Goal: Transaction & Acquisition: Book appointment/travel/reservation

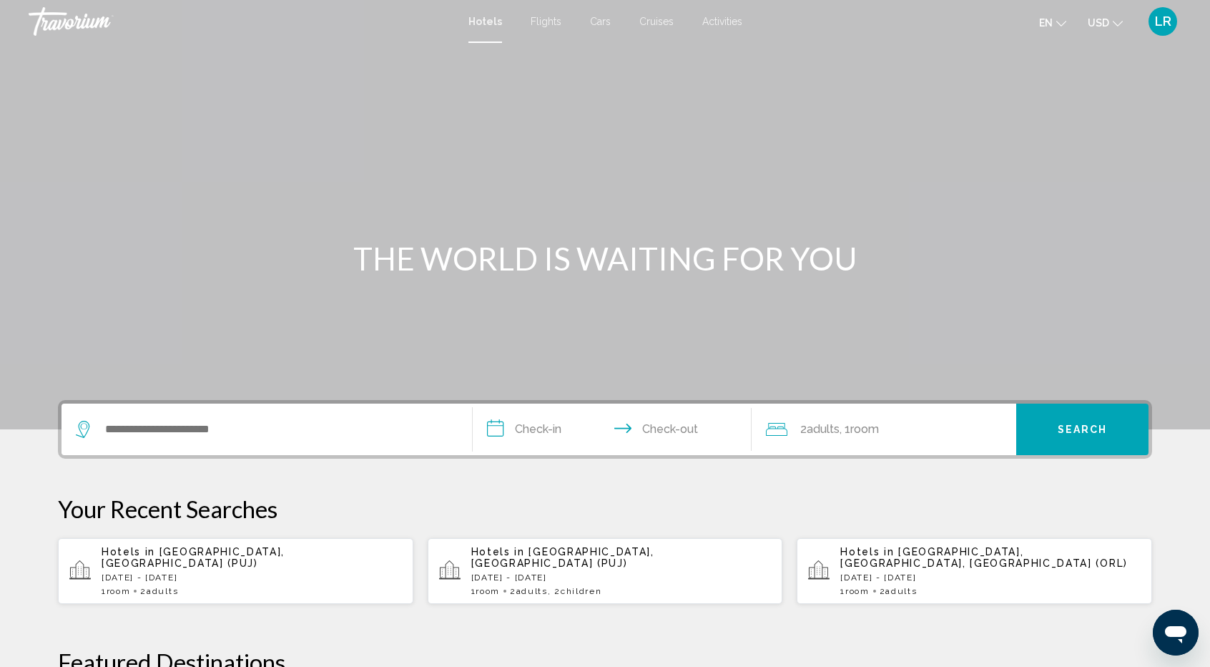
click at [48, 19] on div "Travorium" at bounding box center [100, 21] width 143 height 29
click at [77, 26] on div "Travorium" at bounding box center [100, 21] width 143 height 29
click at [217, 423] on input "Search widget" at bounding box center [277, 428] width 347 height 21
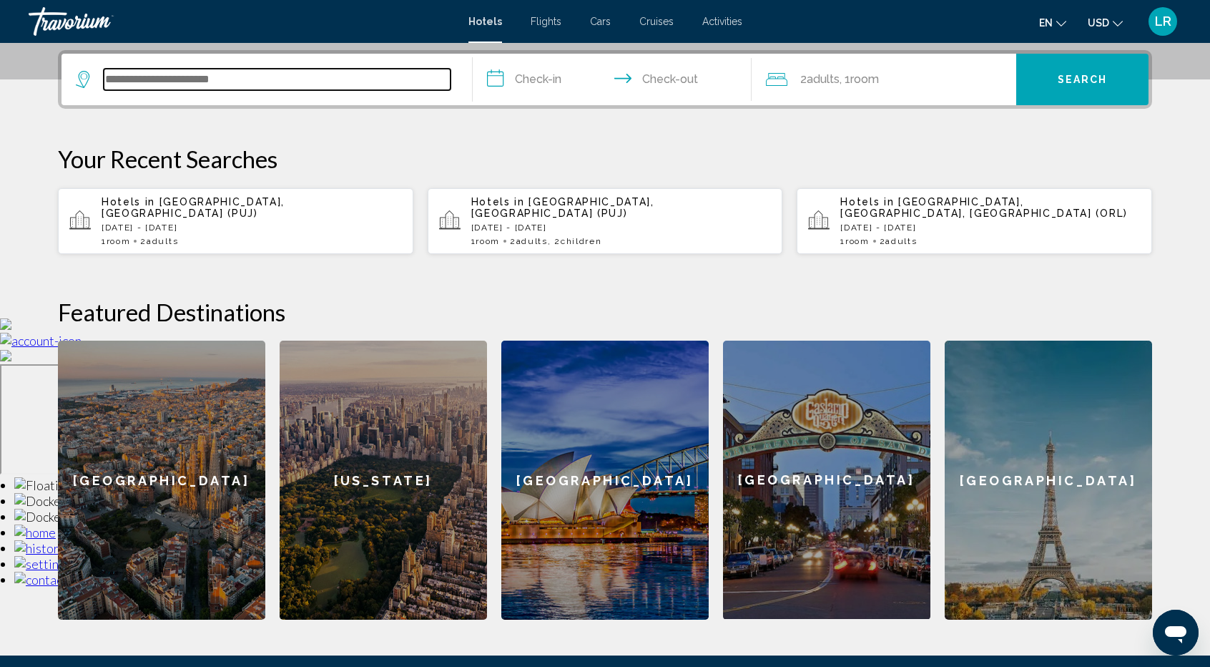
scroll to position [353, 0]
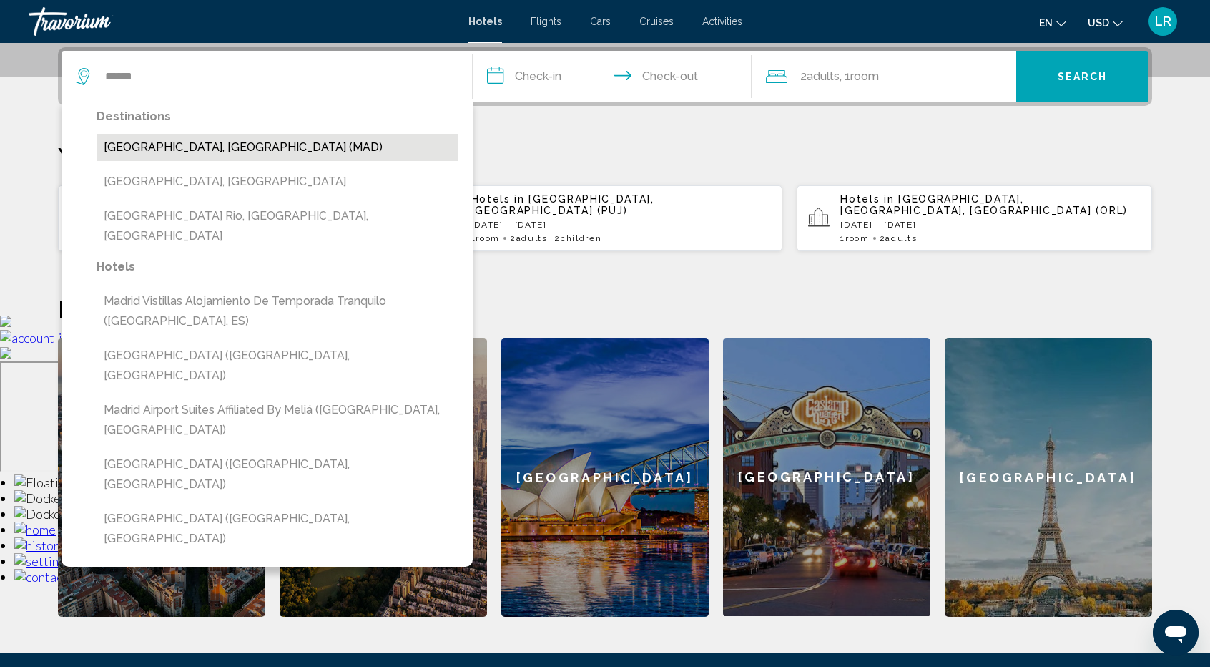
click at [186, 151] on button "[GEOGRAPHIC_DATA], [GEOGRAPHIC_DATA] (MAD)" at bounding box center [278, 147] width 362 height 27
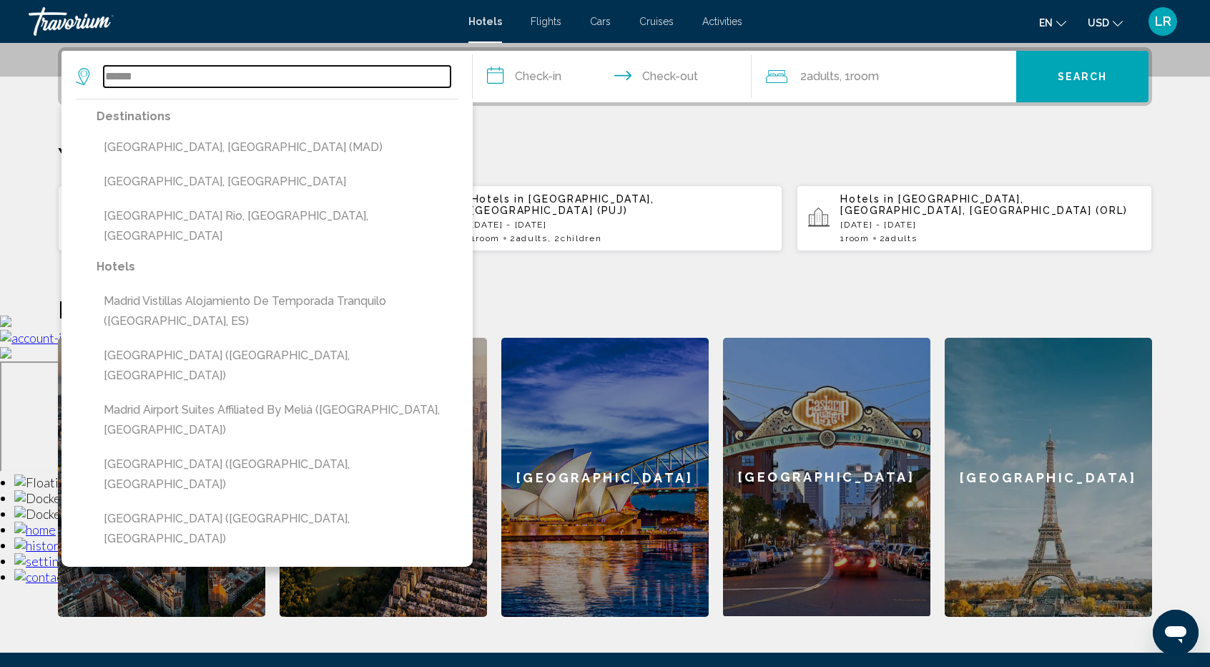
type input "**********"
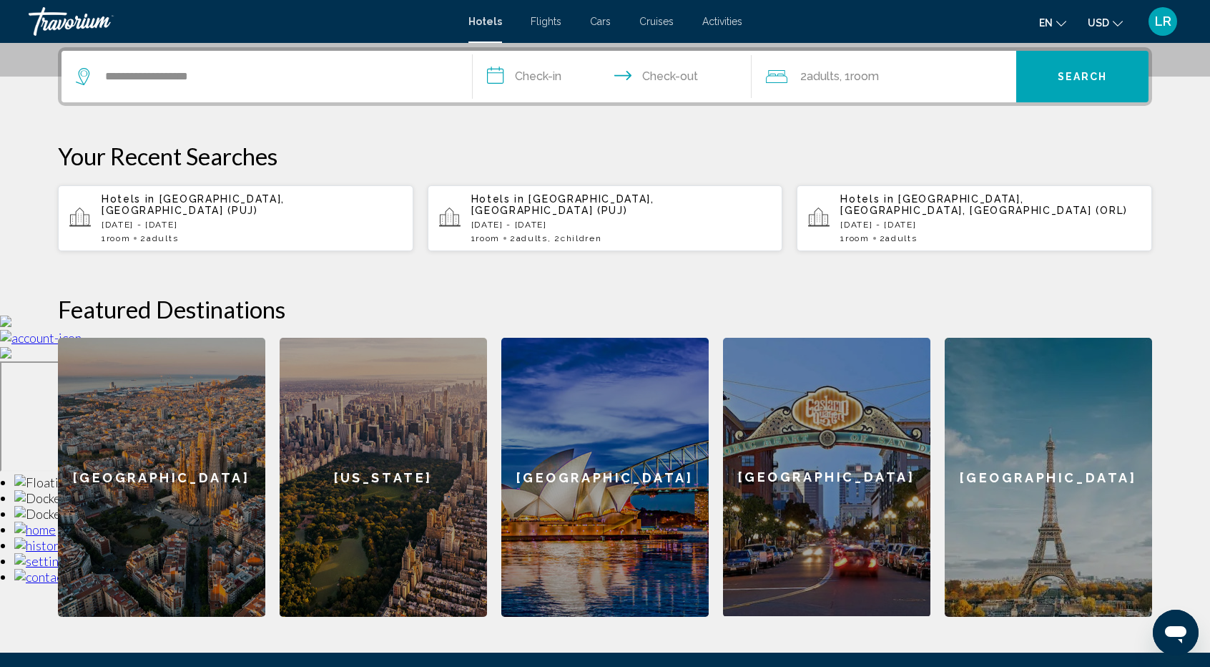
click at [542, 72] on input "**********" at bounding box center [615, 79] width 285 height 56
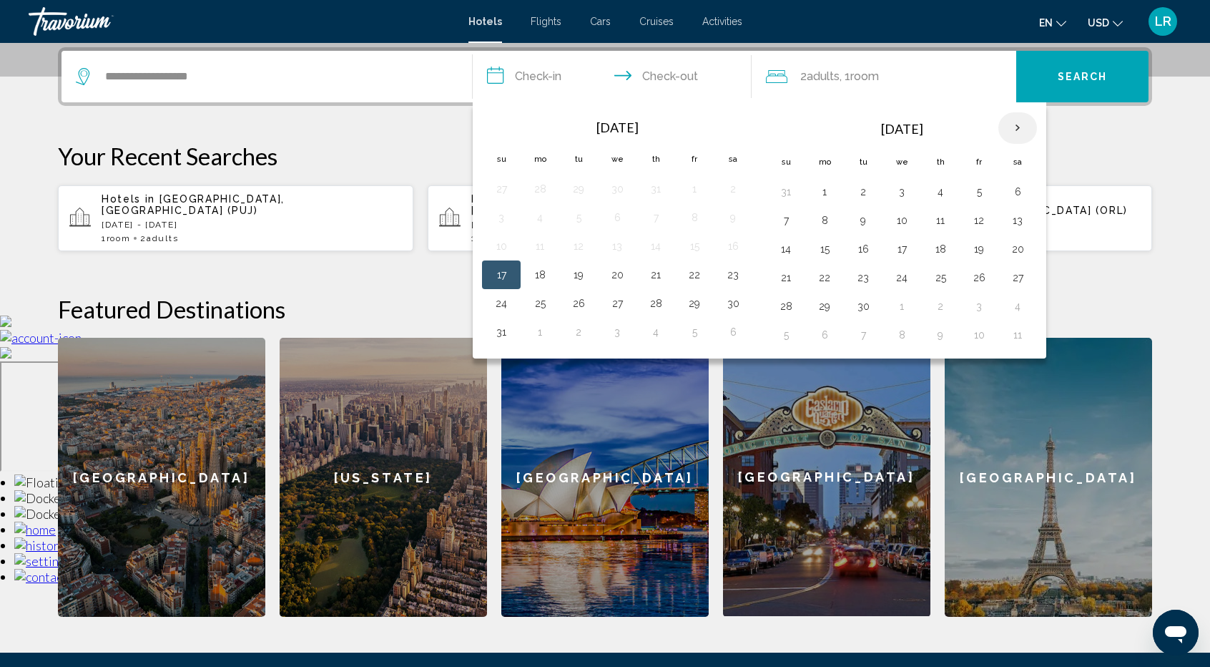
click at [1024, 125] on th "Next month" at bounding box center [1018, 127] width 39 height 31
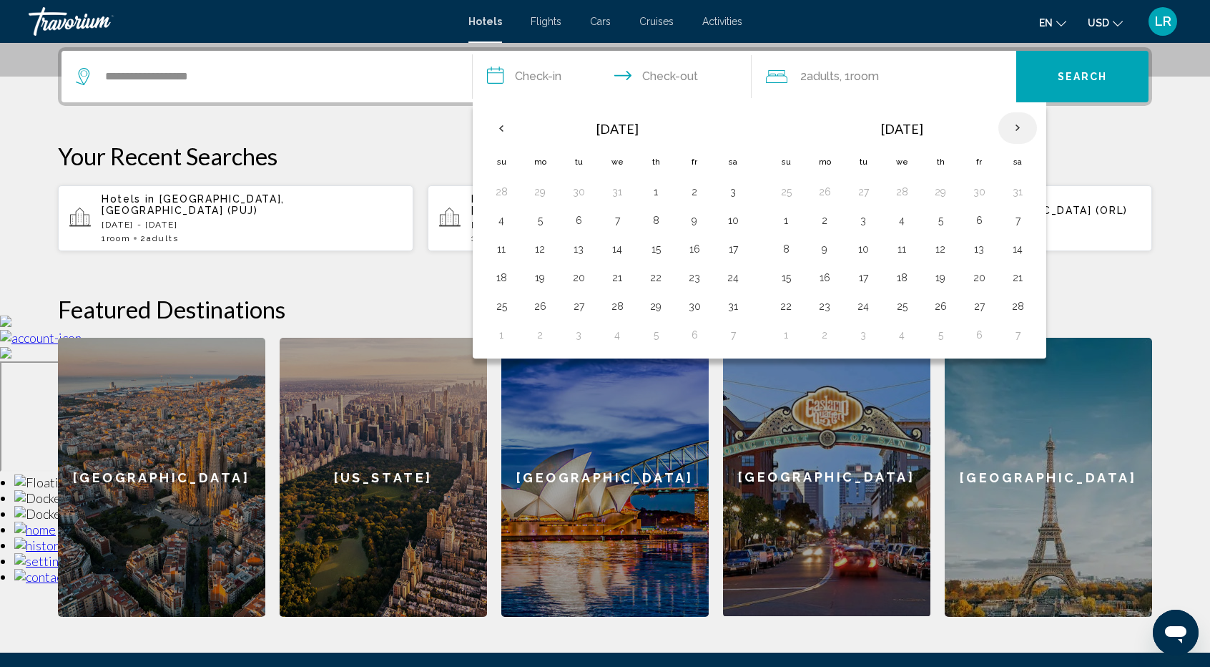
click at [1024, 125] on th "Next month" at bounding box center [1018, 127] width 39 height 31
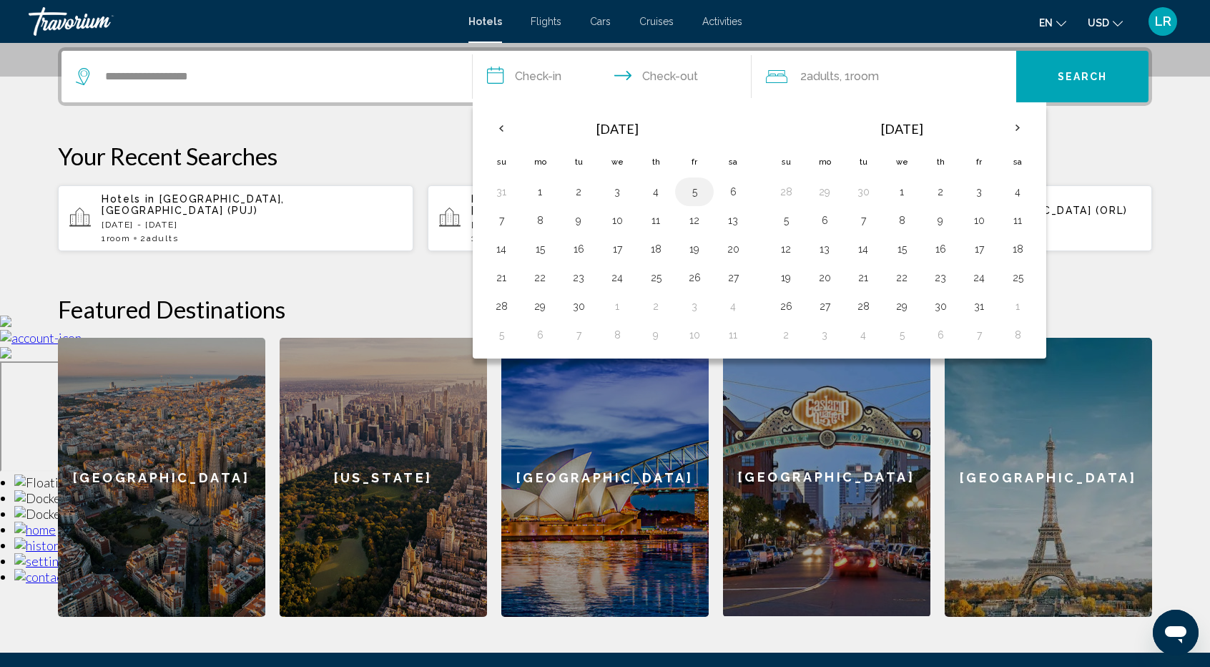
click at [697, 192] on button "5" at bounding box center [694, 192] width 23 height 20
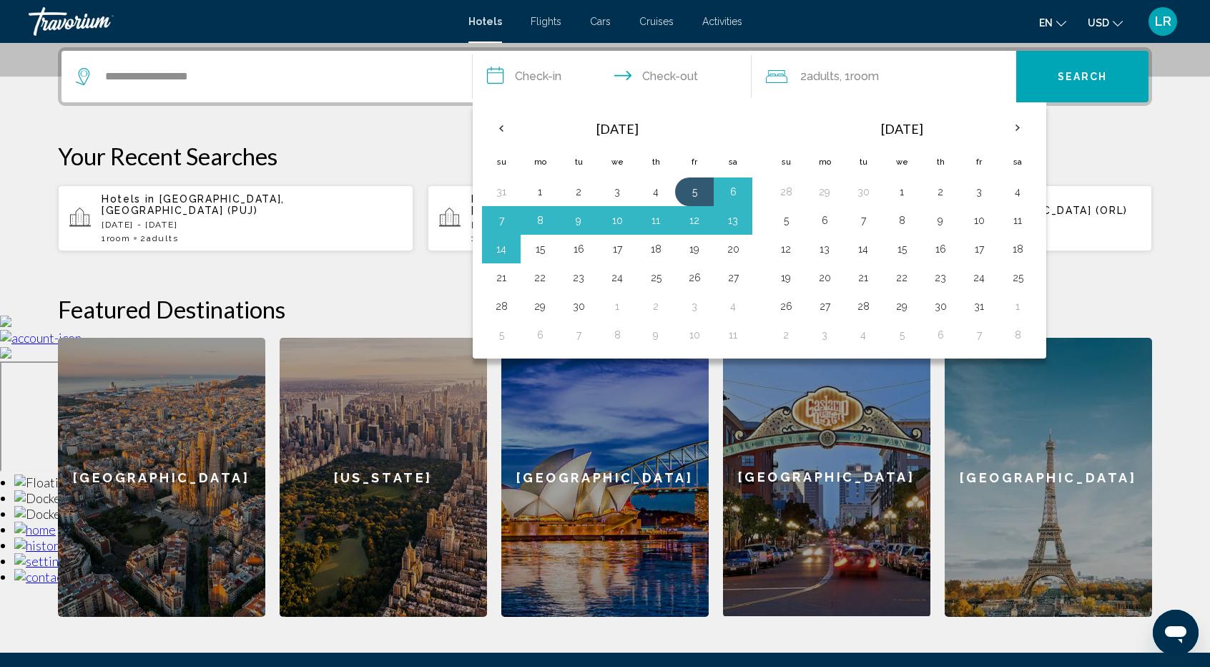
click at [534, 247] on button "15" at bounding box center [540, 249] width 23 height 20
type input "**********"
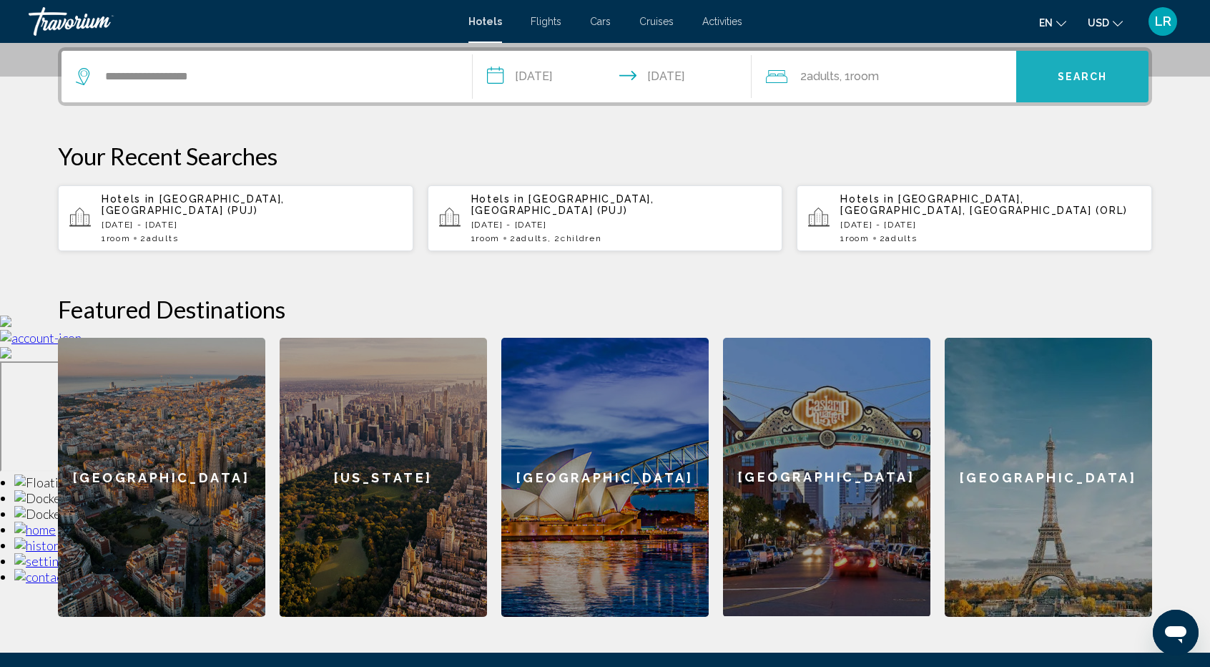
click at [1057, 74] on button "Search" at bounding box center [1083, 77] width 132 height 52
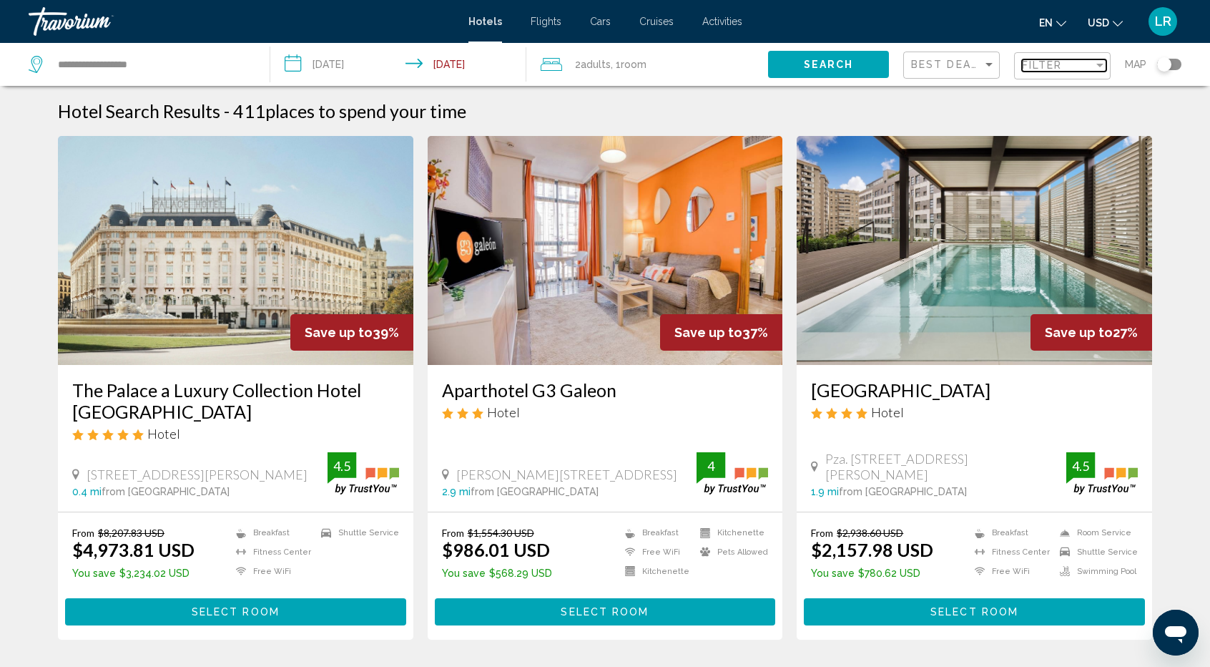
click at [1036, 64] on span "Filter" at bounding box center [1042, 64] width 41 height 11
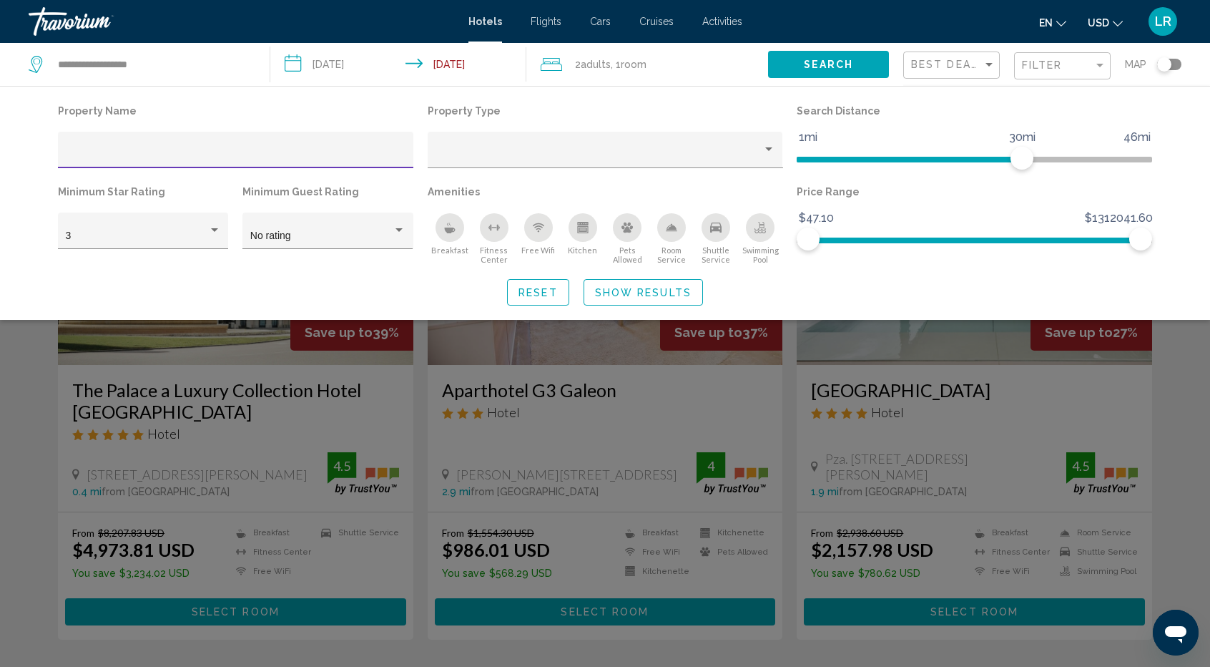
click at [91, 150] on input "Hotel Filters" at bounding box center [236, 155] width 341 height 11
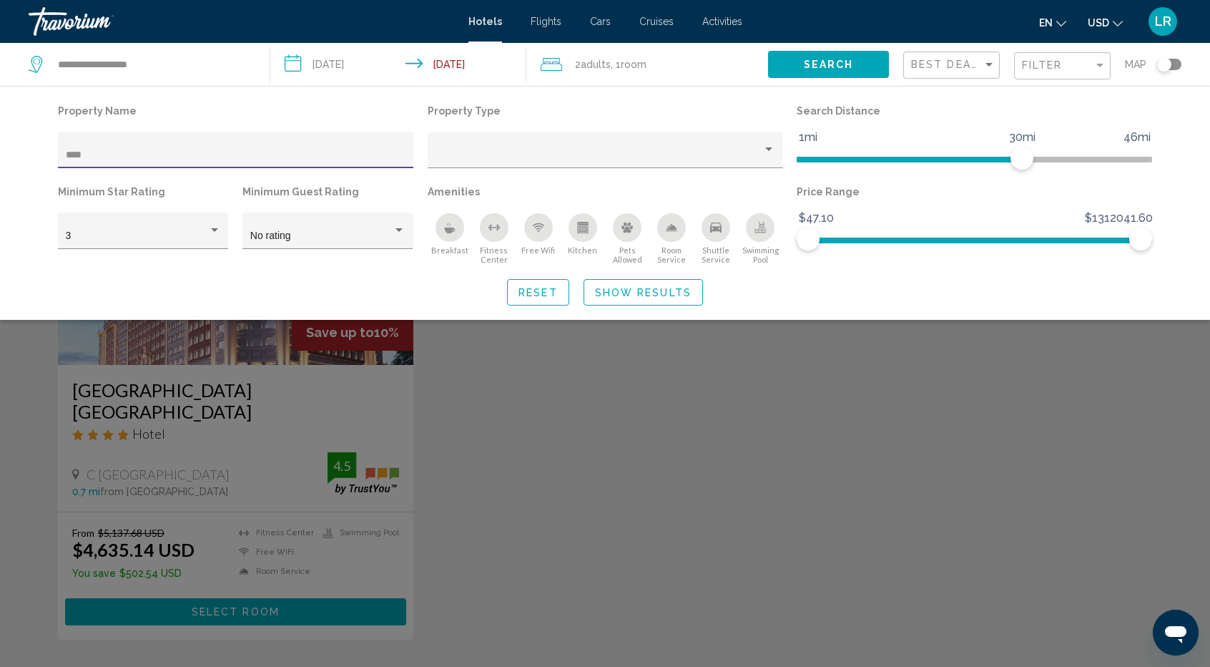
type input "***"
click at [449, 499] on div "Search widget" at bounding box center [605, 441] width 1210 height 452
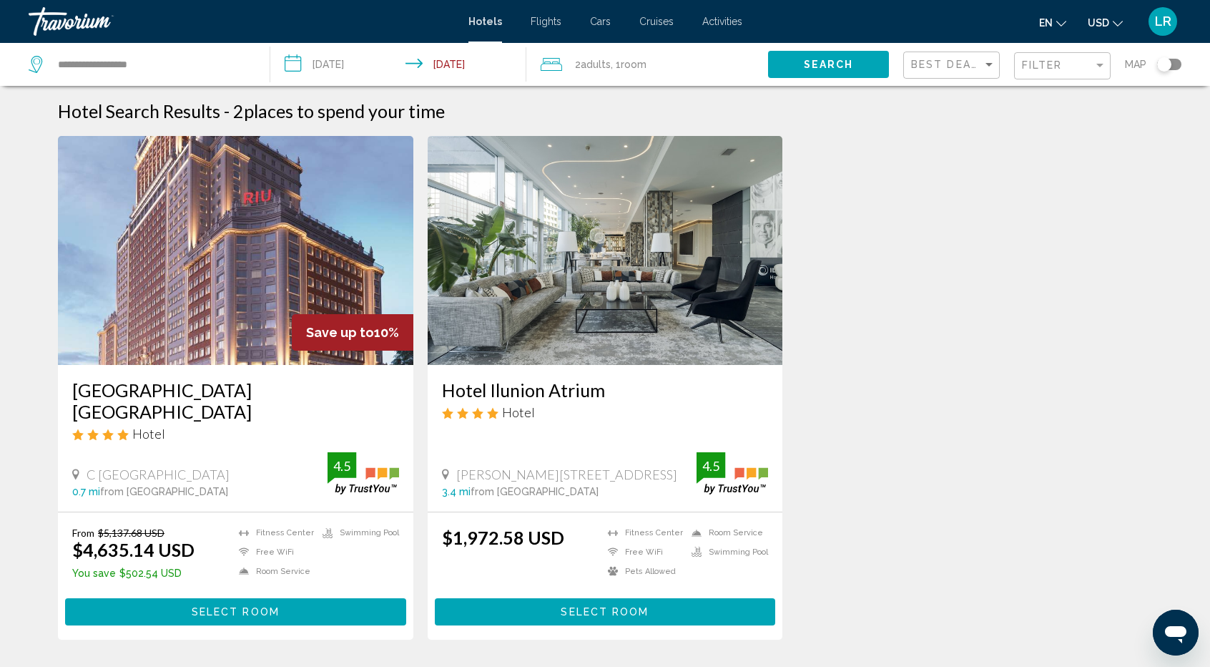
click at [617, 230] on img "Main content" at bounding box center [606, 250] width 356 height 229
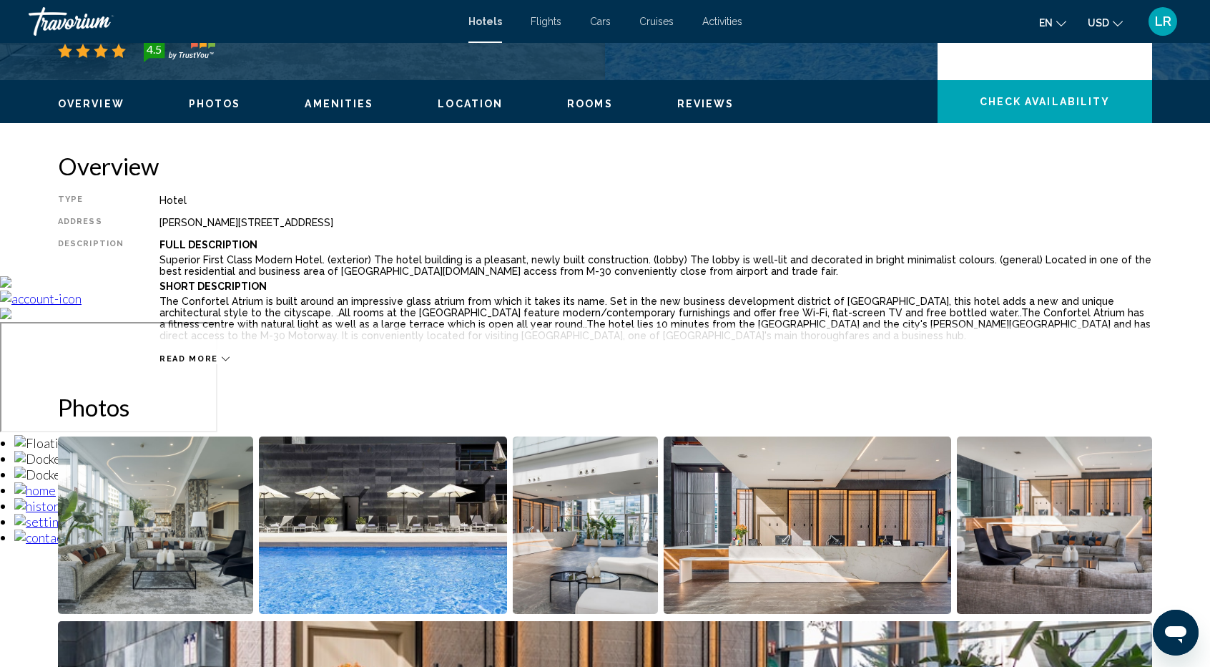
scroll to position [572, 0]
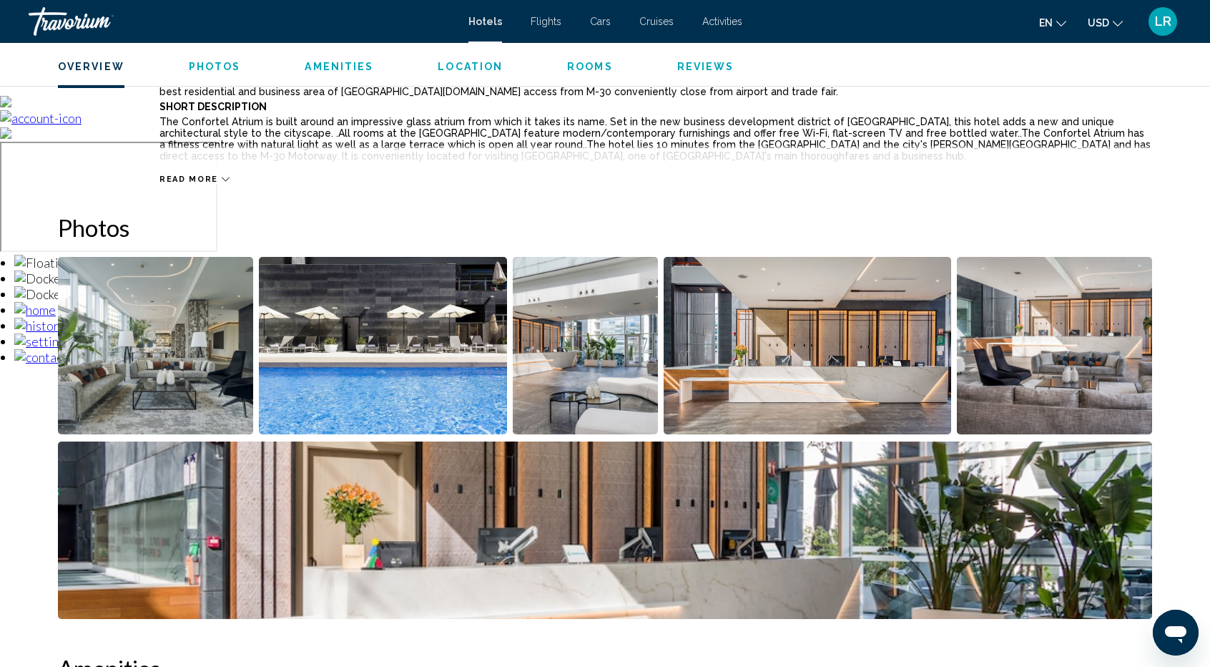
click at [174, 387] on img "Open full-screen image slider" at bounding box center [155, 345] width 195 height 177
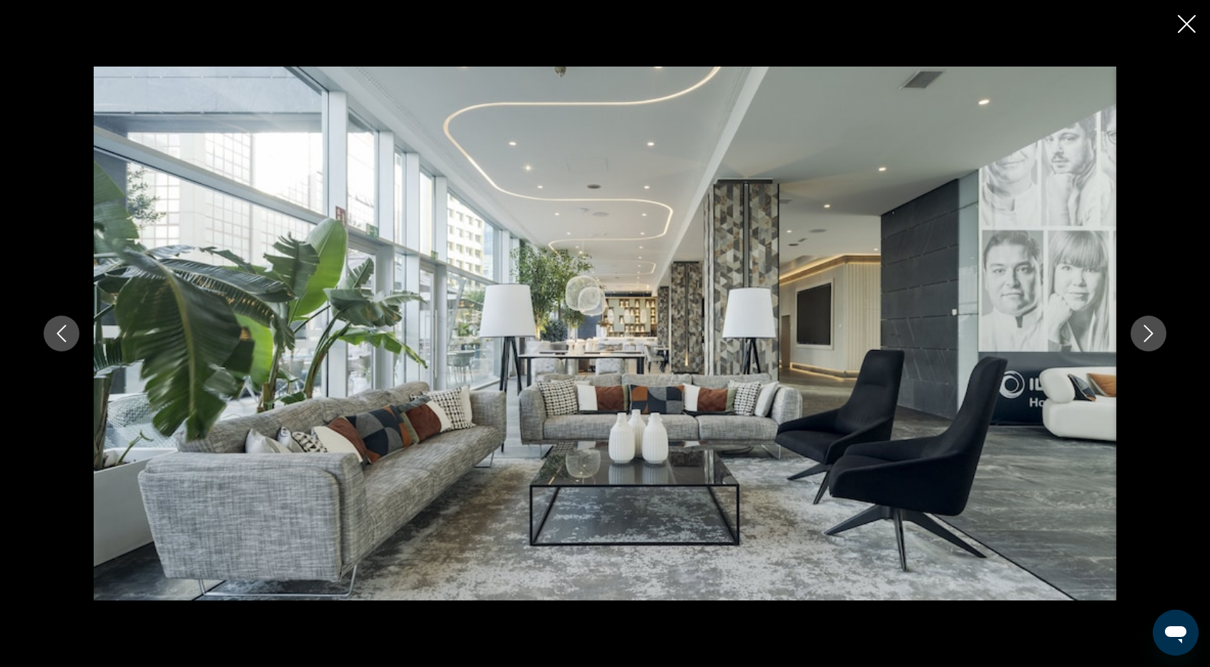
click at [1153, 329] on icon "Next image" at bounding box center [1148, 333] width 17 height 17
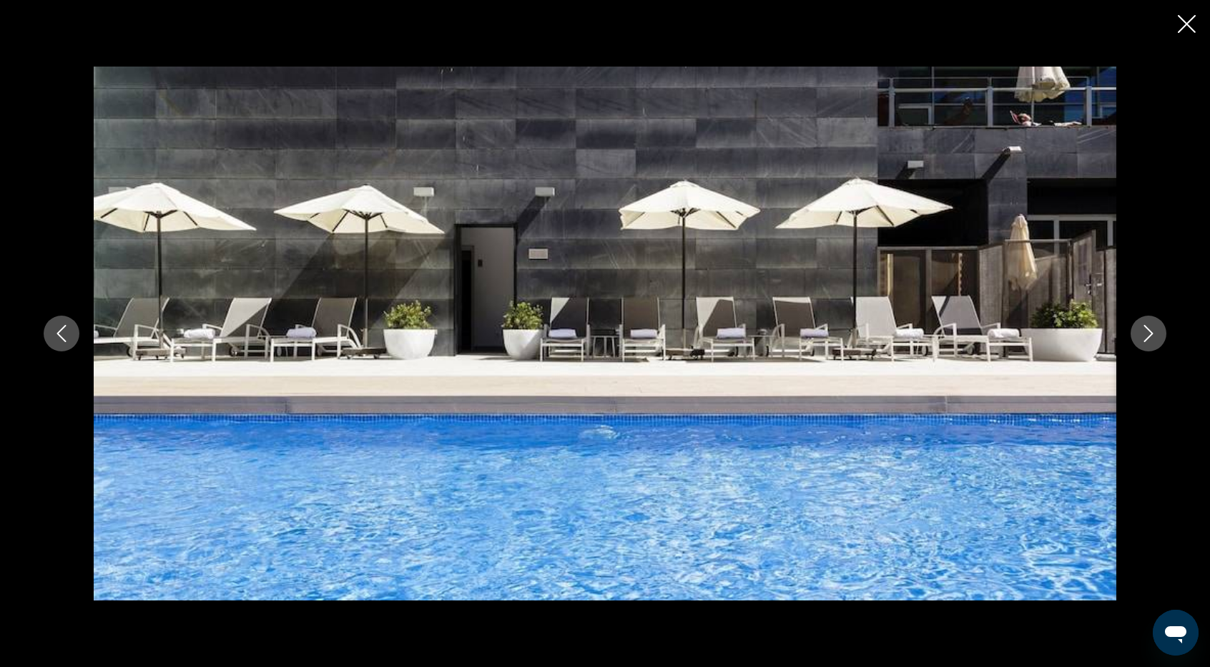
click at [1153, 330] on icon "Next image" at bounding box center [1148, 333] width 17 height 17
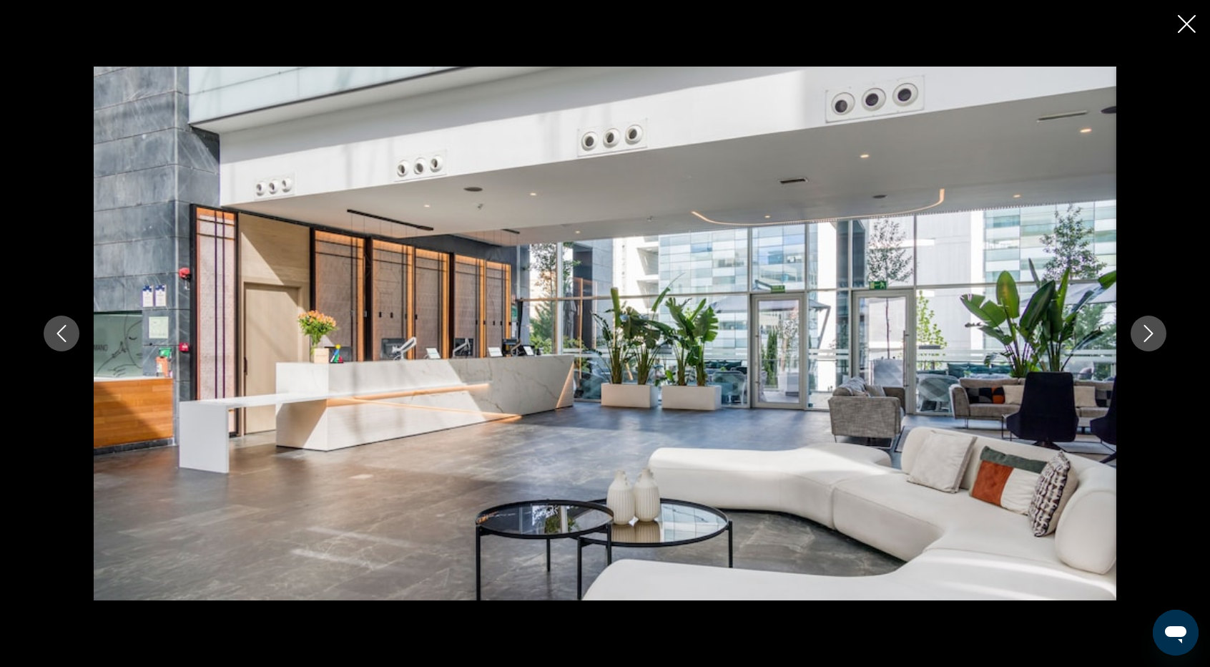
click at [1153, 330] on icon "Next image" at bounding box center [1148, 333] width 17 height 17
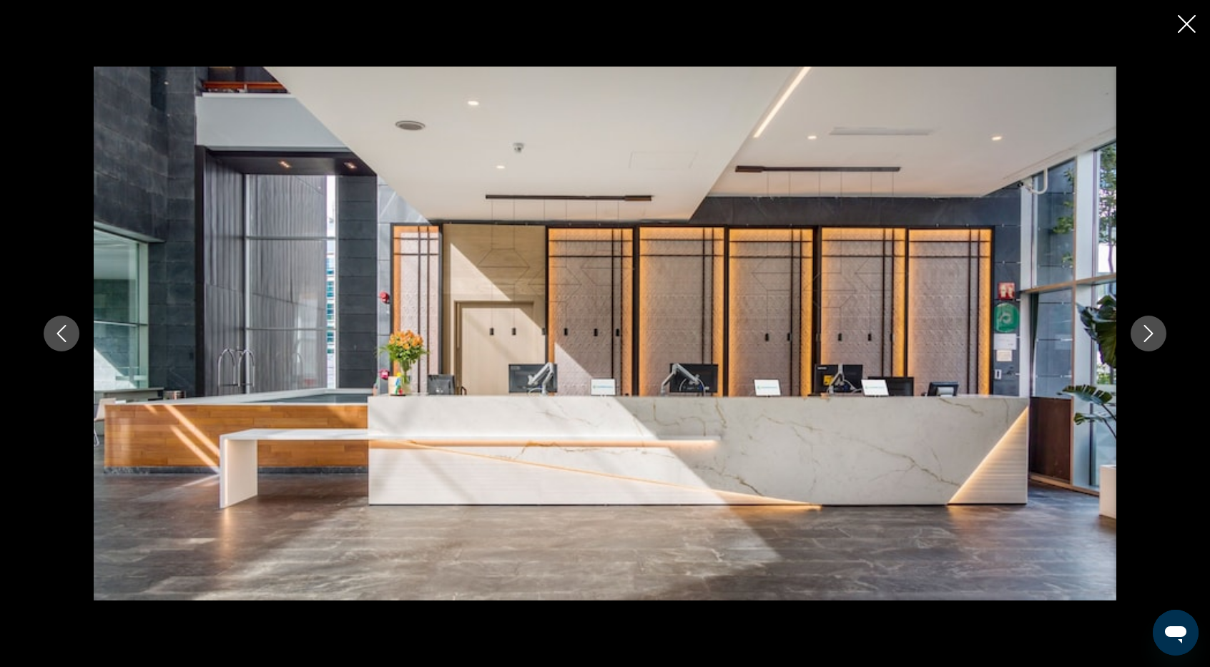
click at [1153, 330] on icon "Next image" at bounding box center [1148, 333] width 17 height 17
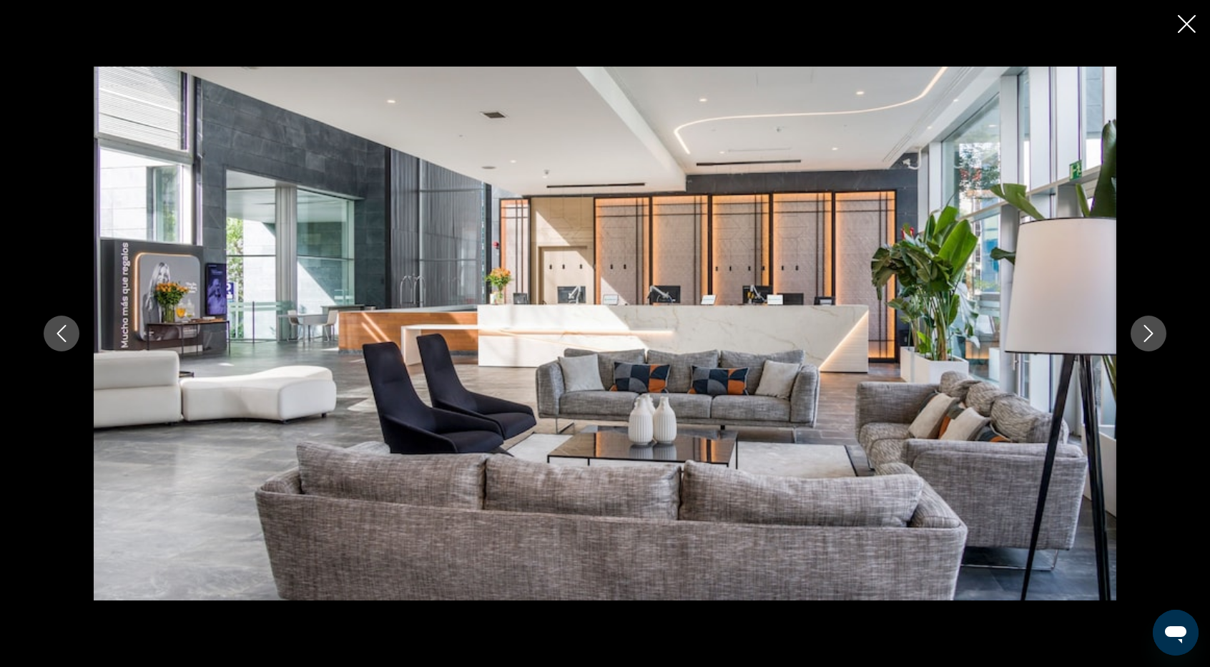
click at [1153, 330] on icon "Next image" at bounding box center [1148, 333] width 17 height 17
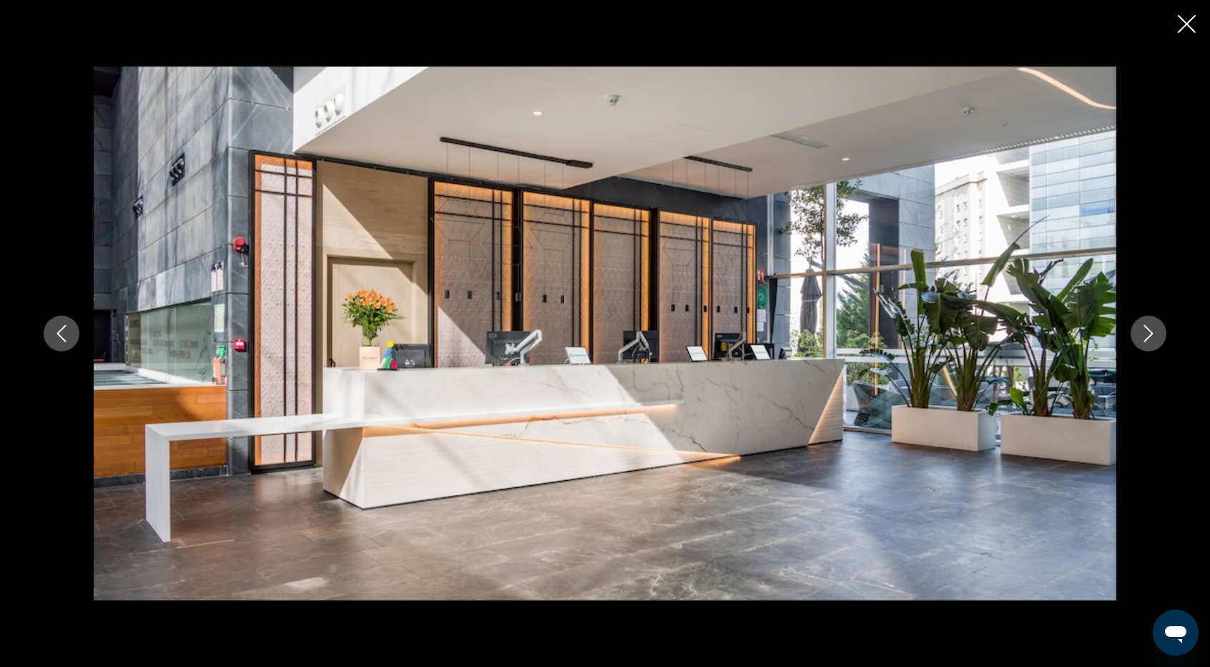
click at [1153, 330] on icon "Next image" at bounding box center [1148, 333] width 17 height 17
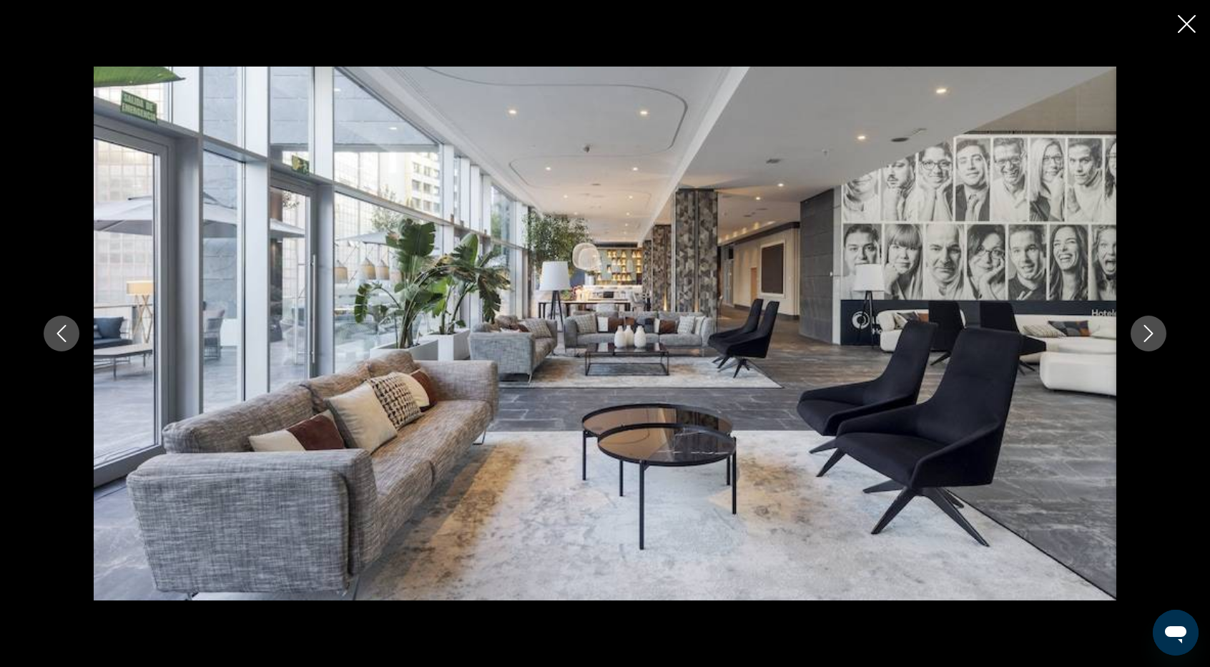
click at [1153, 330] on icon "Next image" at bounding box center [1148, 333] width 17 height 17
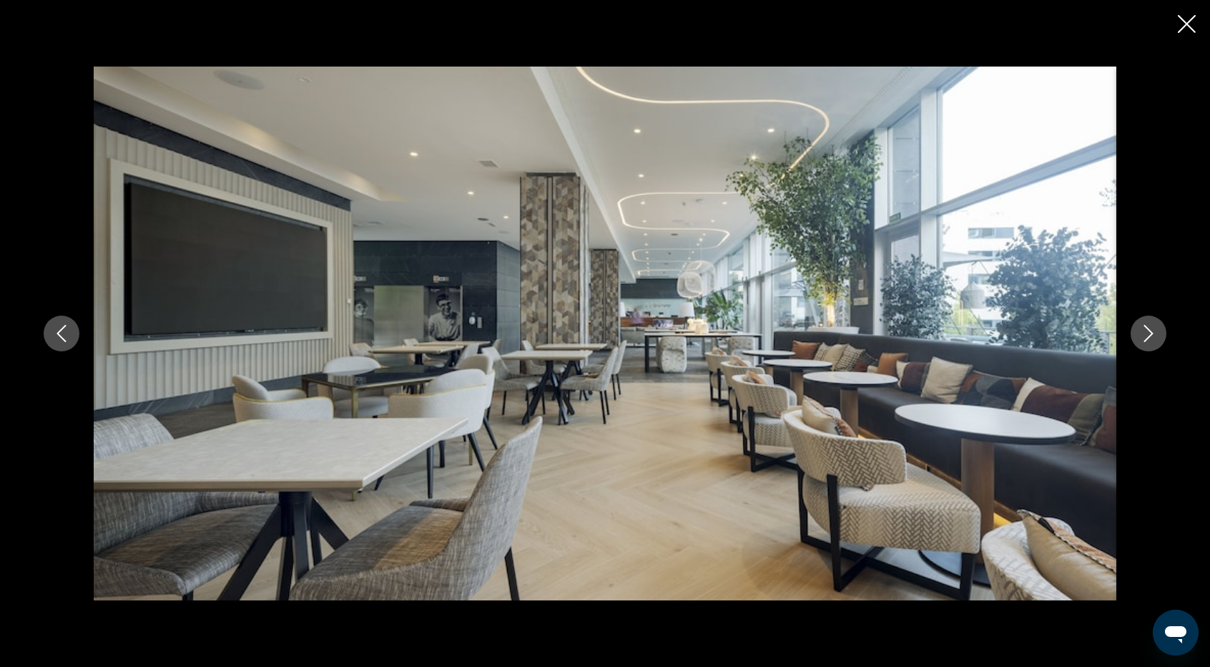
click at [1153, 330] on icon "Next image" at bounding box center [1148, 333] width 17 height 17
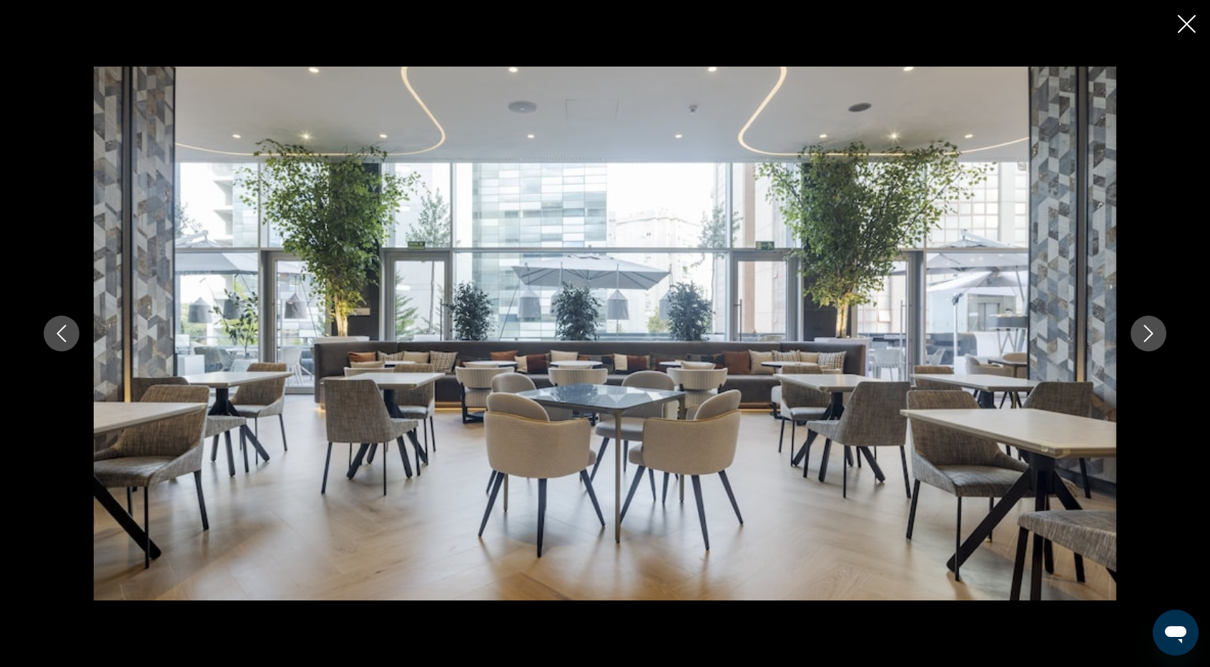
click at [1153, 330] on icon "Next image" at bounding box center [1148, 333] width 17 height 17
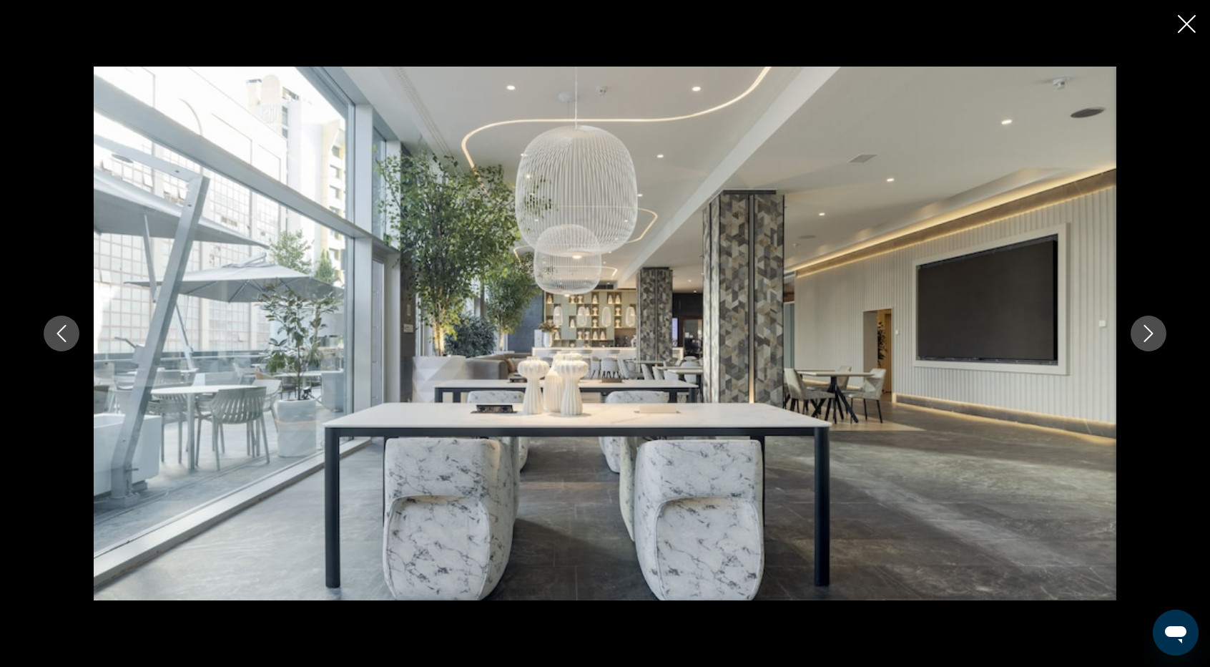
click at [1153, 330] on icon "Next image" at bounding box center [1148, 333] width 17 height 17
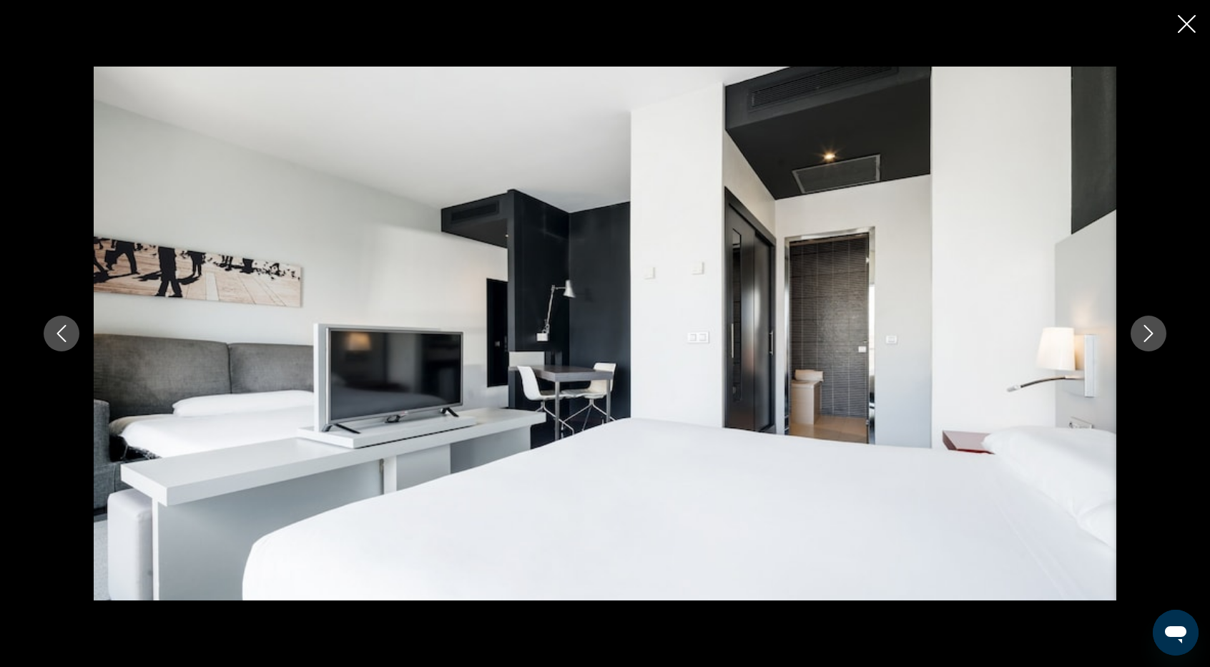
click at [1153, 330] on icon "Next image" at bounding box center [1148, 333] width 17 height 17
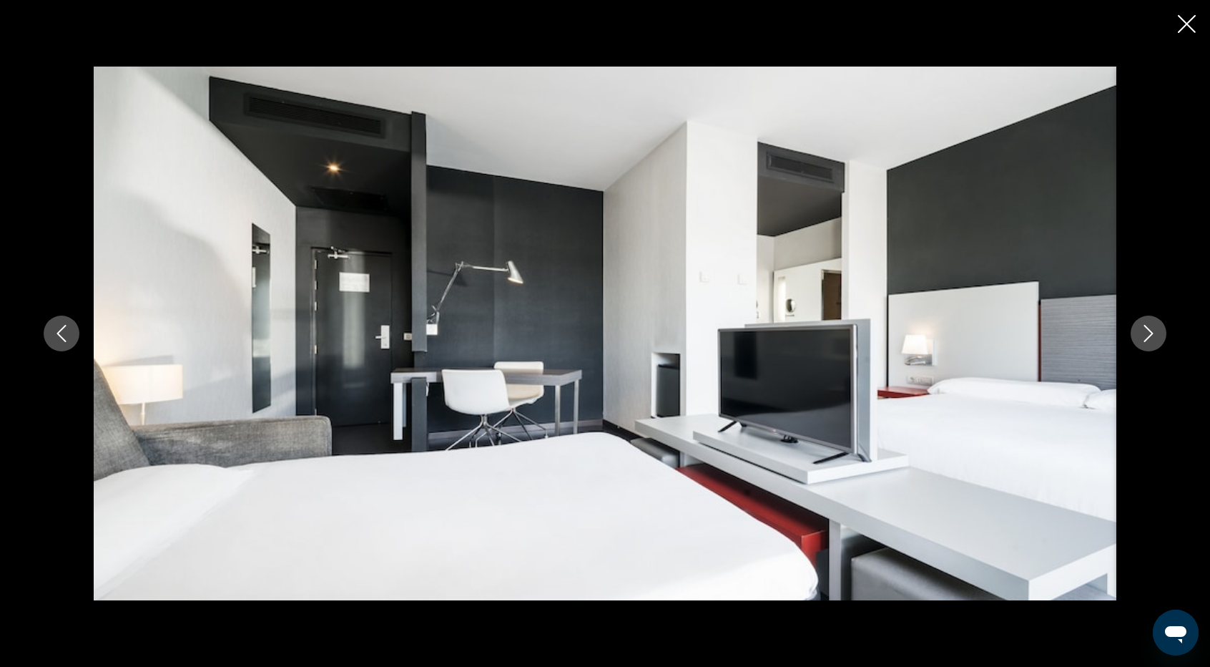
click at [1153, 330] on icon "Next image" at bounding box center [1148, 333] width 17 height 17
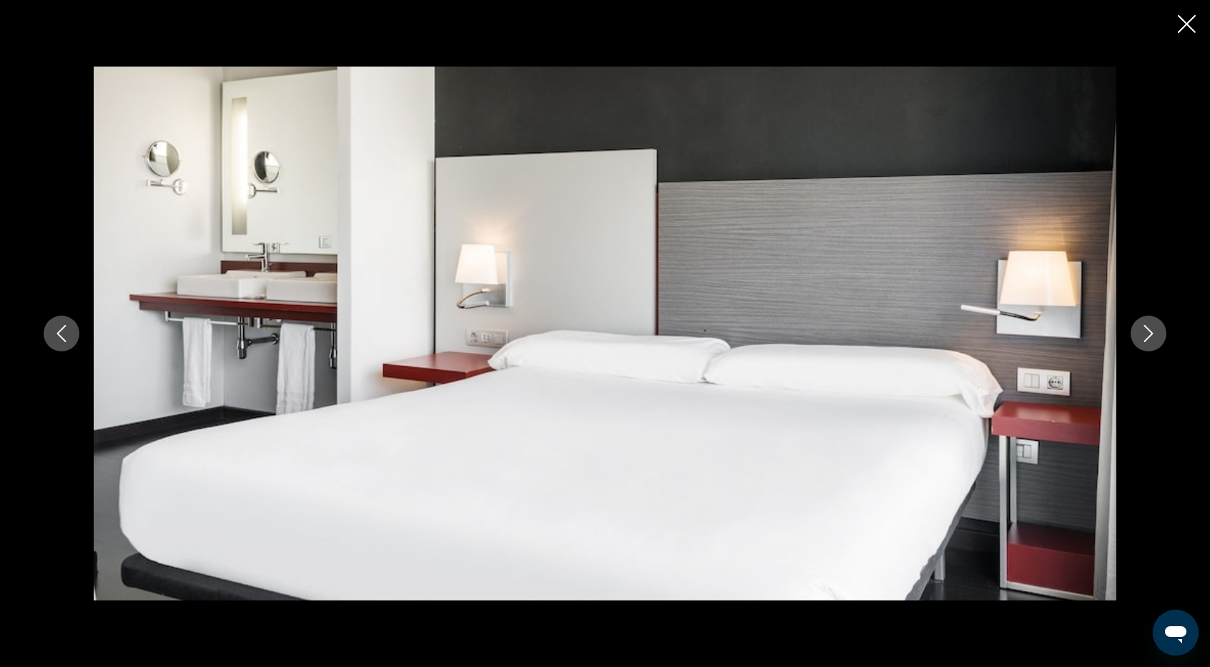
click at [1153, 330] on icon "Next image" at bounding box center [1148, 333] width 17 height 17
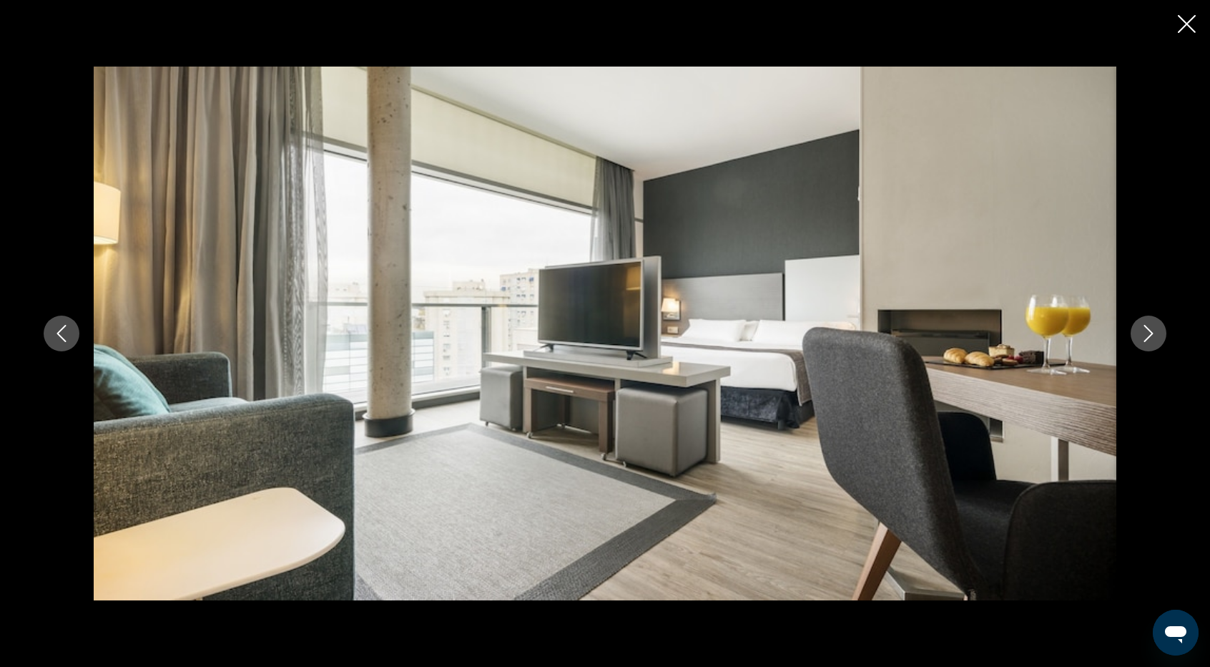
click at [1153, 330] on icon "Next image" at bounding box center [1148, 333] width 17 height 17
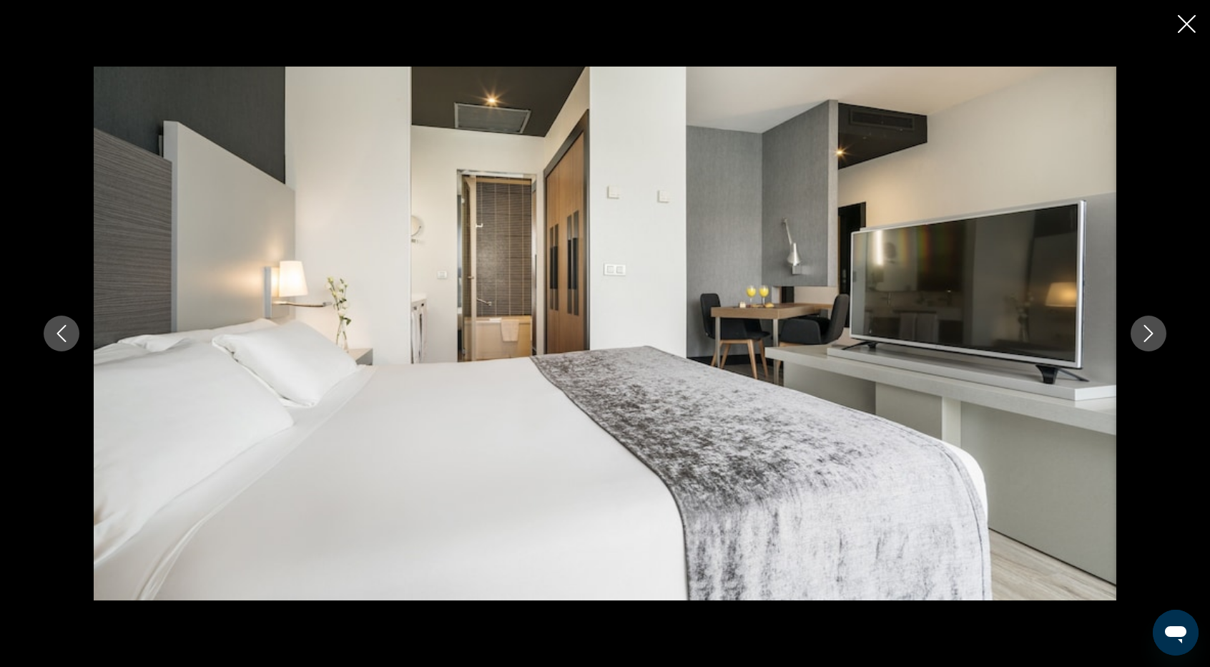
click at [1153, 330] on icon "Next image" at bounding box center [1148, 333] width 17 height 17
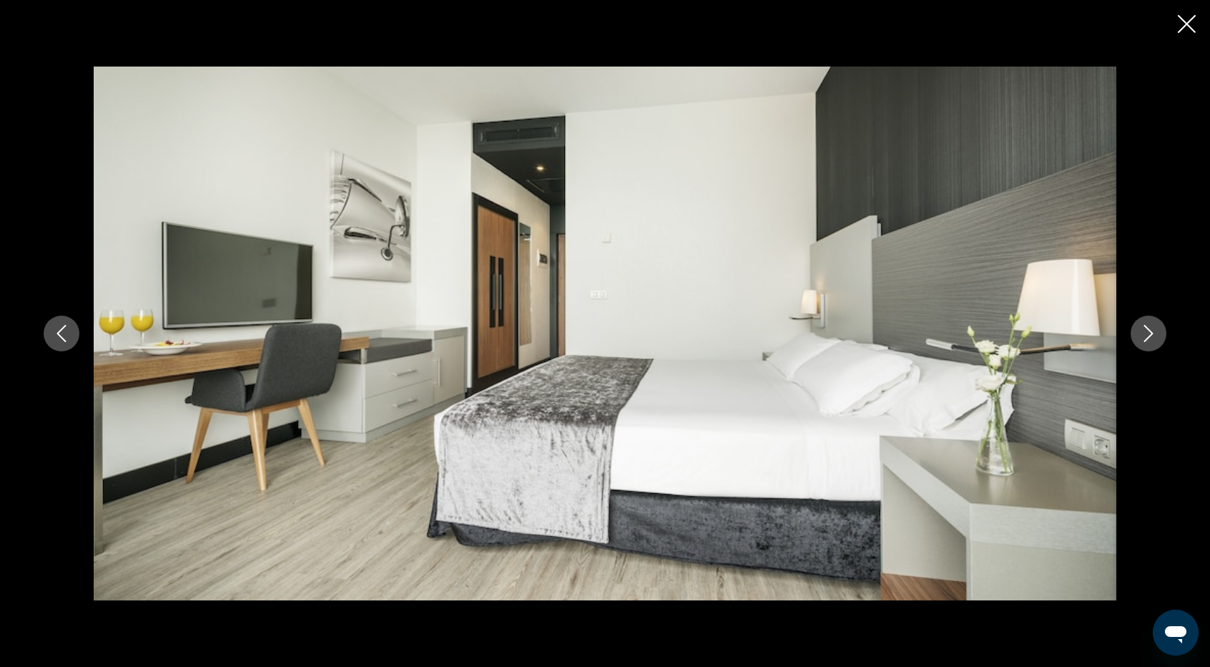
click at [1153, 330] on icon "Next image" at bounding box center [1148, 333] width 17 height 17
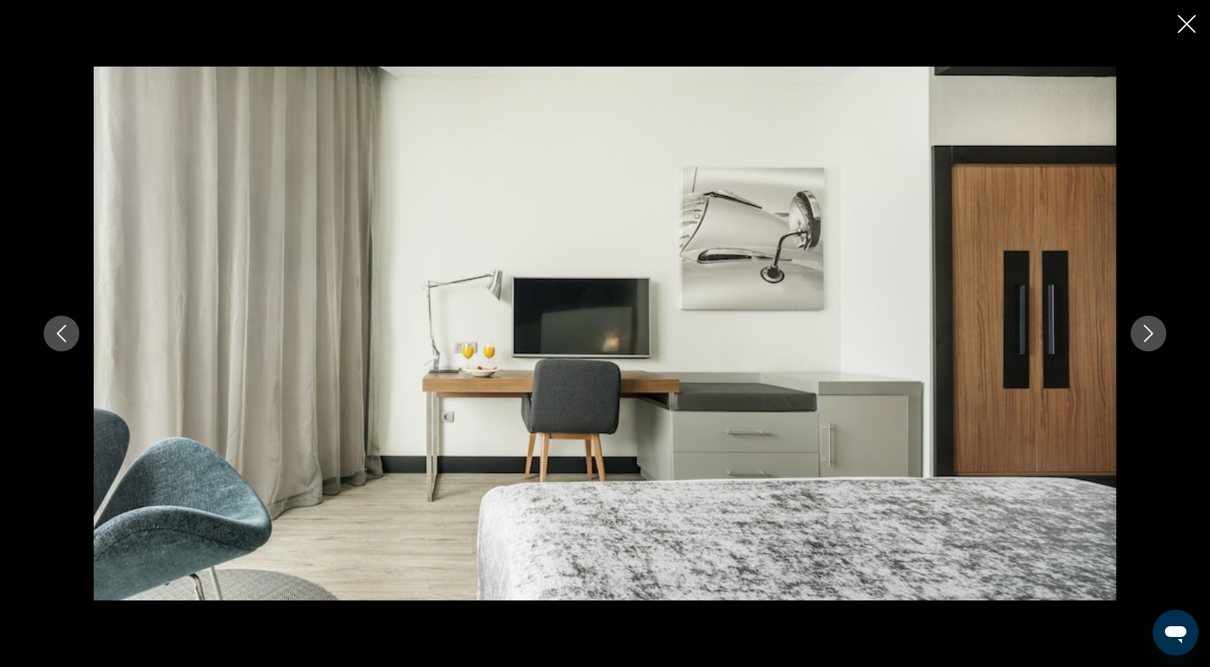
click at [1153, 330] on icon "Next image" at bounding box center [1148, 333] width 17 height 17
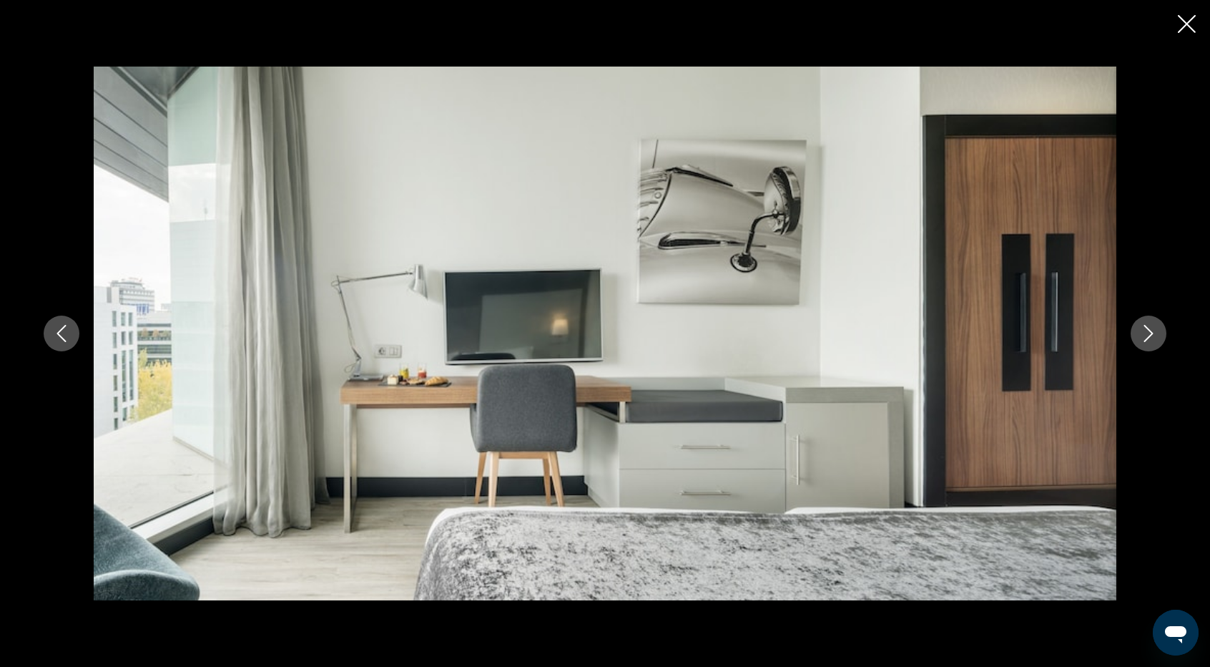
click at [1153, 330] on icon "Next image" at bounding box center [1148, 333] width 17 height 17
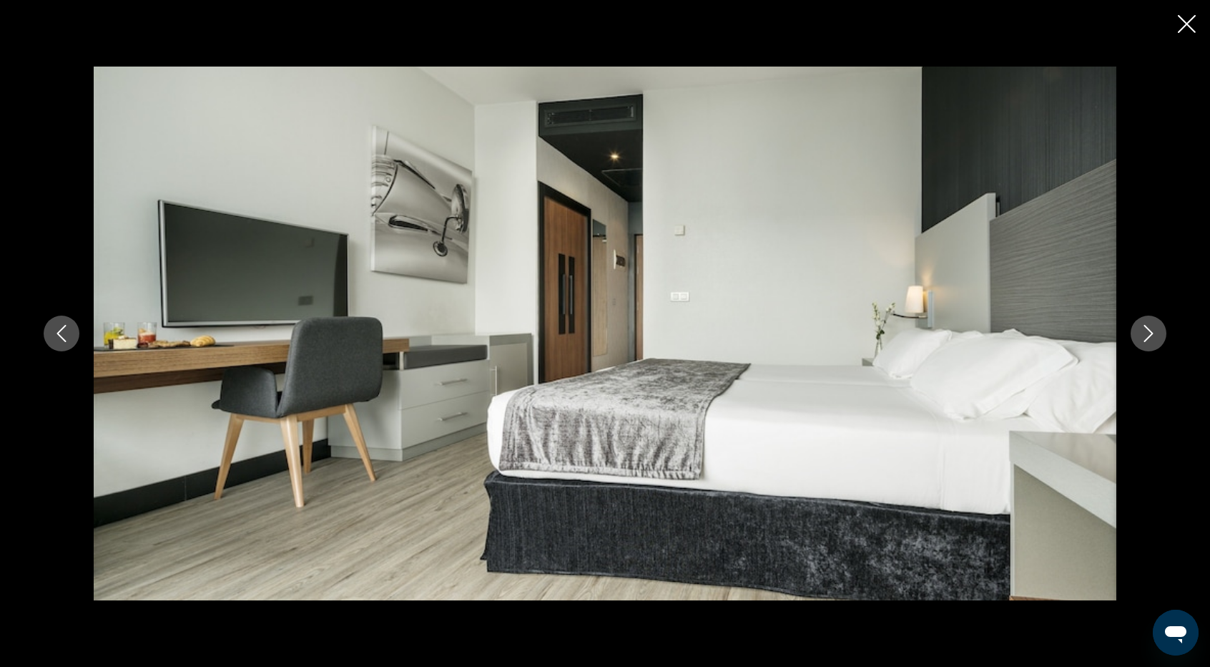
click at [1153, 330] on icon "Next image" at bounding box center [1148, 333] width 17 height 17
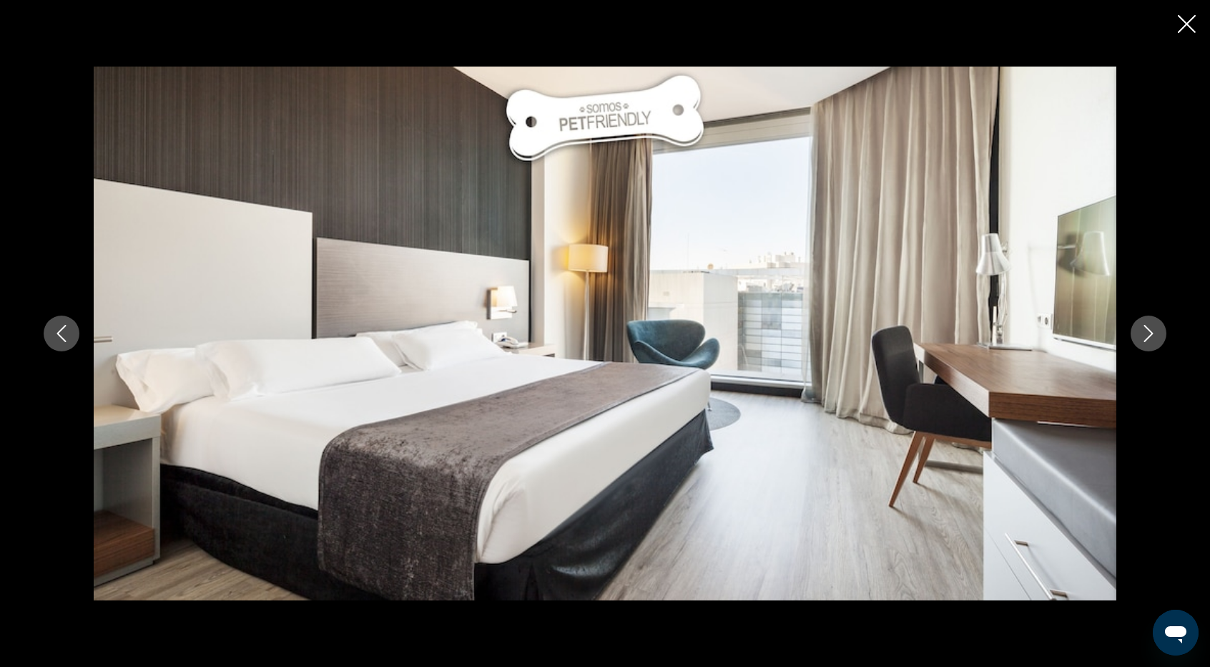
click at [1153, 330] on icon "Next image" at bounding box center [1148, 333] width 17 height 17
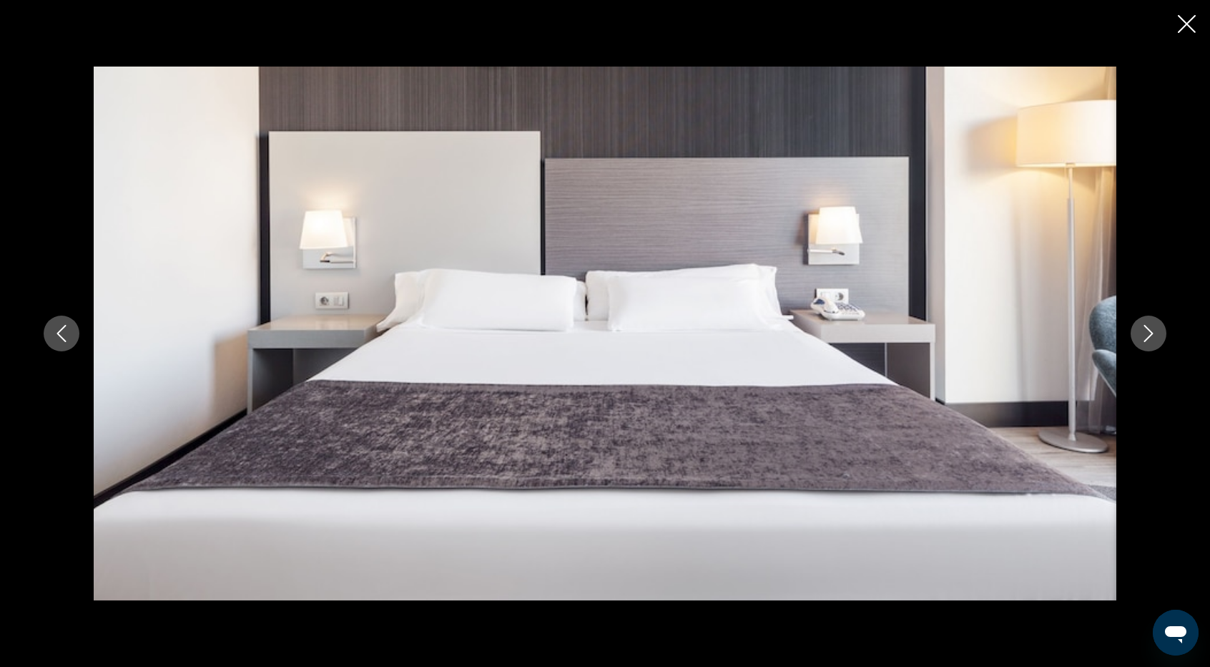
click at [1153, 330] on icon "Next image" at bounding box center [1148, 333] width 17 height 17
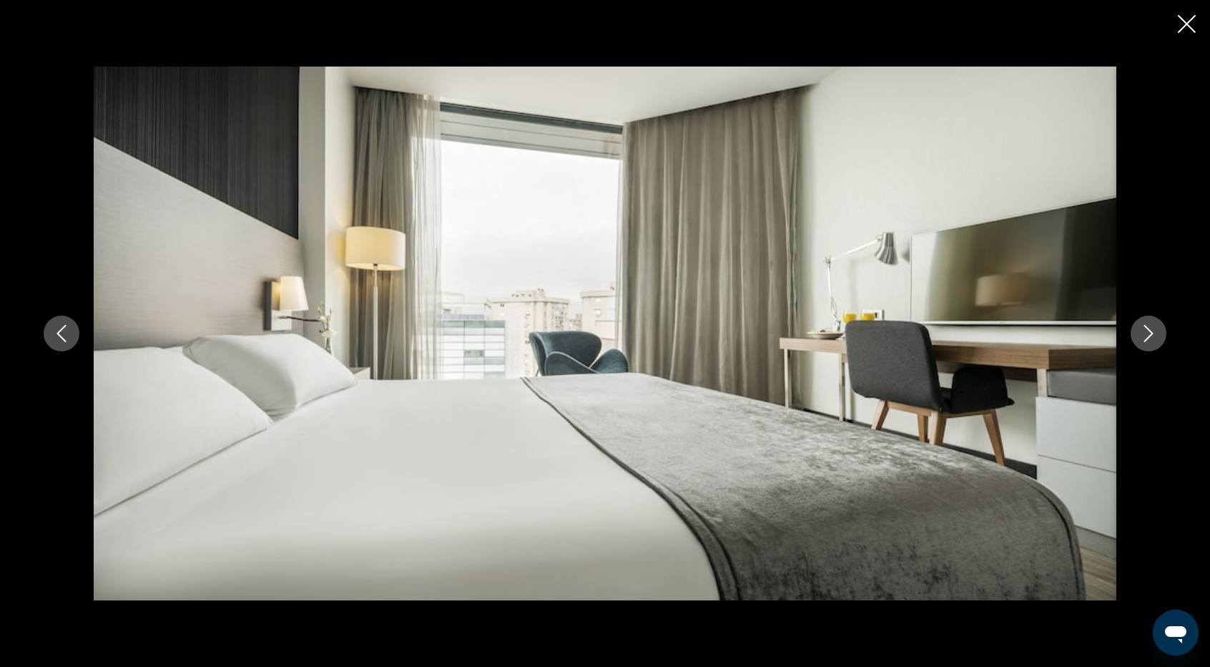
click at [1153, 330] on icon "Next image" at bounding box center [1148, 333] width 17 height 17
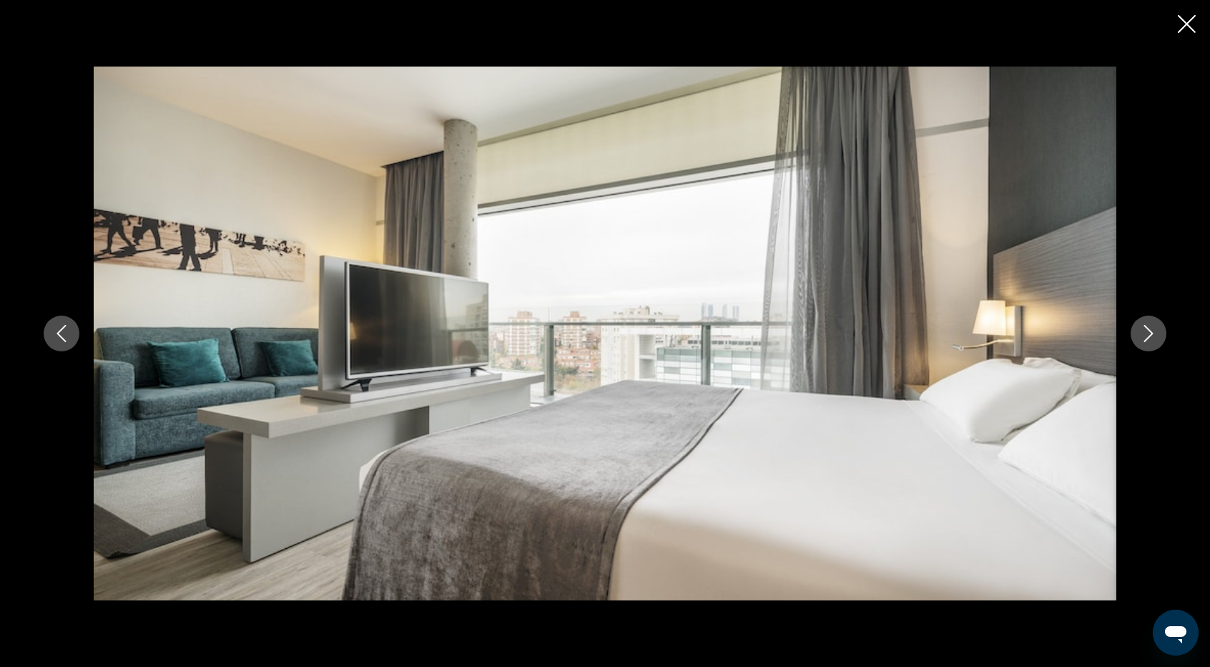
click at [1153, 330] on icon "Next image" at bounding box center [1148, 333] width 17 height 17
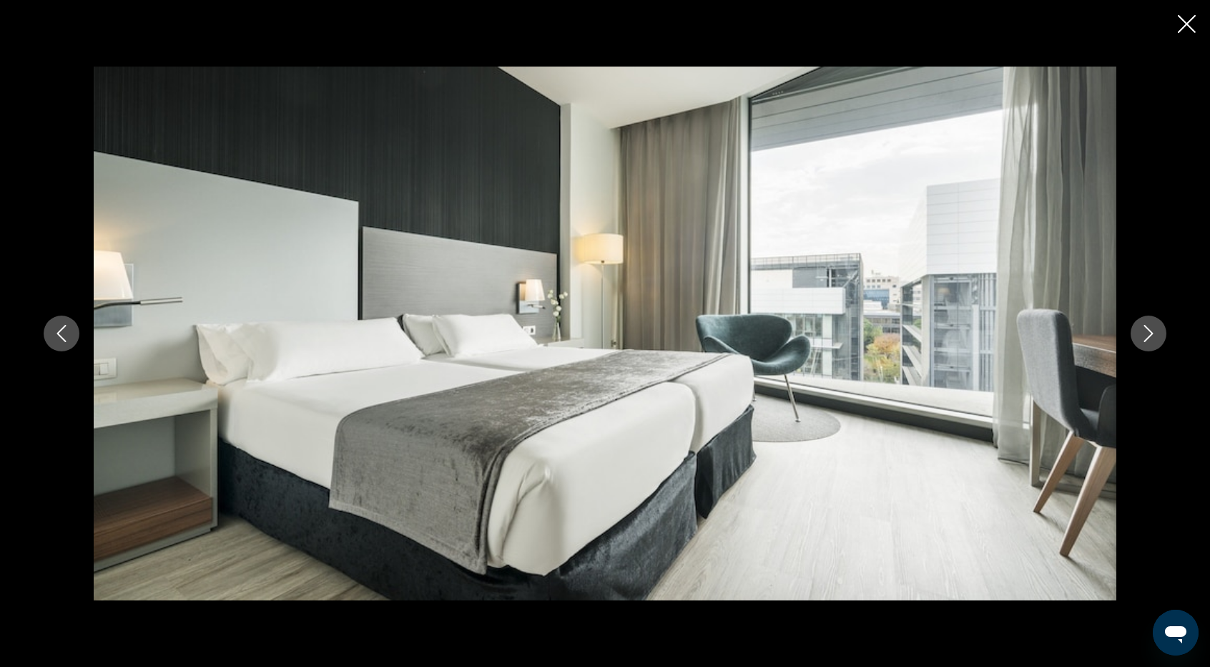
click at [1153, 330] on icon "Next image" at bounding box center [1148, 333] width 17 height 17
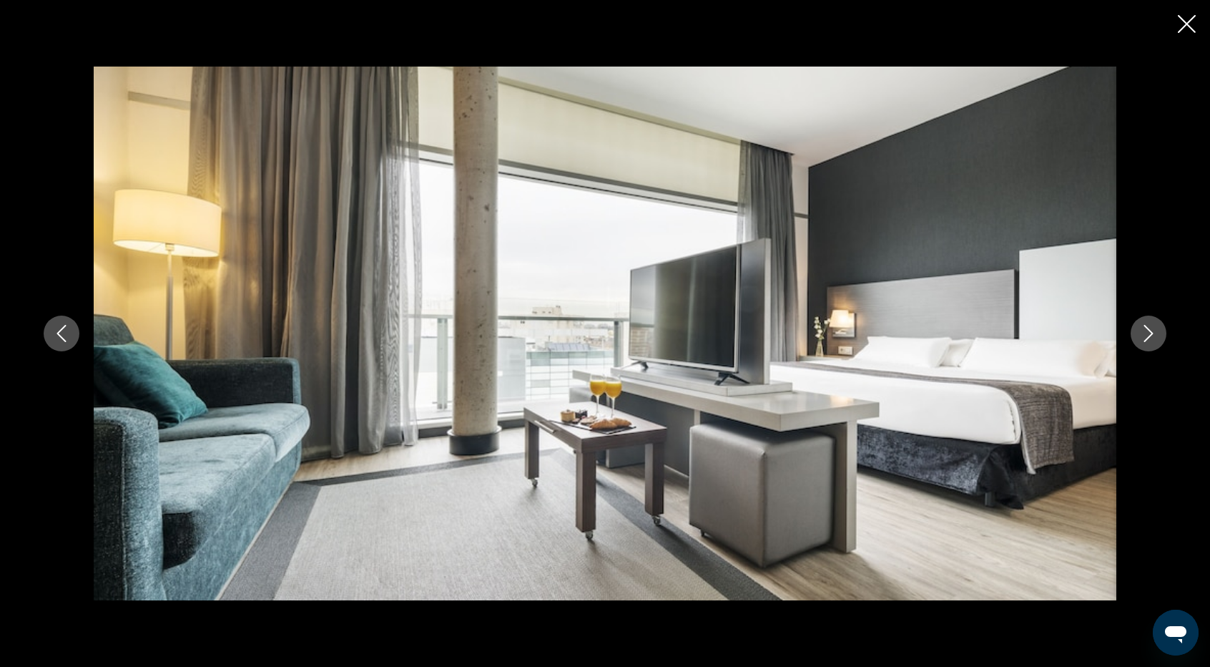
click at [1153, 330] on icon "Next image" at bounding box center [1148, 333] width 17 height 17
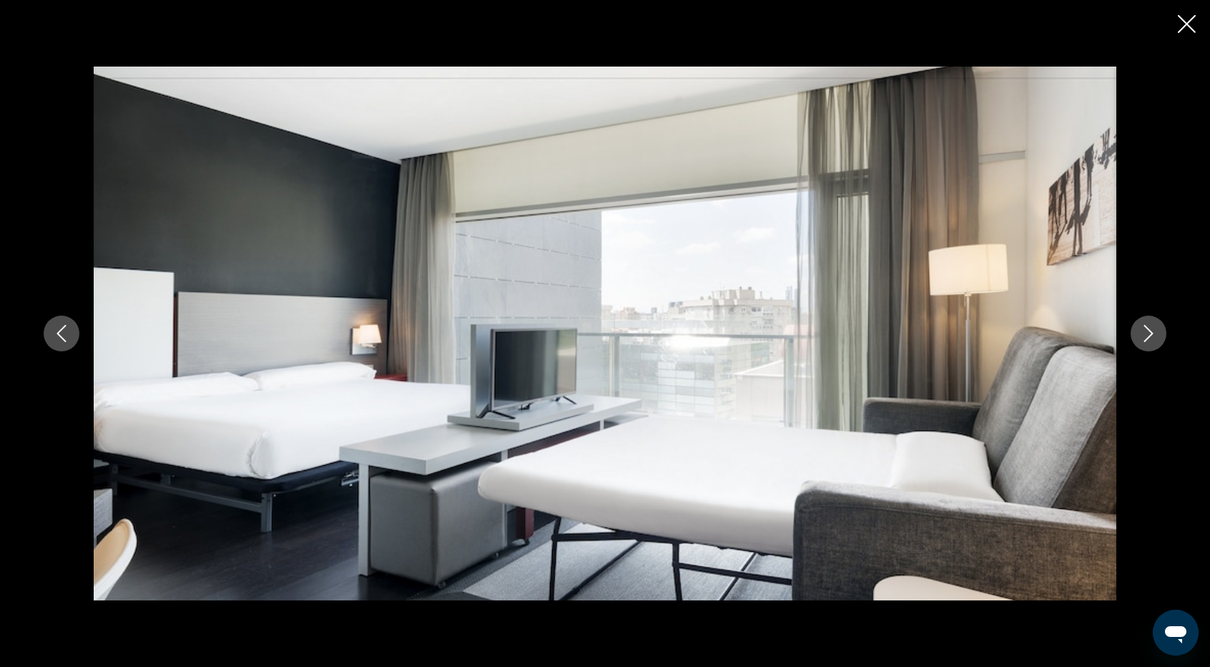
click at [1153, 330] on icon "Next image" at bounding box center [1148, 333] width 17 height 17
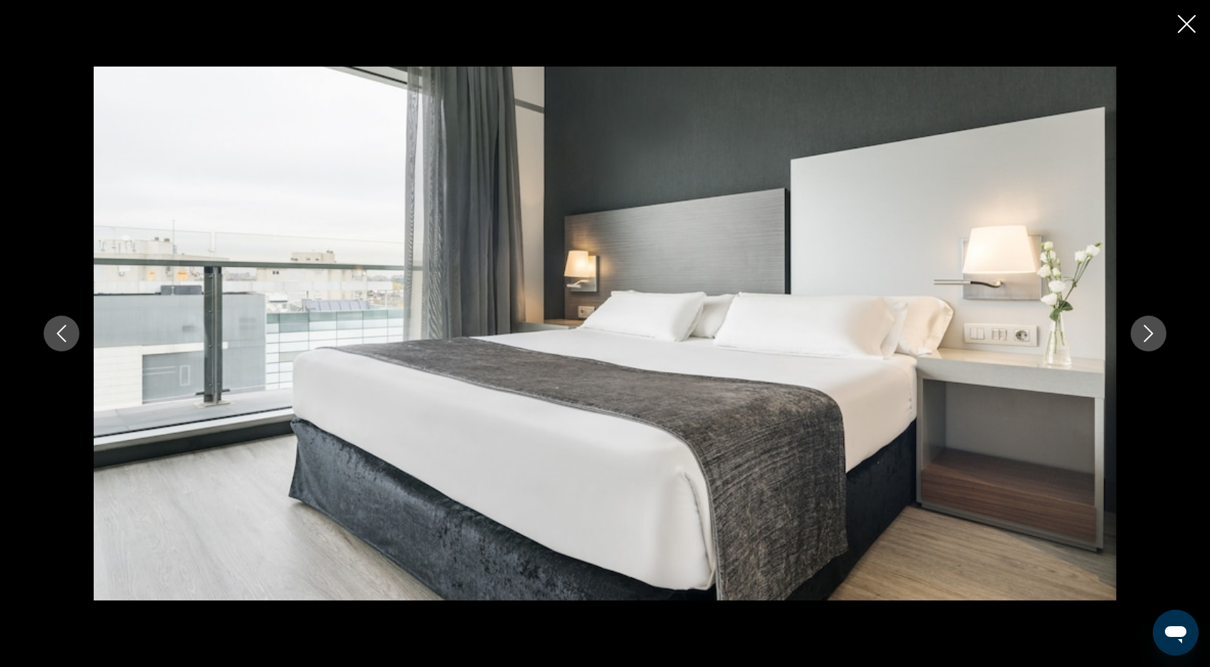
click at [1153, 330] on icon "Next image" at bounding box center [1148, 333] width 17 height 17
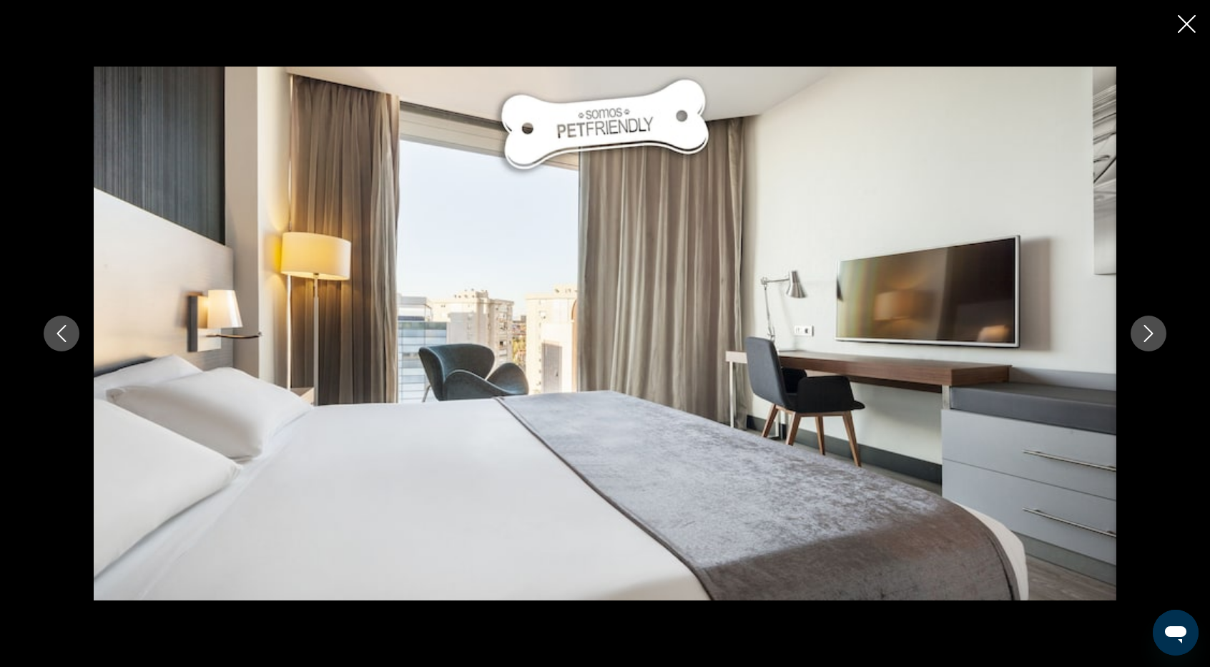
click at [1153, 330] on icon "Next image" at bounding box center [1148, 333] width 17 height 17
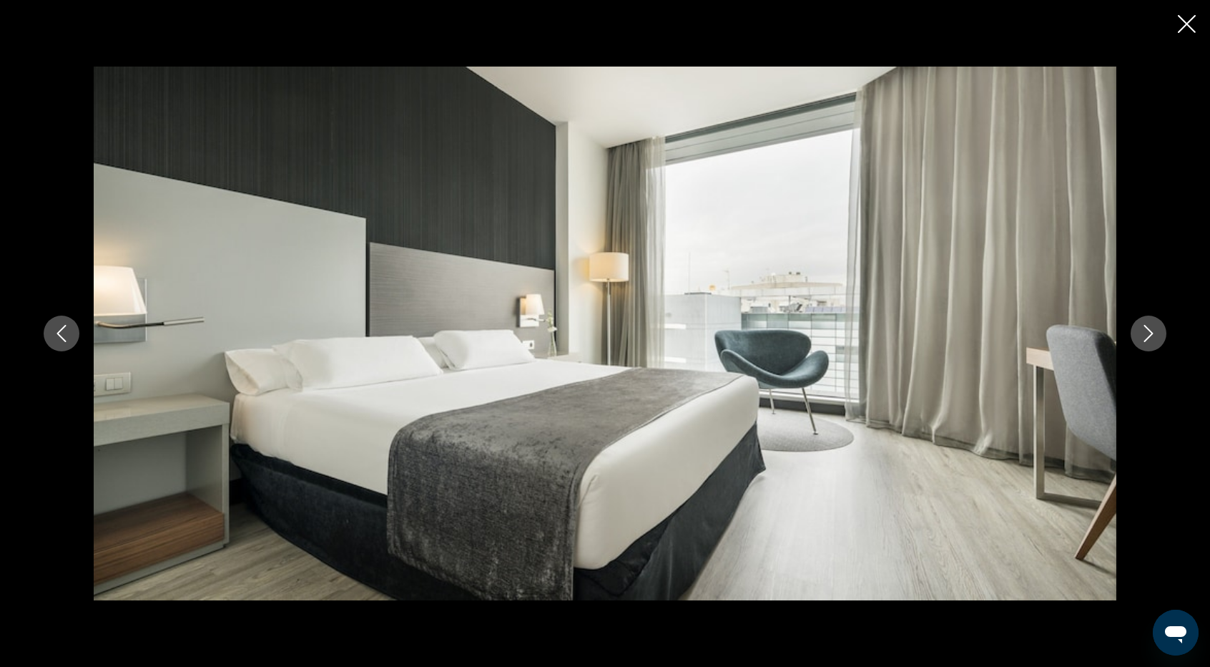
click at [1153, 330] on icon "Next image" at bounding box center [1148, 333] width 17 height 17
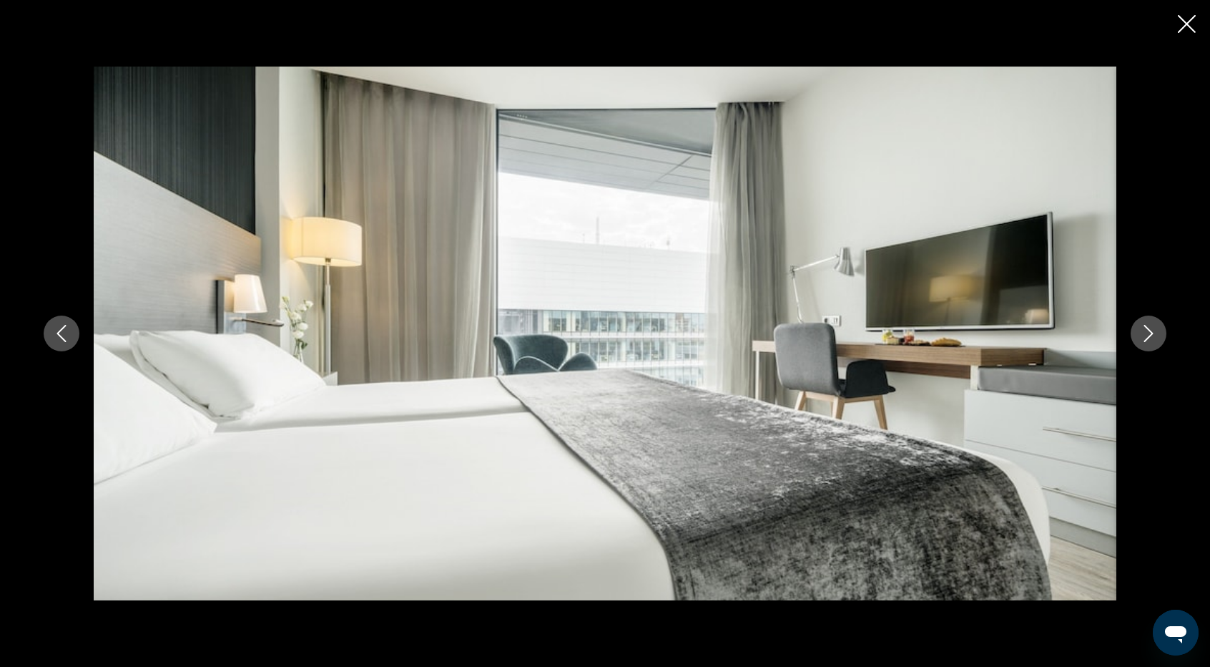
click at [1153, 330] on icon "Next image" at bounding box center [1148, 333] width 17 height 17
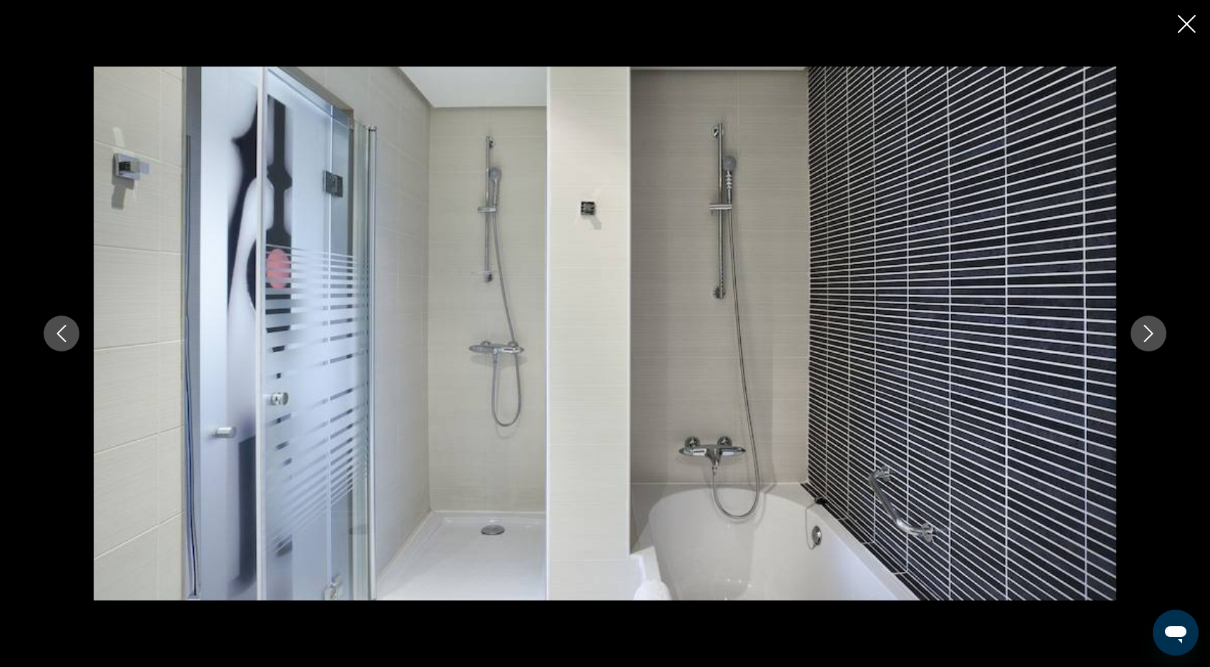
click at [1153, 330] on icon "Next image" at bounding box center [1148, 333] width 17 height 17
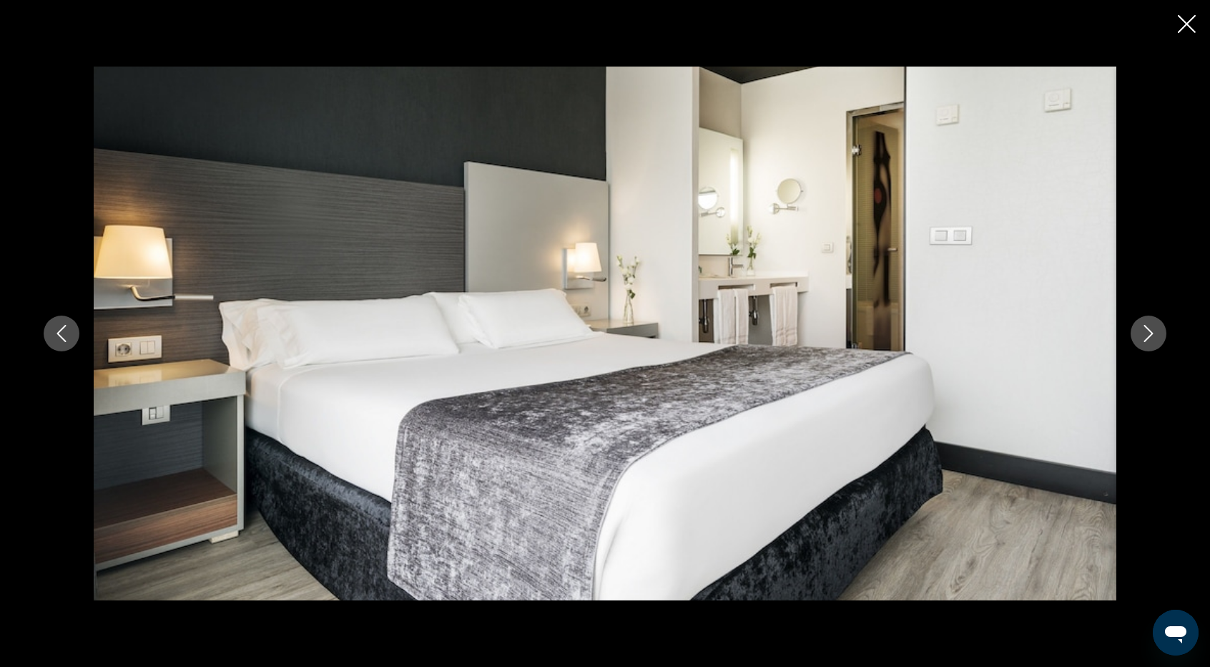
click at [1153, 330] on icon "Next image" at bounding box center [1148, 333] width 17 height 17
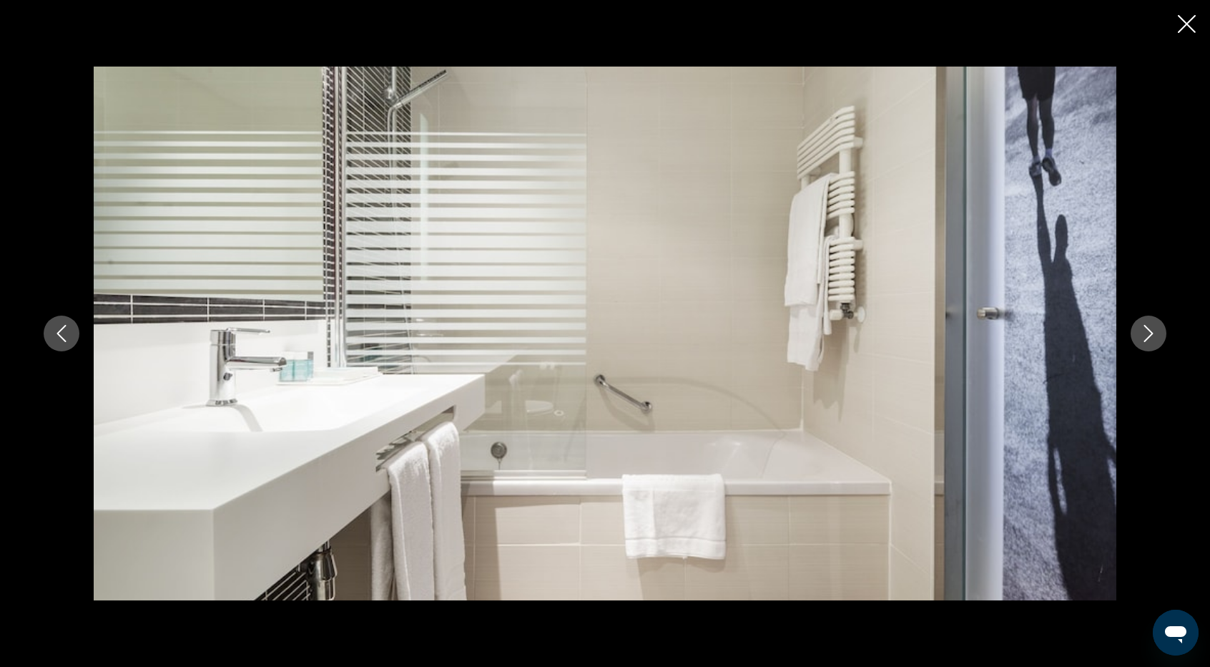
click at [1153, 330] on icon "Next image" at bounding box center [1148, 333] width 17 height 17
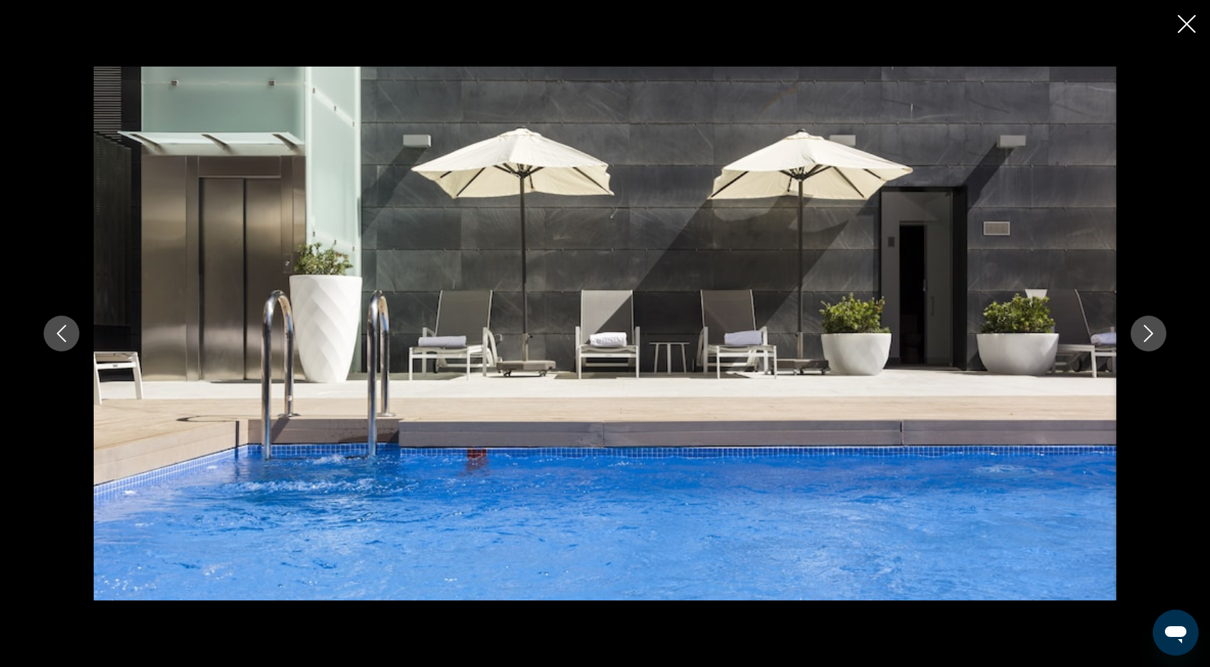
click at [1153, 330] on icon "Next image" at bounding box center [1148, 333] width 17 height 17
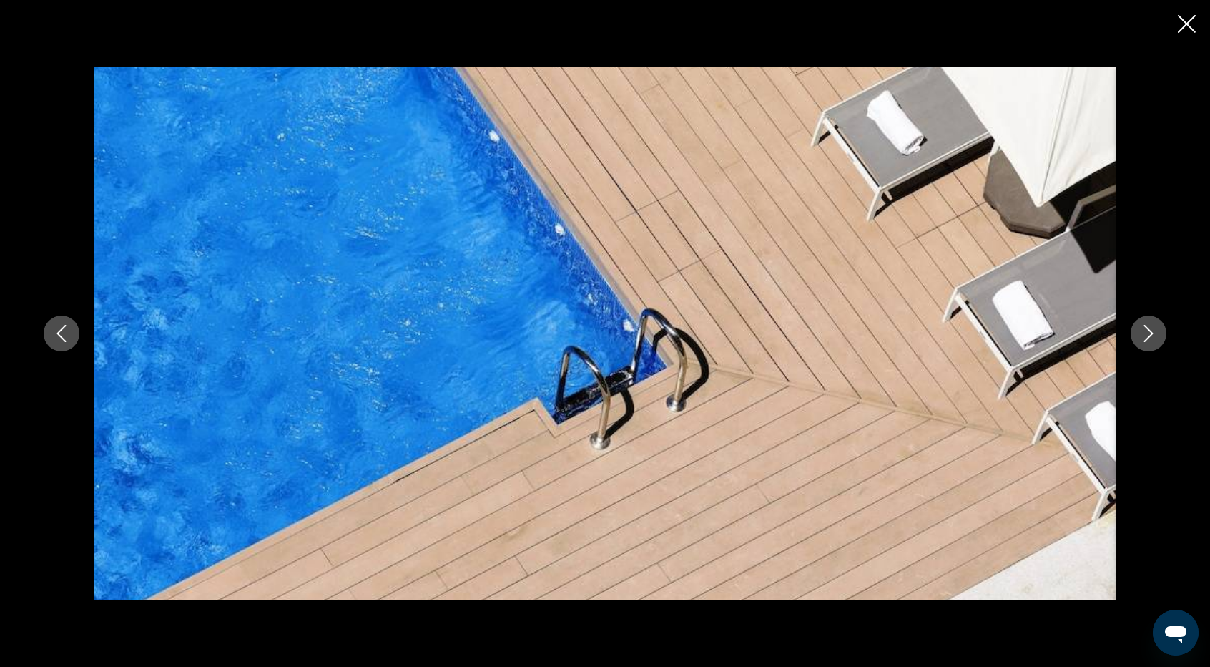
click at [1153, 330] on icon "Next image" at bounding box center [1148, 333] width 17 height 17
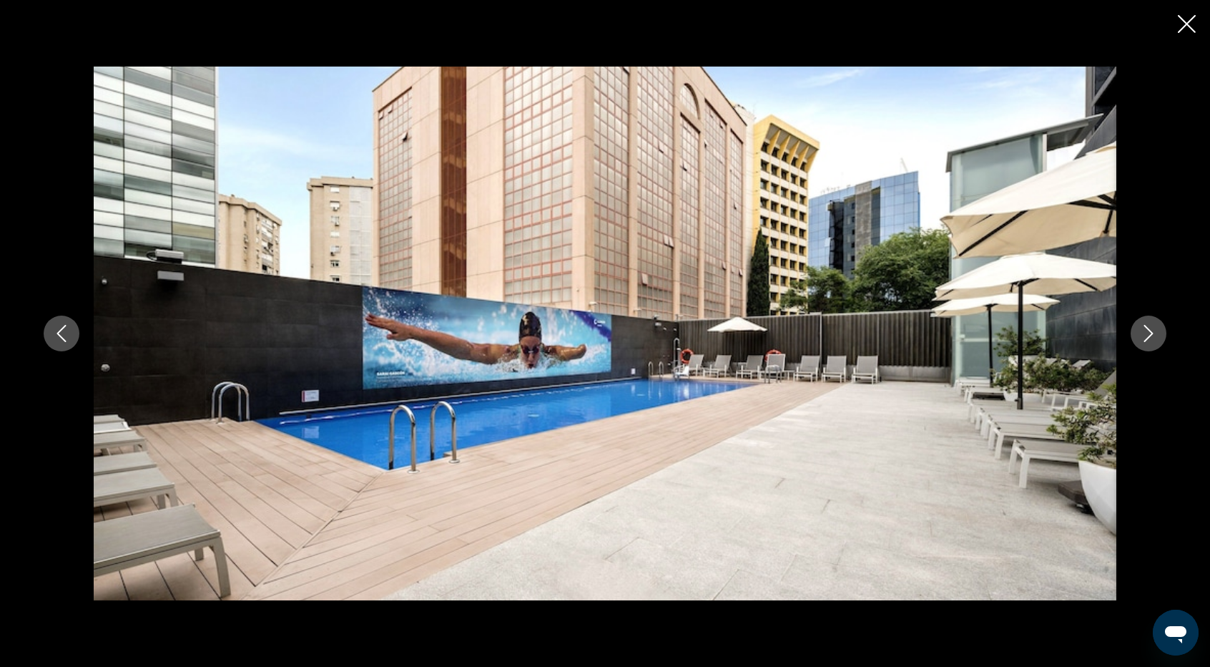
click at [1153, 330] on icon "Next image" at bounding box center [1148, 333] width 17 height 17
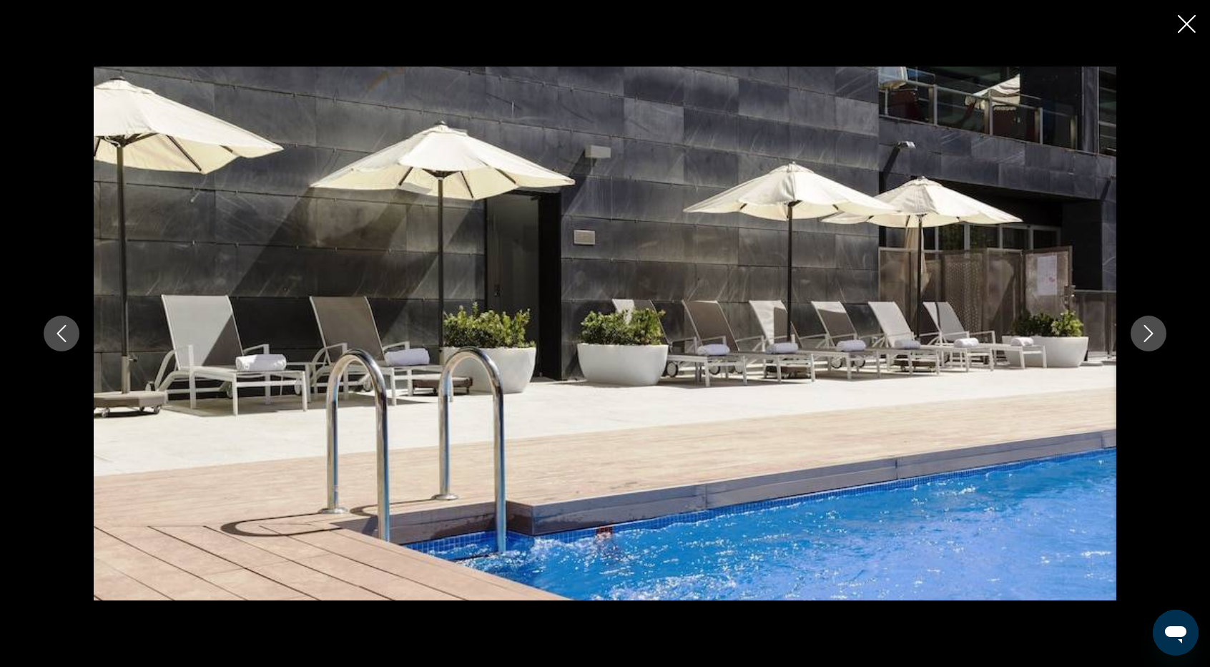
click at [1153, 330] on icon "Next image" at bounding box center [1148, 333] width 17 height 17
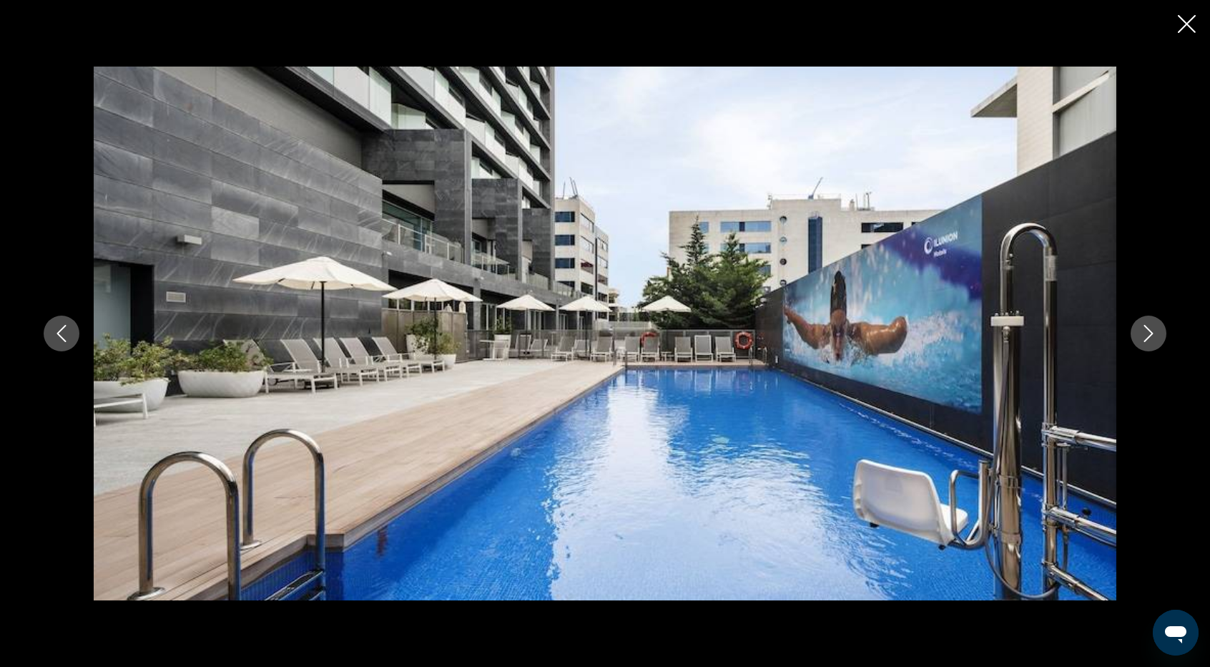
click at [1153, 330] on icon "Next image" at bounding box center [1148, 333] width 17 height 17
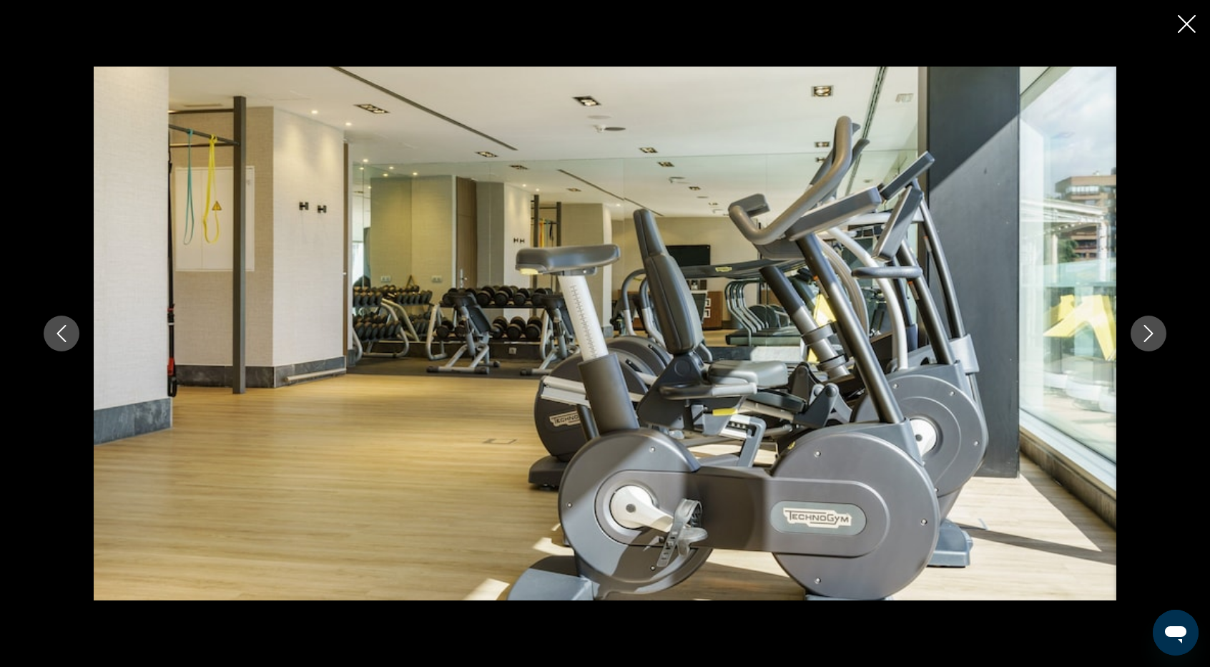
click at [1153, 330] on icon "Next image" at bounding box center [1148, 333] width 17 height 17
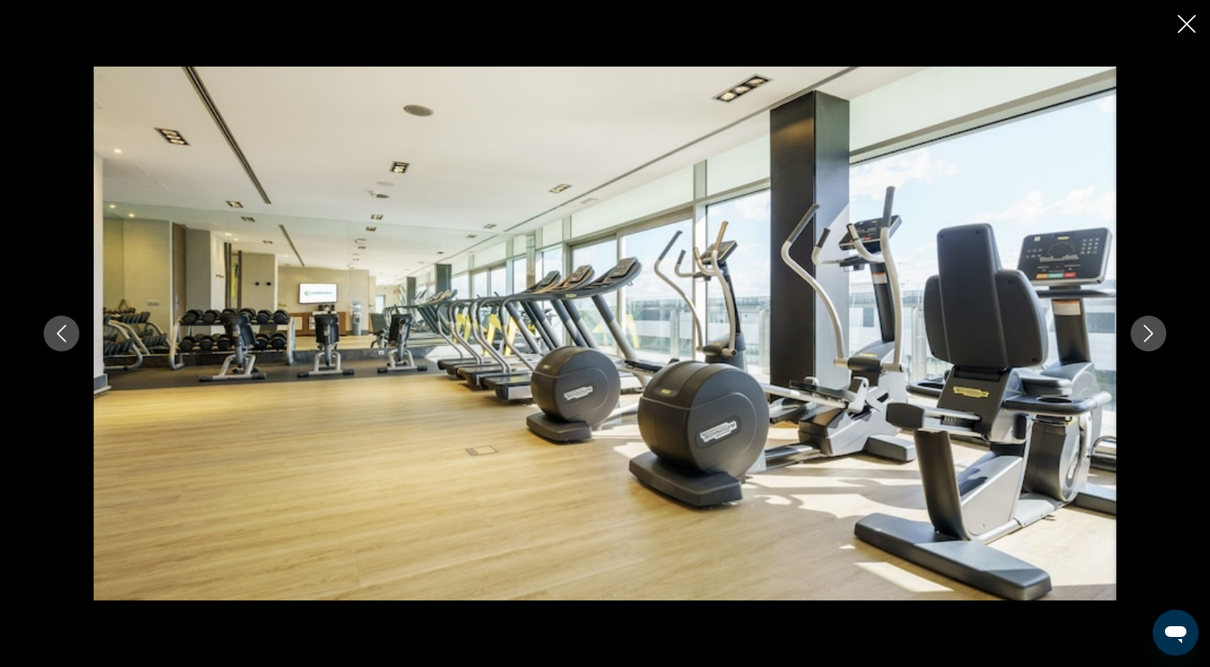
click at [1153, 330] on icon "Next image" at bounding box center [1148, 333] width 17 height 17
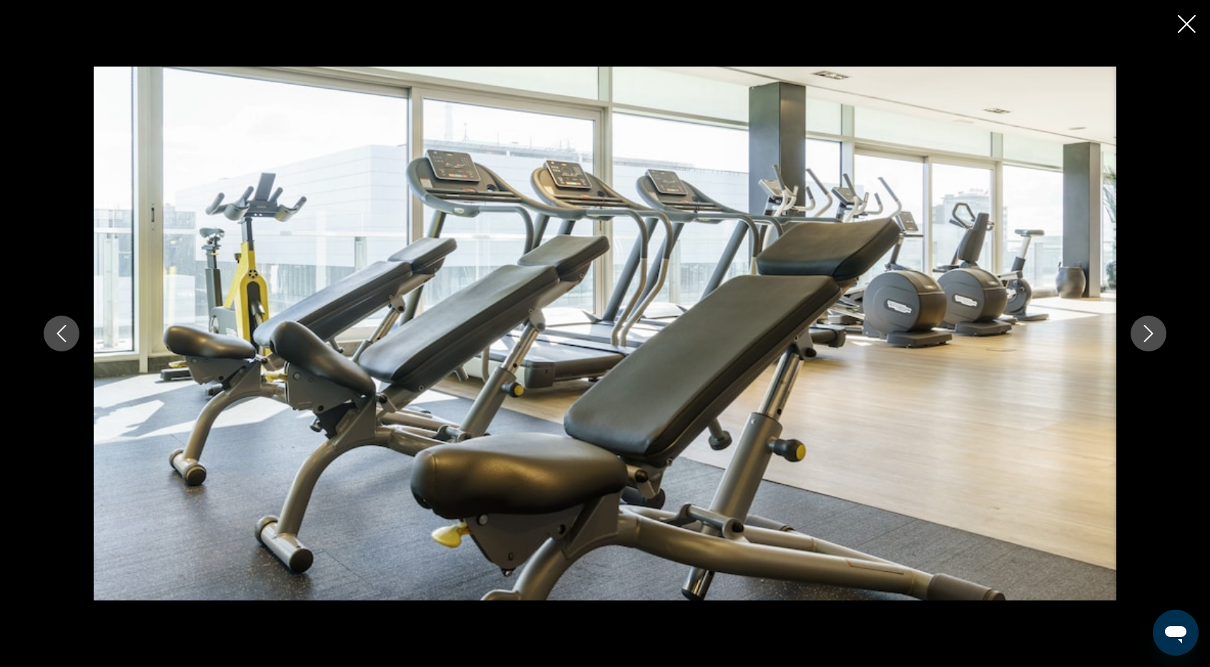
click at [1153, 330] on icon "Next image" at bounding box center [1148, 333] width 17 height 17
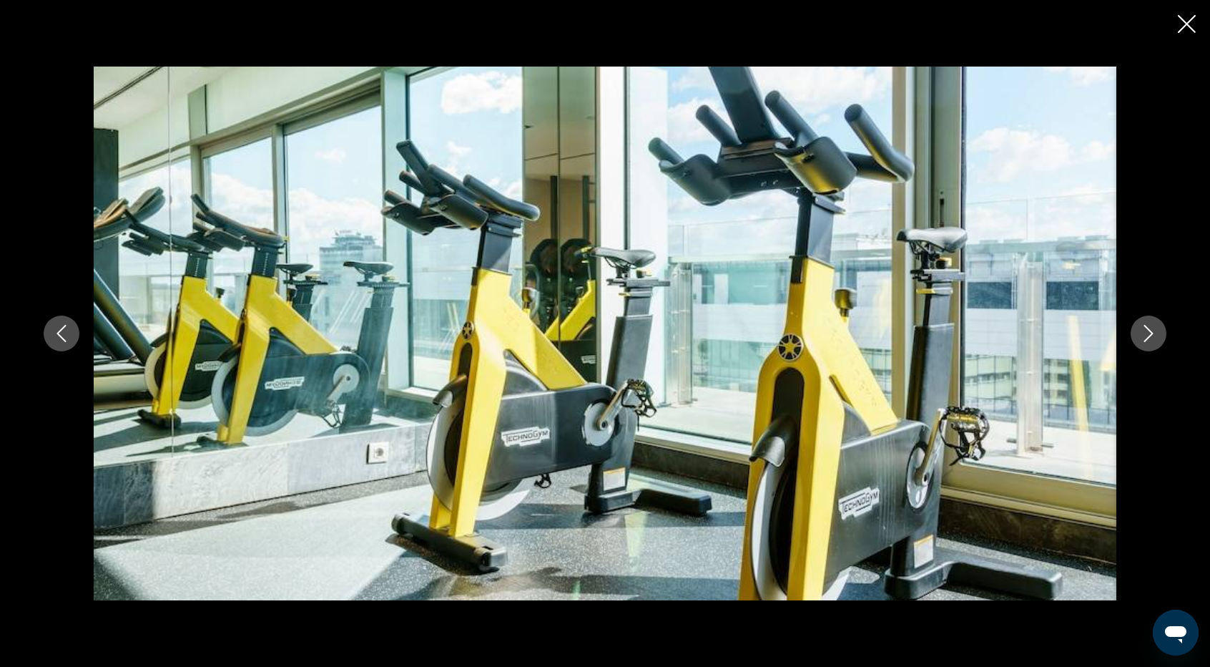
click at [1183, 24] on icon "Close slideshow" at bounding box center [1187, 24] width 18 height 18
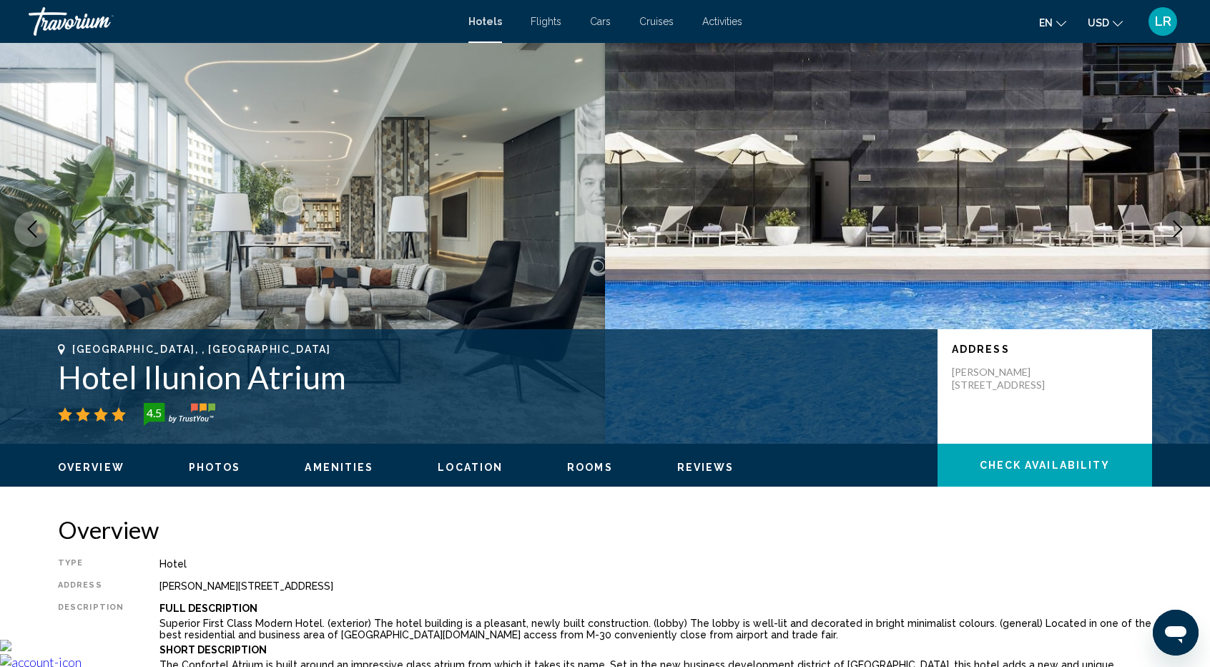
scroll to position [0, 0]
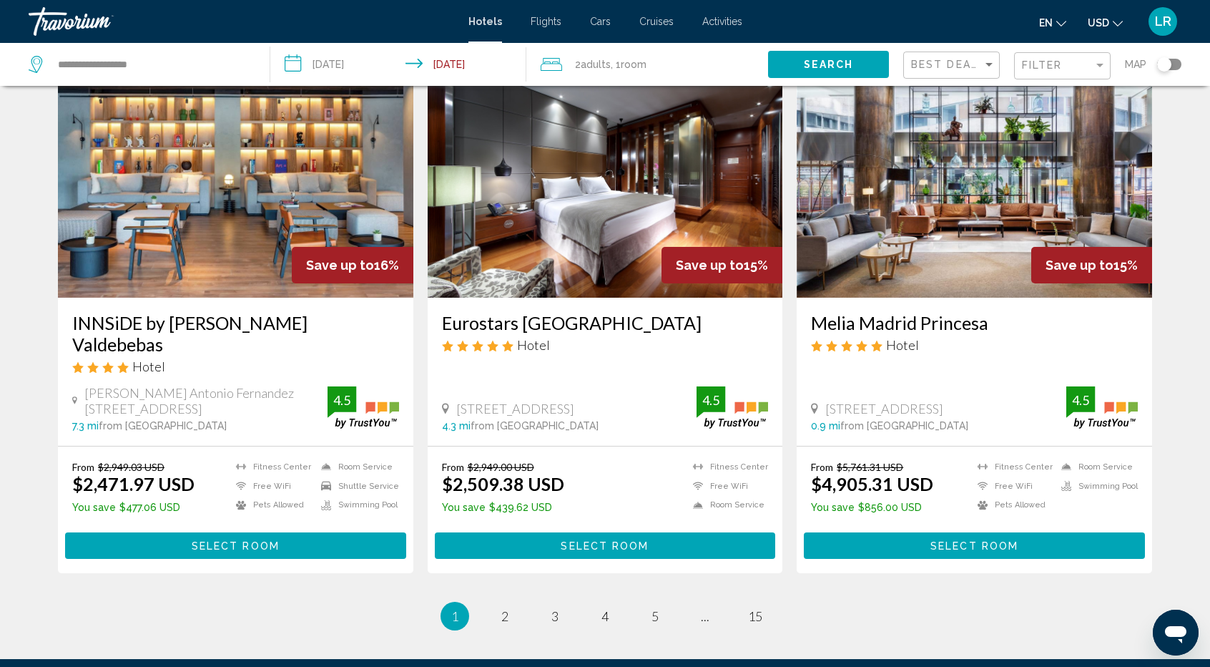
scroll to position [1788, 0]
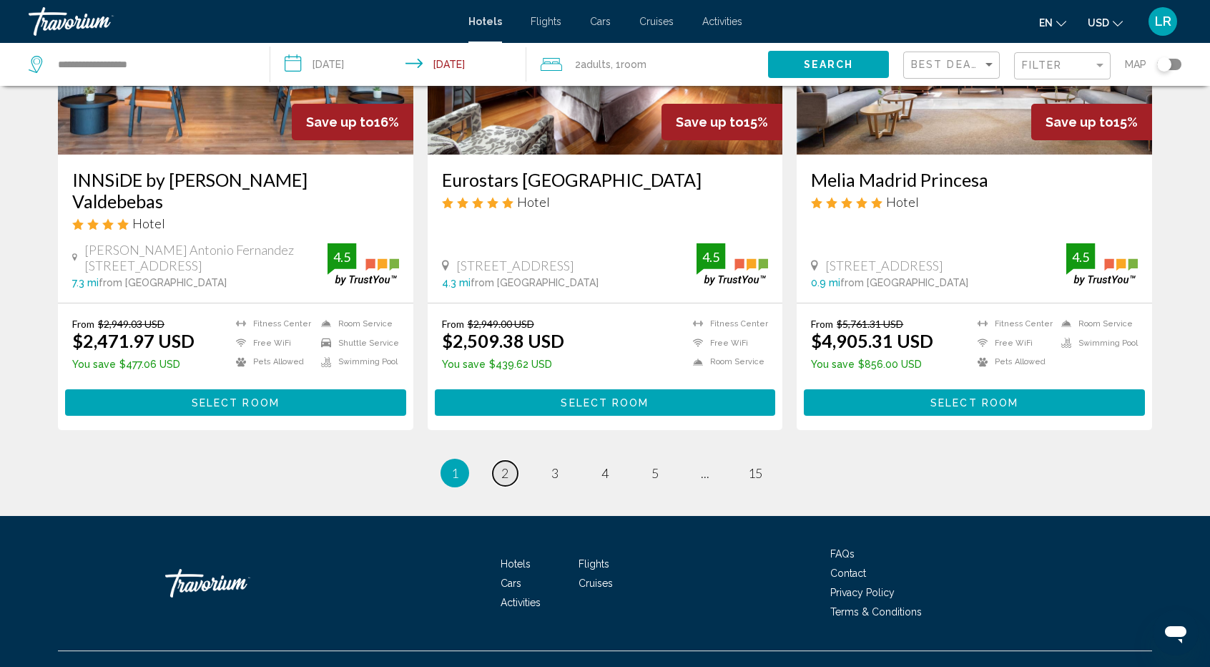
click at [498, 461] on link "page 2" at bounding box center [505, 473] width 25 height 25
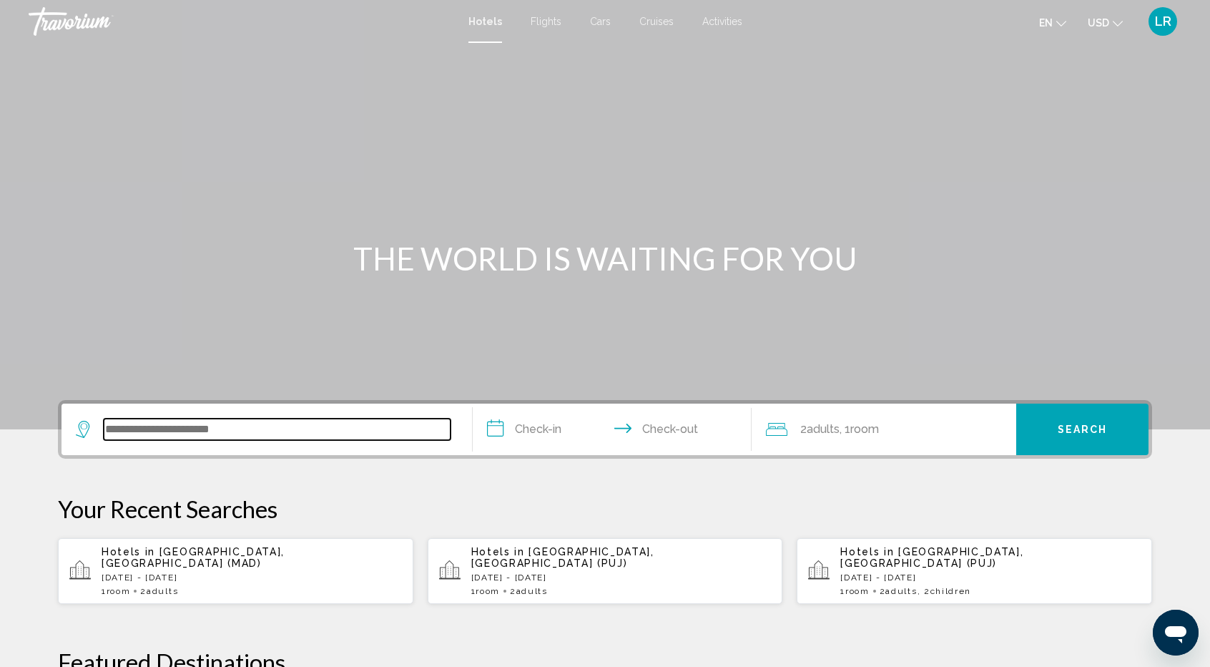
click at [190, 430] on input "Search widget" at bounding box center [277, 428] width 347 height 21
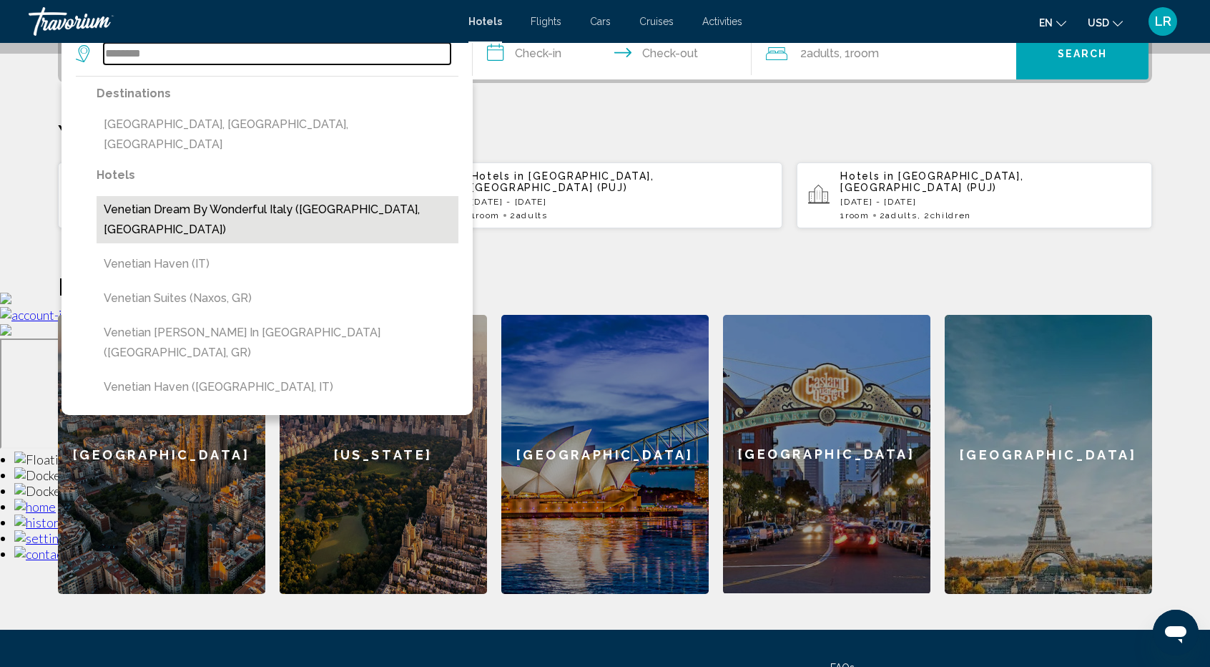
scroll to position [353, 0]
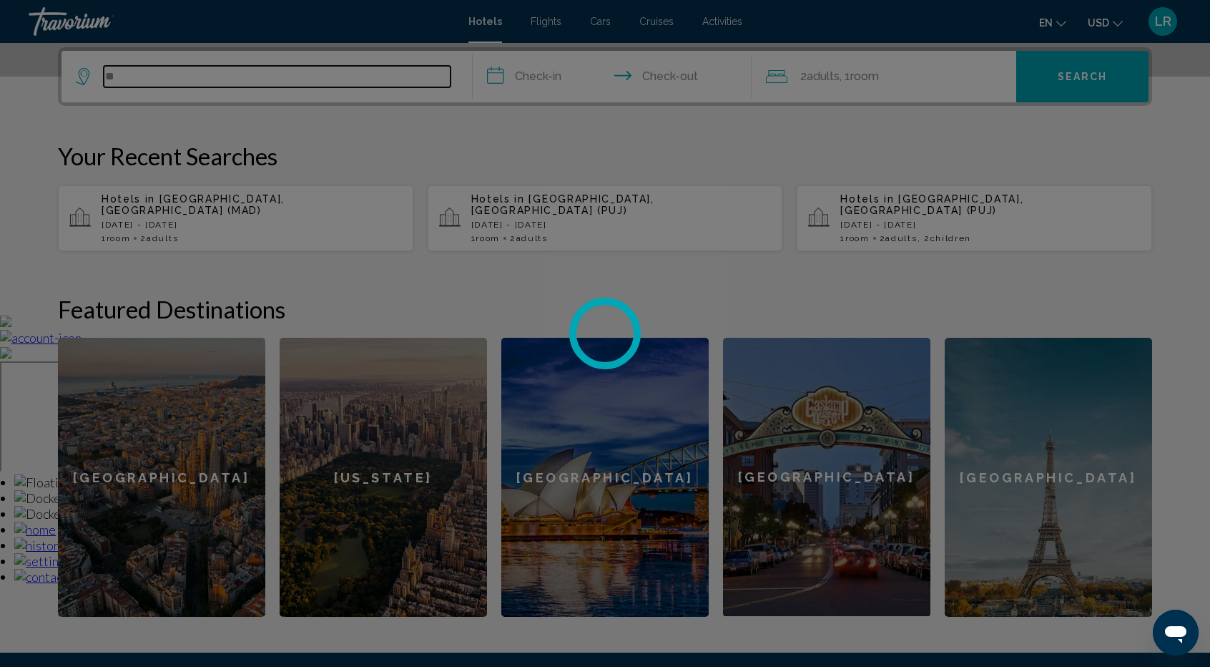
type input "*"
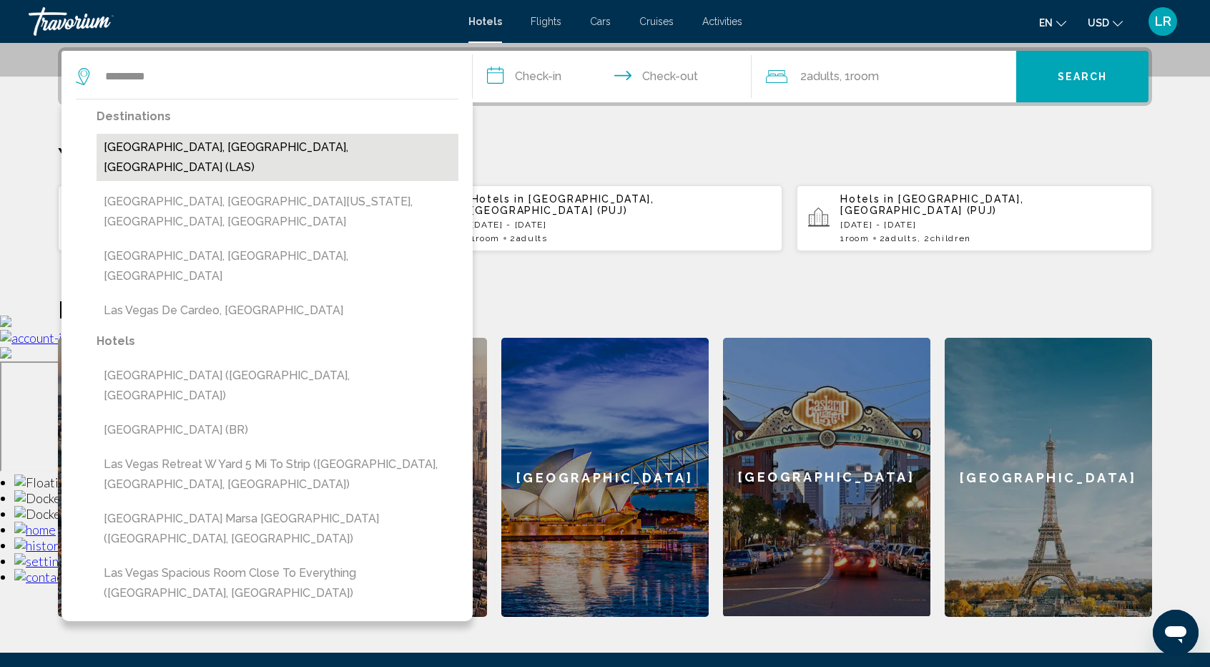
click at [243, 144] on button "[GEOGRAPHIC_DATA], [GEOGRAPHIC_DATA], [GEOGRAPHIC_DATA] (LAS)" at bounding box center [278, 157] width 362 height 47
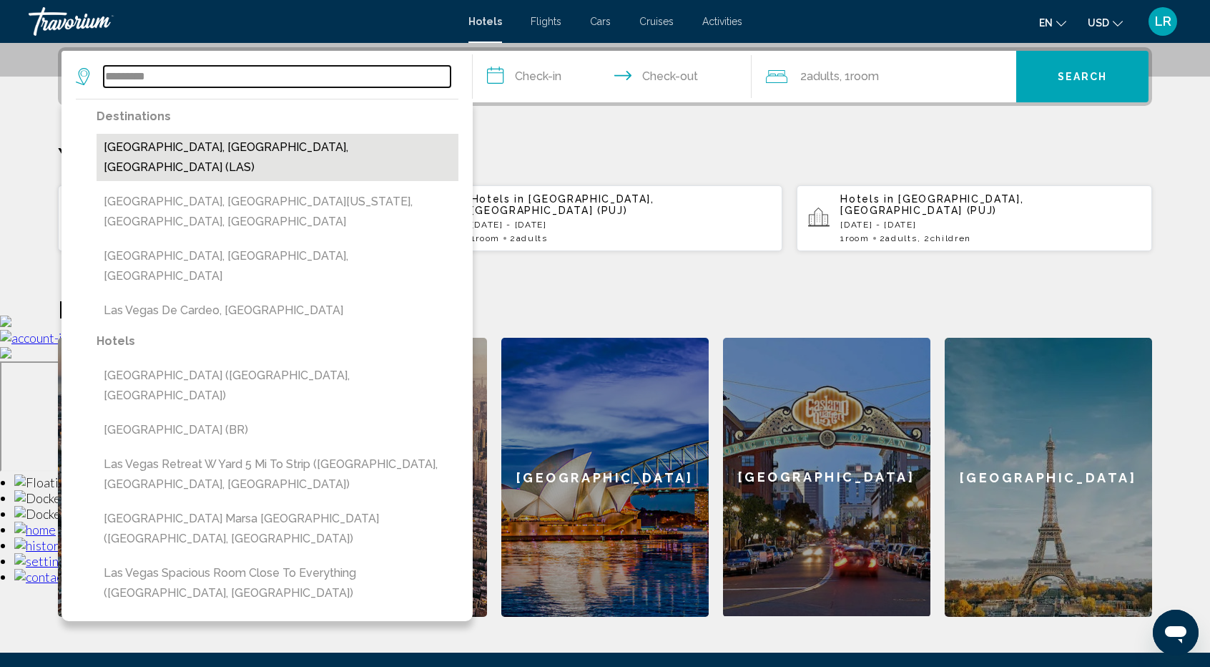
type input "**********"
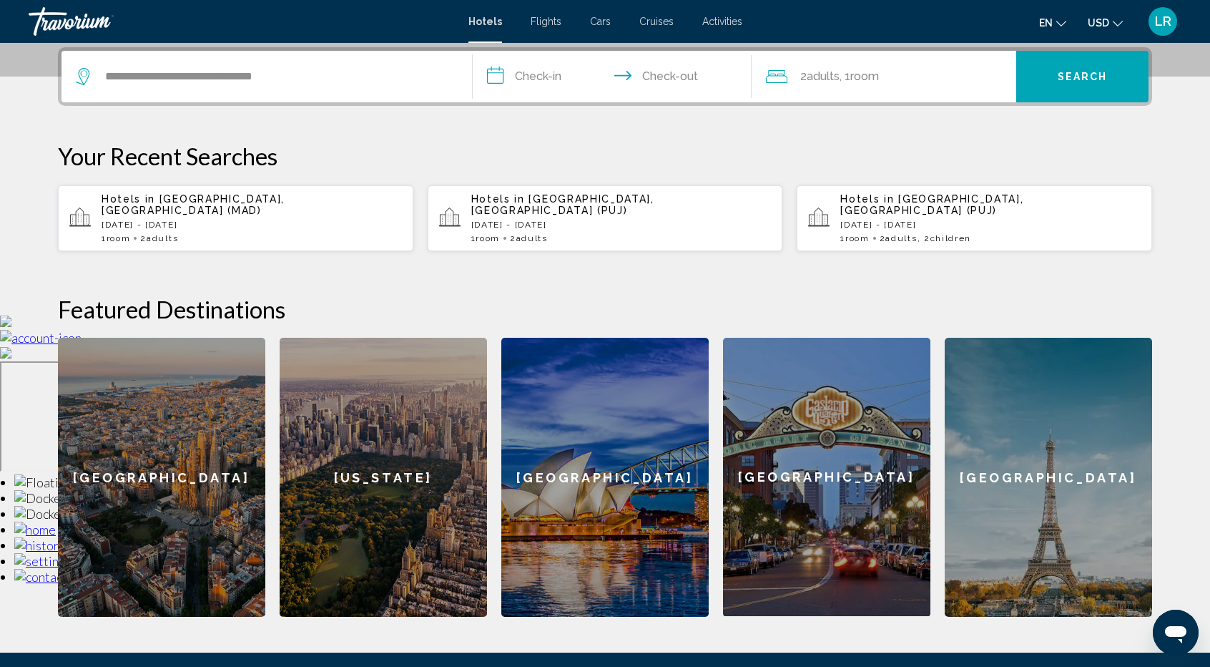
click at [528, 82] on input "**********" at bounding box center [615, 79] width 285 height 56
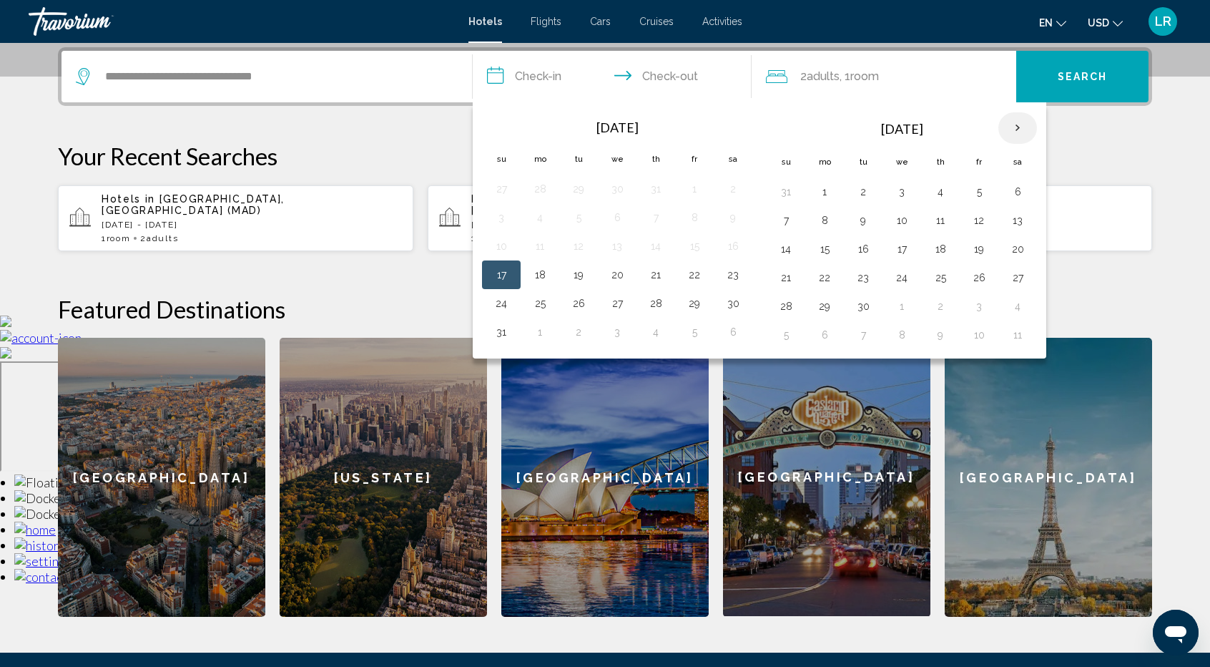
click at [1025, 130] on th "Next month" at bounding box center [1018, 127] width 39 height 31
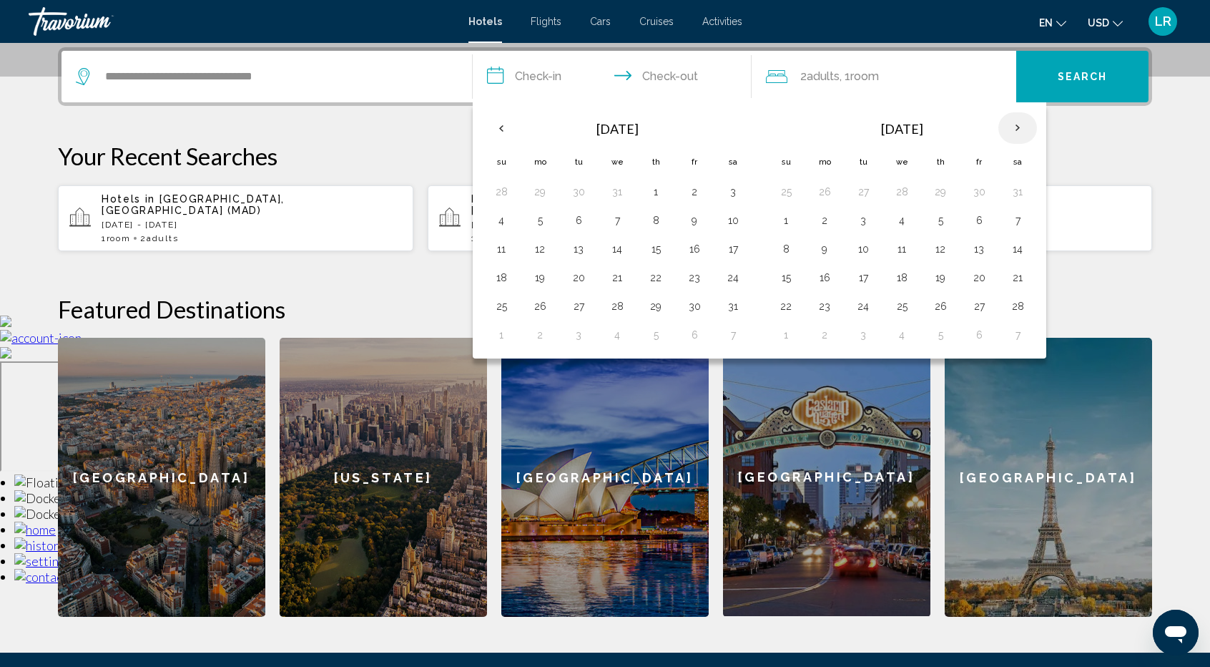
click at [1025, 130] on th "Next month" at bounding box center [1018, 127] width 39 height 31
click at [984, 190] on button "1" at bounding box center [979, 192] width 23 height 20
click at [830, 217] on button "4" at bounding box center [824, 220] width 23 height 20
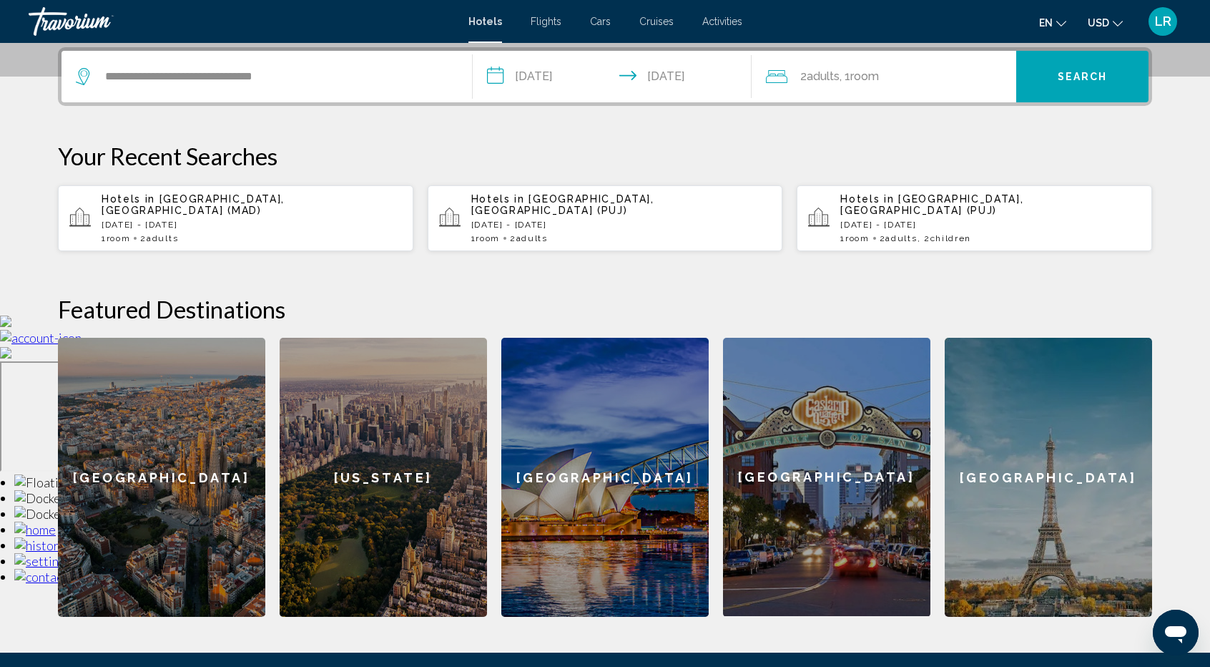
click at [554, 83] on input "**********" at bounding box center [615, 79] width 285 height 56
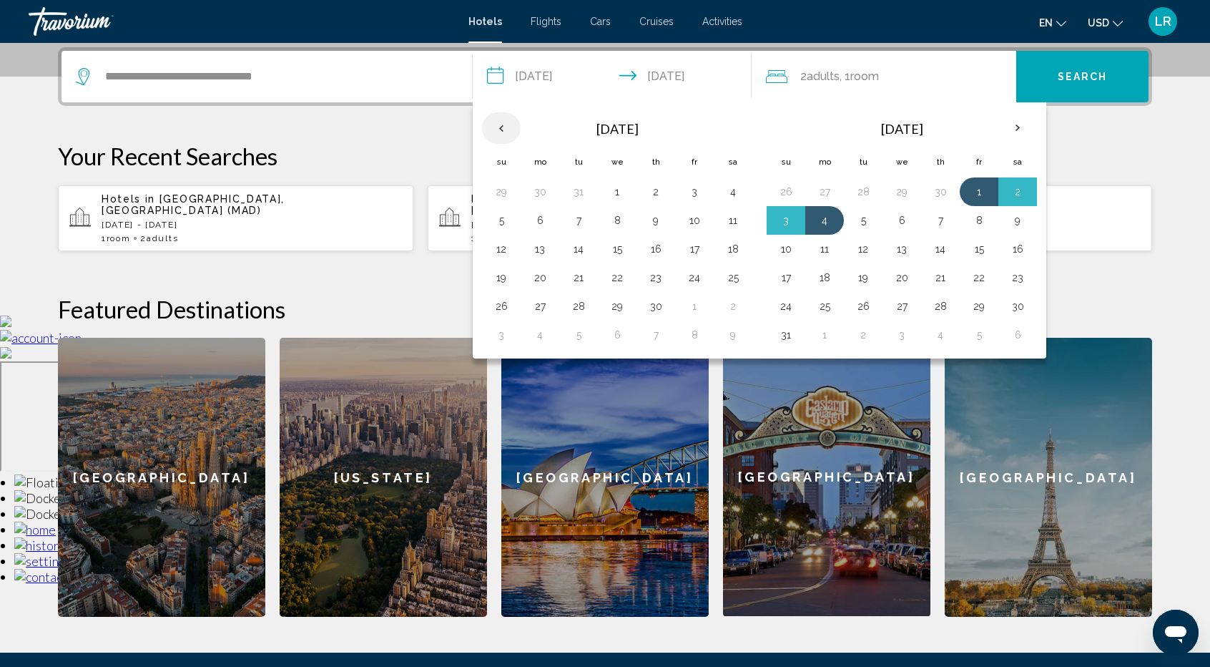
click at [492, 124] on th "Previous month" at bounding box center [501, 127] width 39 height 31
click at [492, 123] on th "Previous month" at bounding box center [501, 127] width 39 height 31
click at [1009, 124] on th "Next month" at bounding box center [1018, 127] width 39 height 31
drag, startPoint x: 693, startPoint y: 252, endPoint x: 632, endPoint y: 272, distance: 64.0
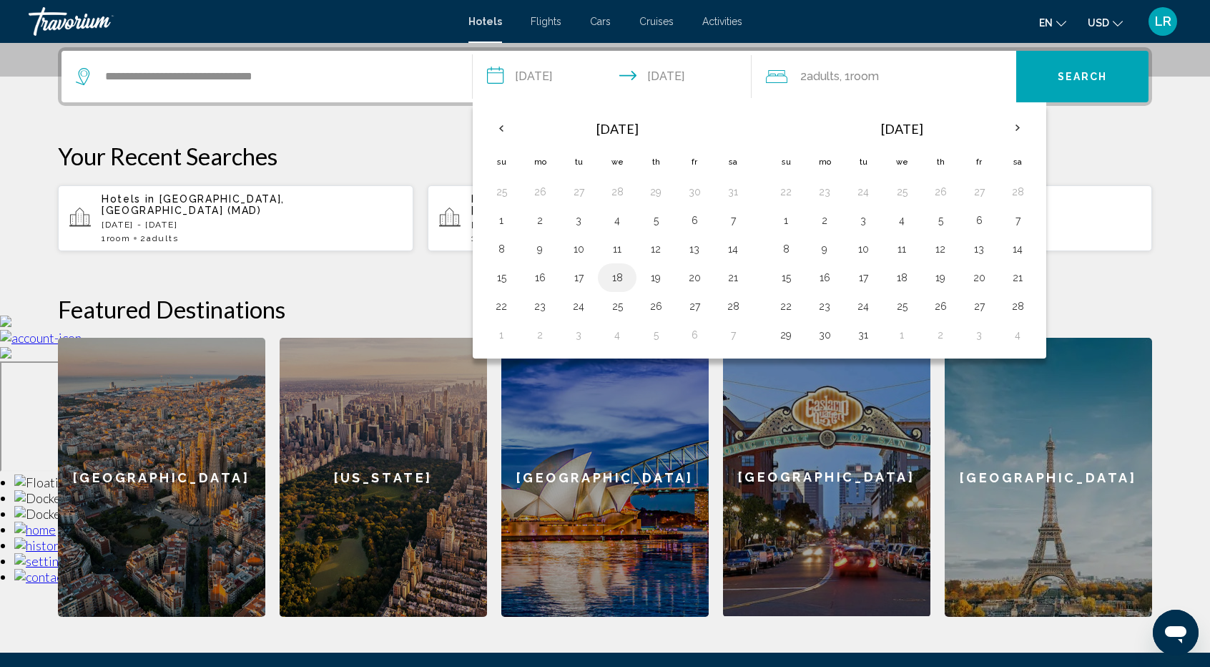
click at [689, 255] on button "13" at bounding box center [694, 249] width 23 height 20
click at [506, 281] on button "15" at bounding box center [501, 278] width 23 height 20
type input "**********"
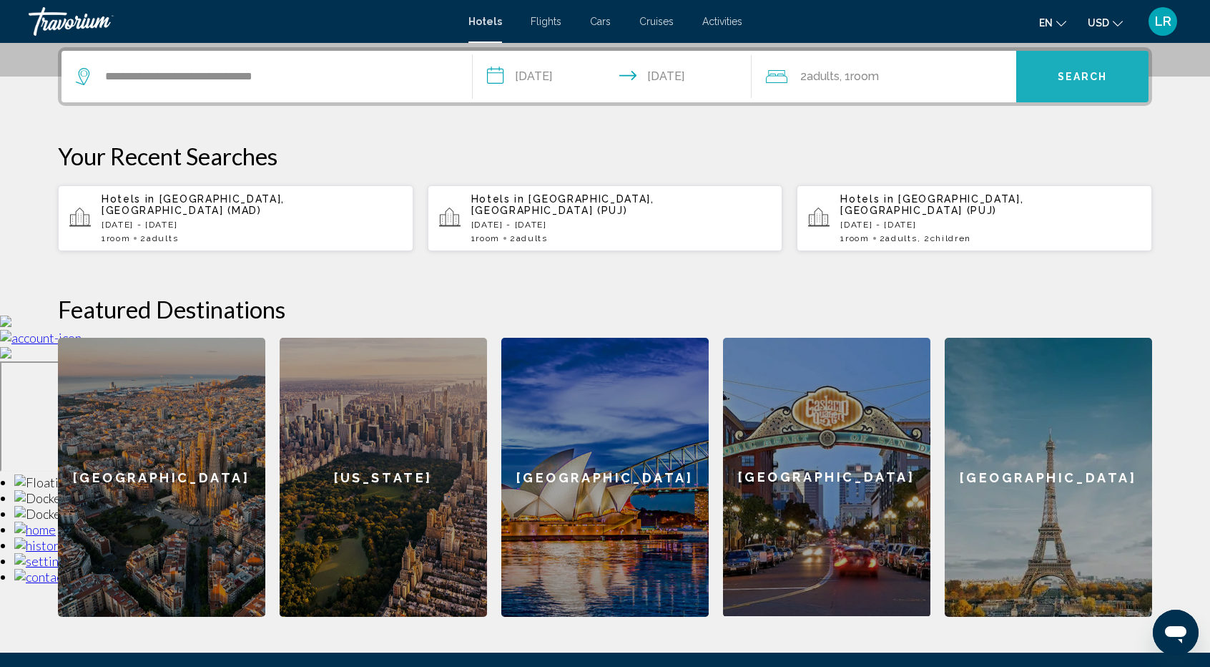
click at [1070, 81] on span "Search" at bounding box center [1083, 77] width 50 height 11
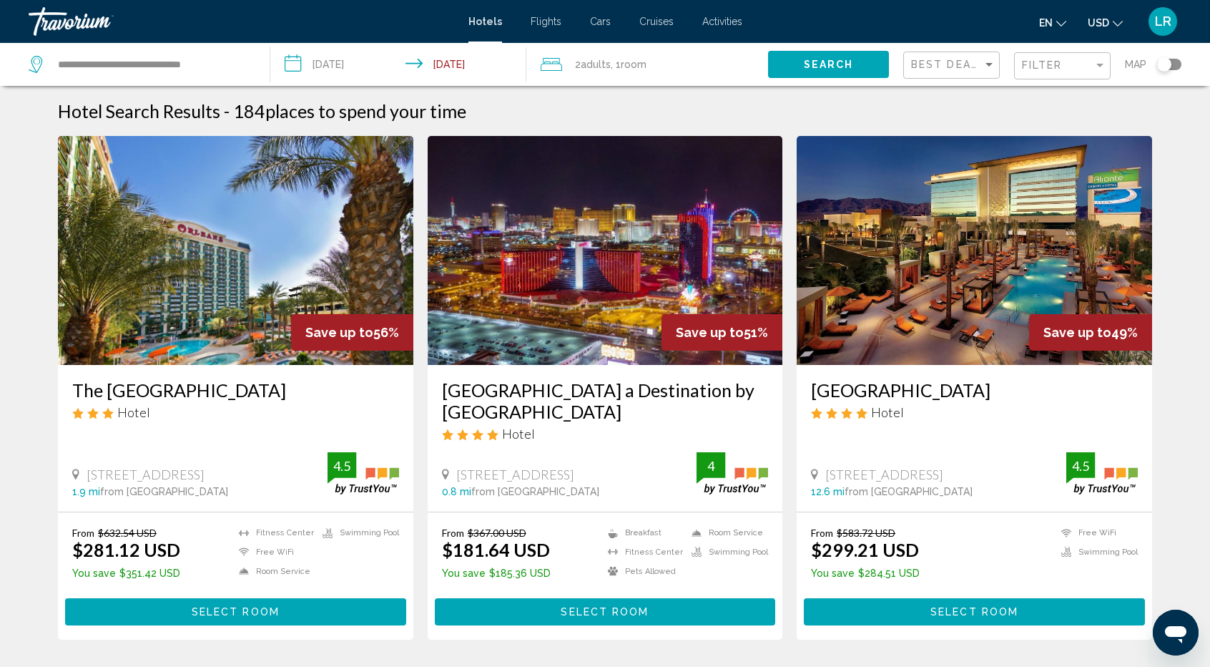
click at [1060, 55] on div "Filter" at bounding box center [1064, 66] width 84 height 26
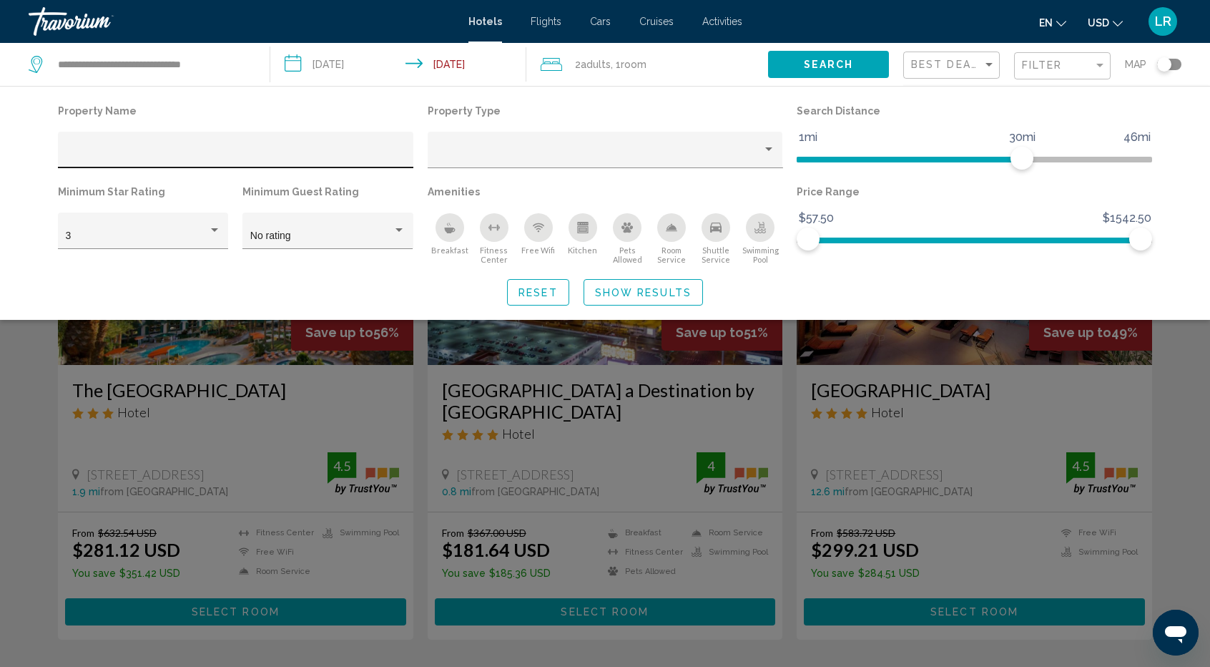
click at [224, 144] on div "Hotel Filters" at bounding box center [236, 153] width 341 height 29
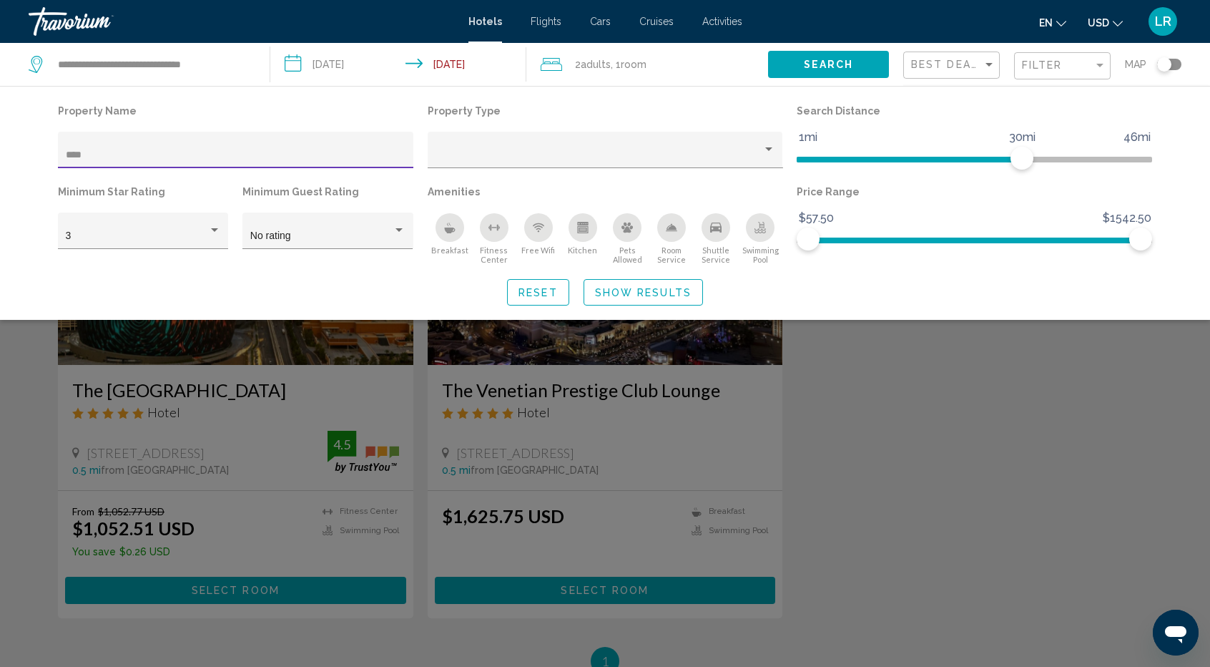
type input "****"
click at [264, 529] on div "Search widget" at bounding box center [605, 441] width 1210 height 452
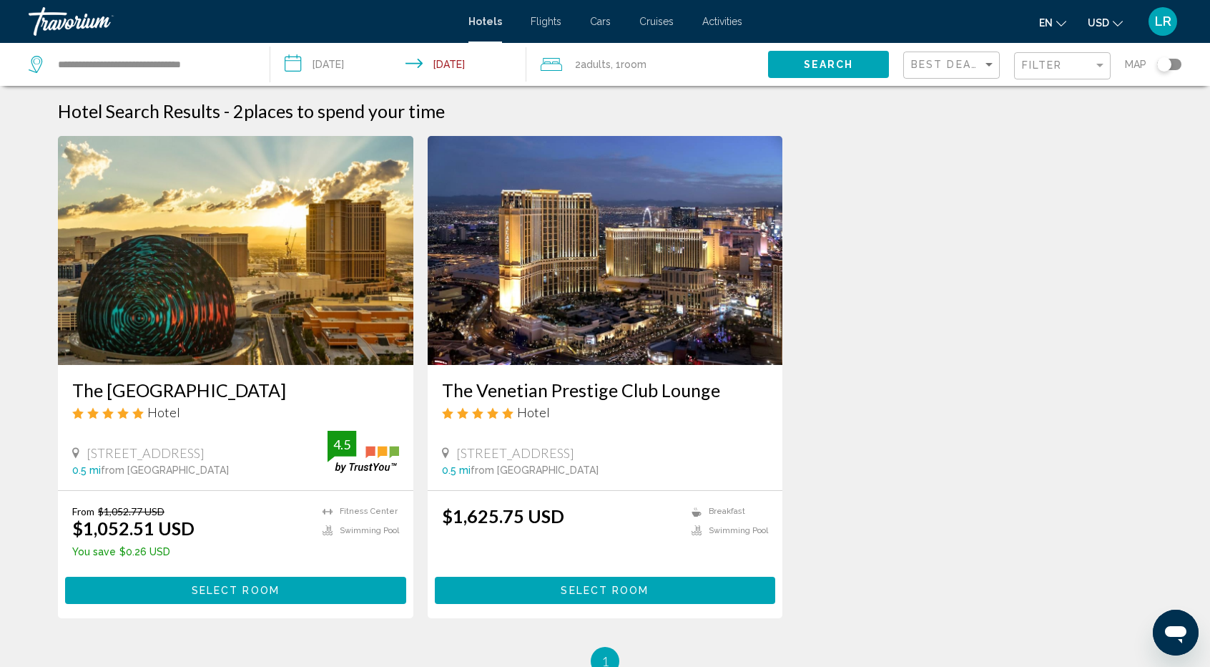
click at [234, 318] on img "Main content" at bounding box center [236, 250] width 356 height 229
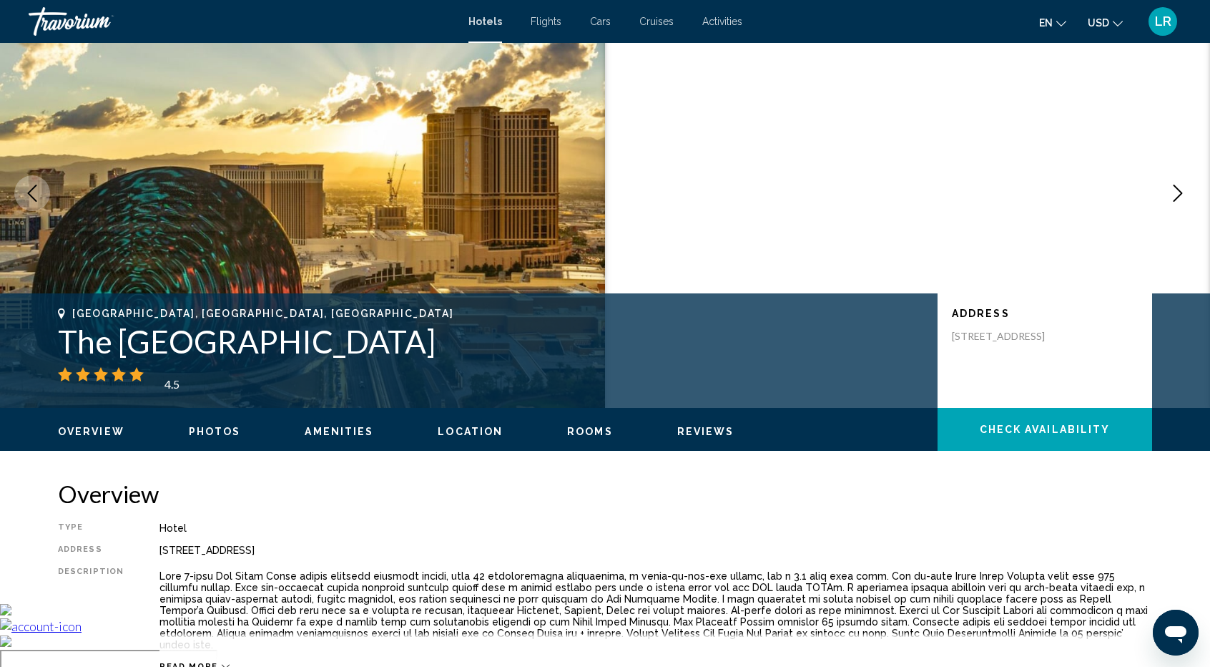
scroll to position [143, 0]
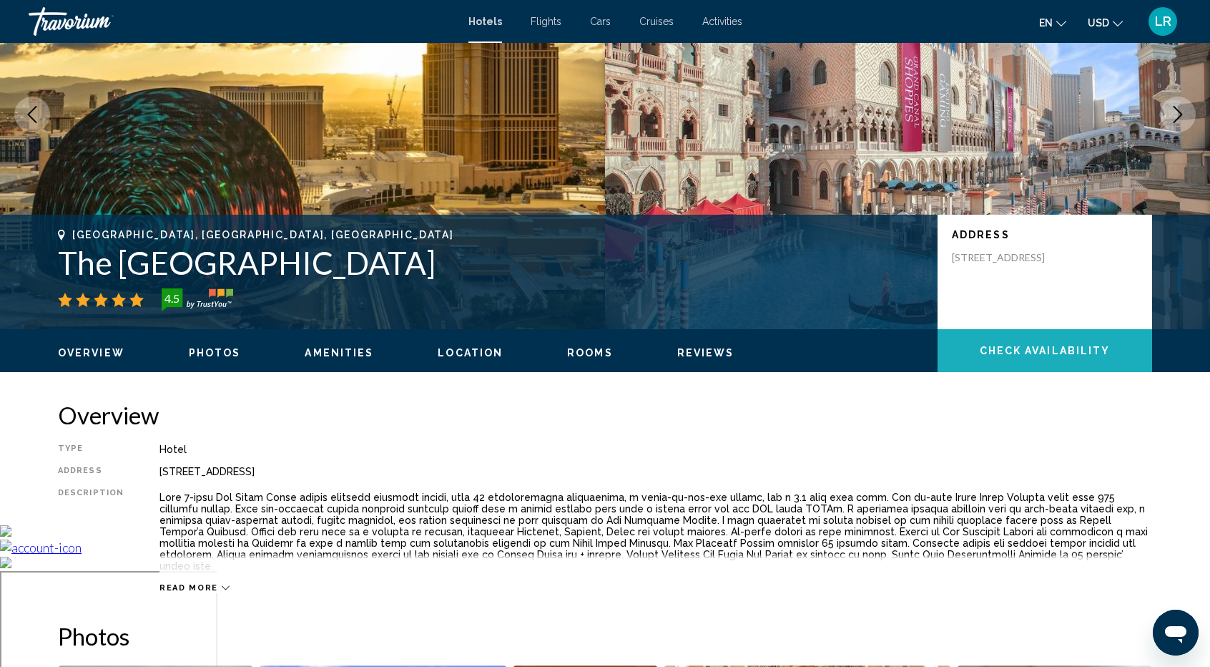
click at [999, 343] on button "Check Availability" at bounding box center [1045, 350] width 215 height 43
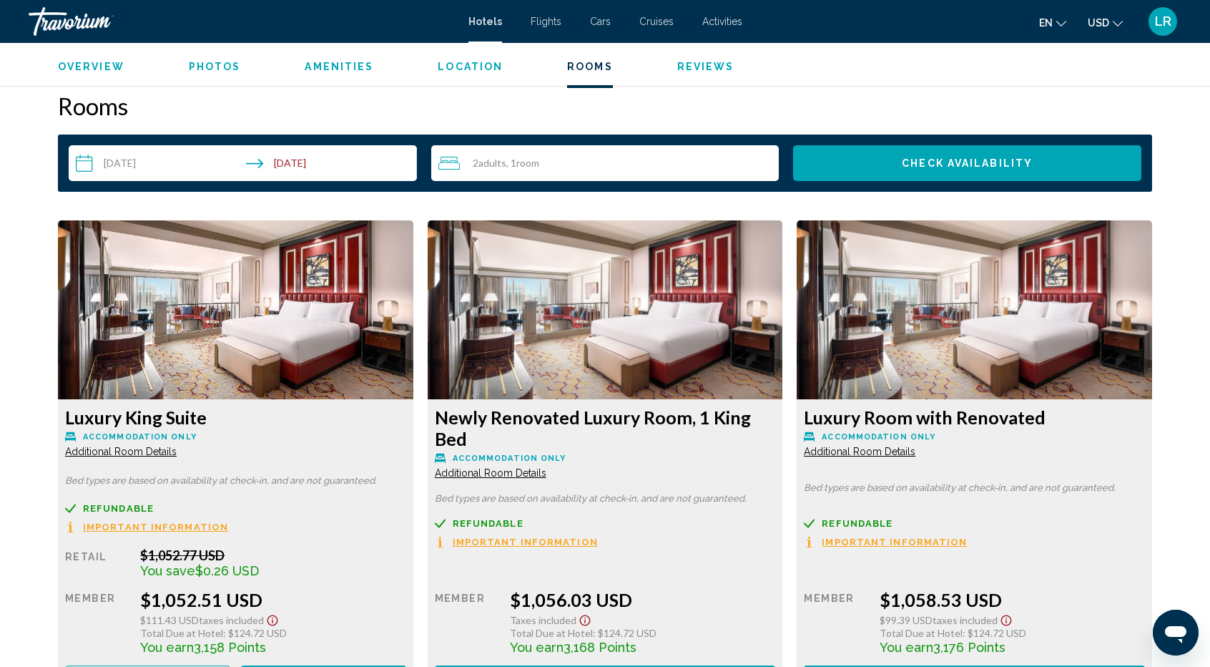
scroll to position [1779, 0]
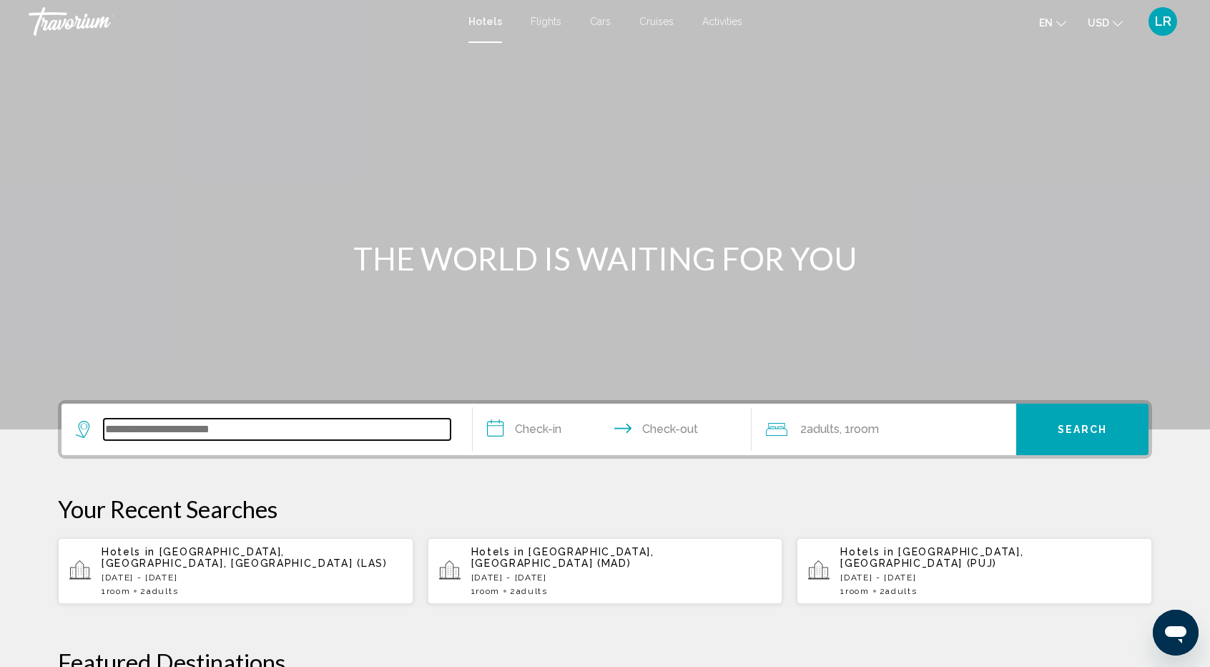
click at [134, 426] on input "Search widget" at bounding box center [277, 428] width 347 height 21
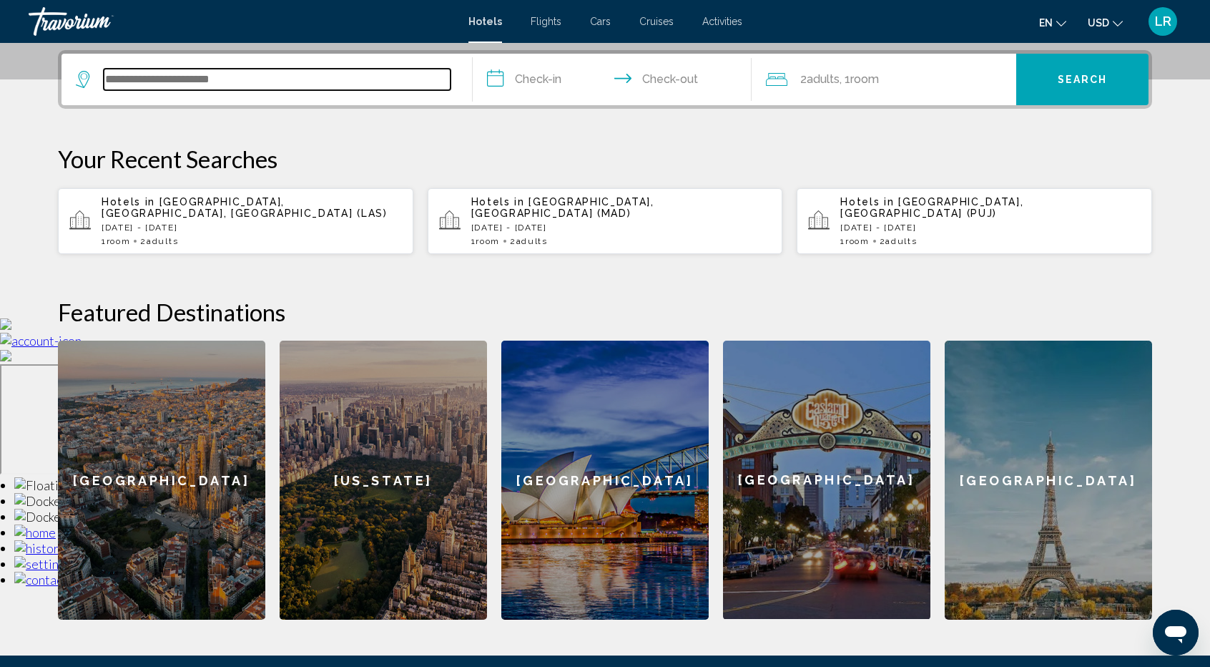
scroll to position [353, 0]
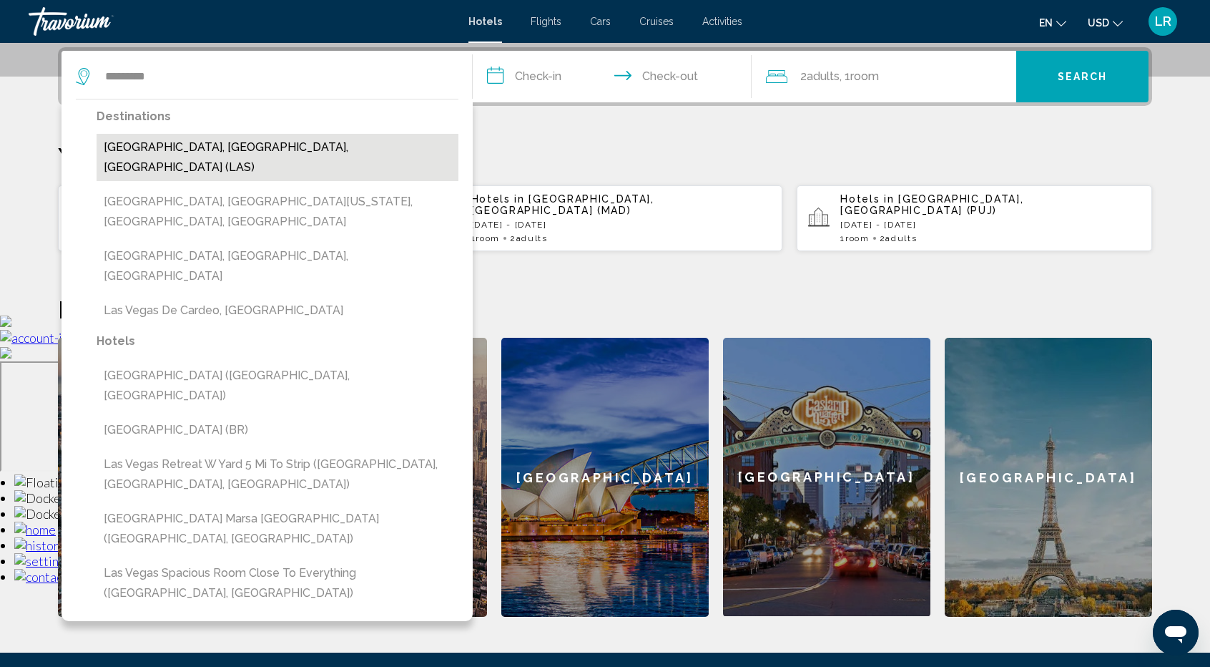
click at [189, 143] on button "[GEOGRAPHIC_DATA], [GEOGRAPHIC_DATA], [GEOGRAPHIC_DATA] (LAS)" at bounding box center [278, 157] width 362 height 47
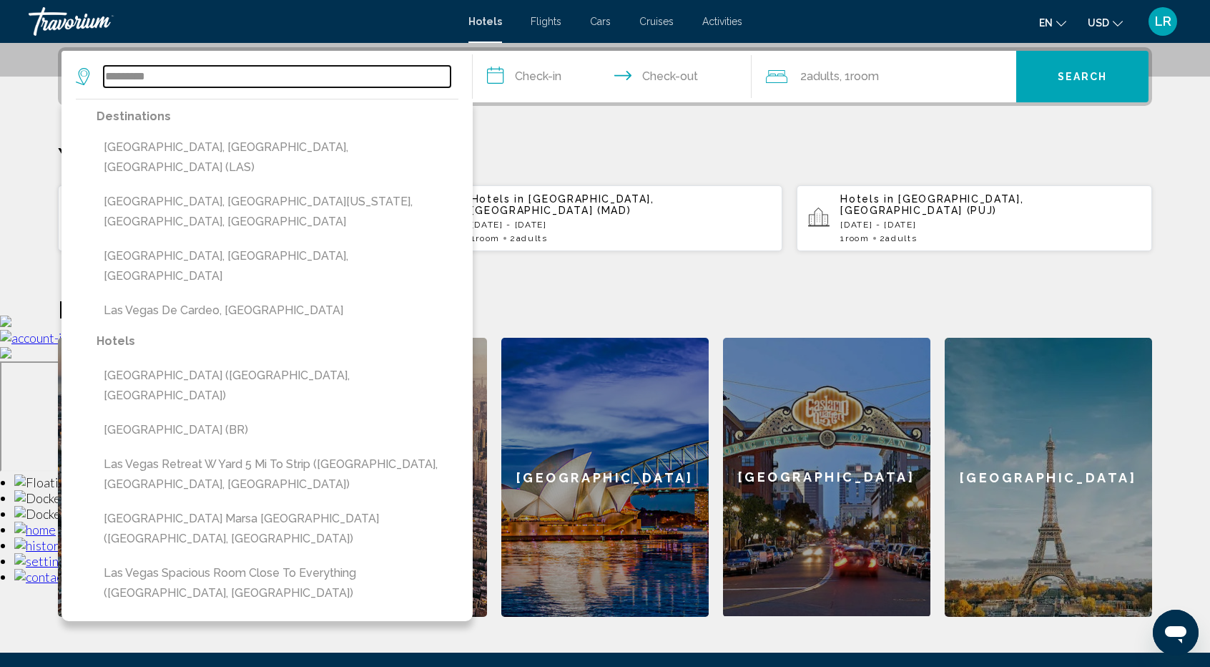
type input "**********"
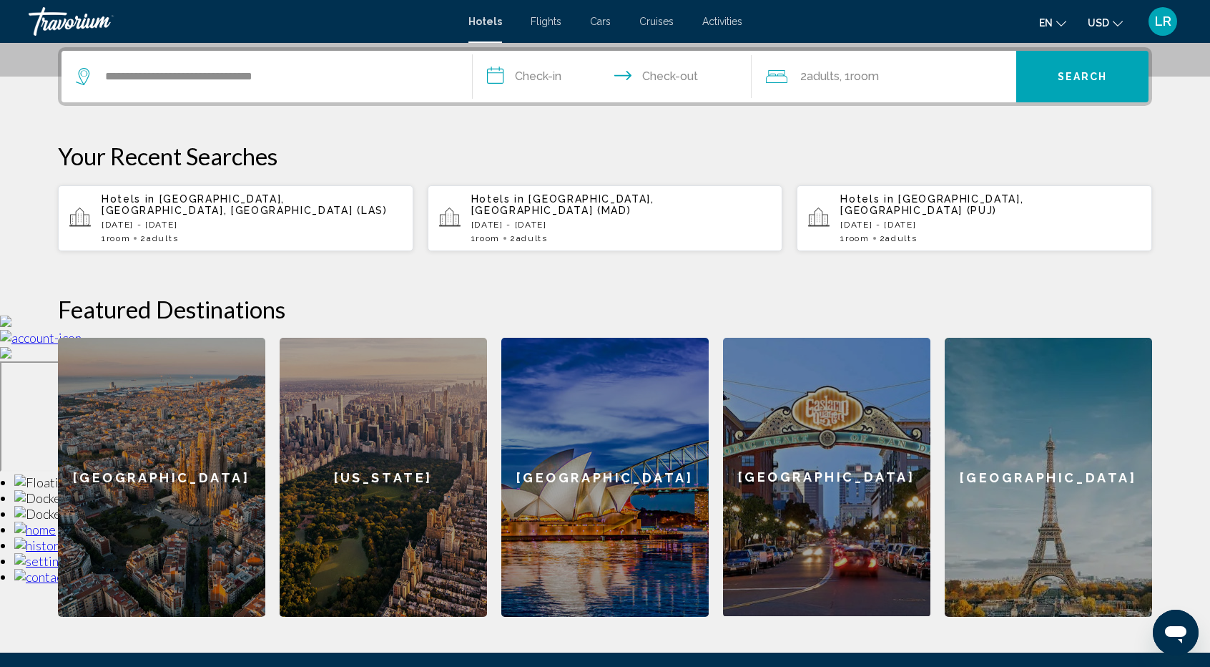
click at [549, 72] on input "**********" at bounding box center [615, 79] width 285 height 56
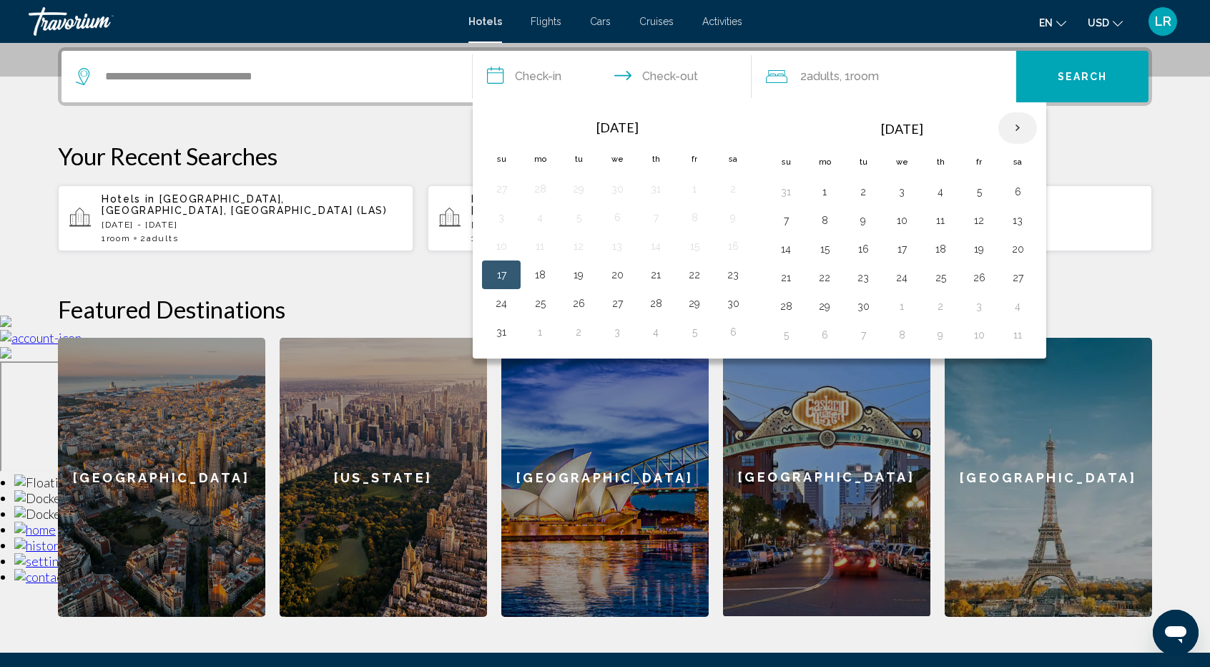
click at [1016, 122] on th "Next month" at bounding box center [1018, 127] width 39 height 31
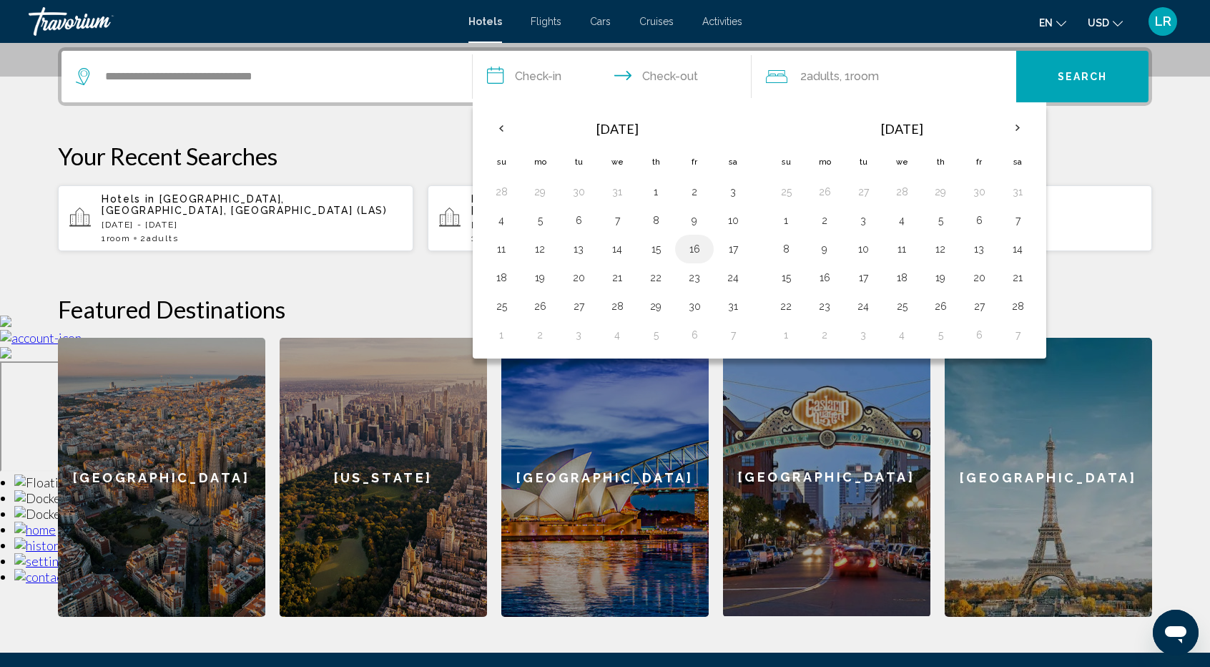
click at [693, 245] on button "16" at bounding box center [694, 249] width 23 height 20
click at [507, 279] on button "18" at bounding box center [501, 278] width 23 height 20
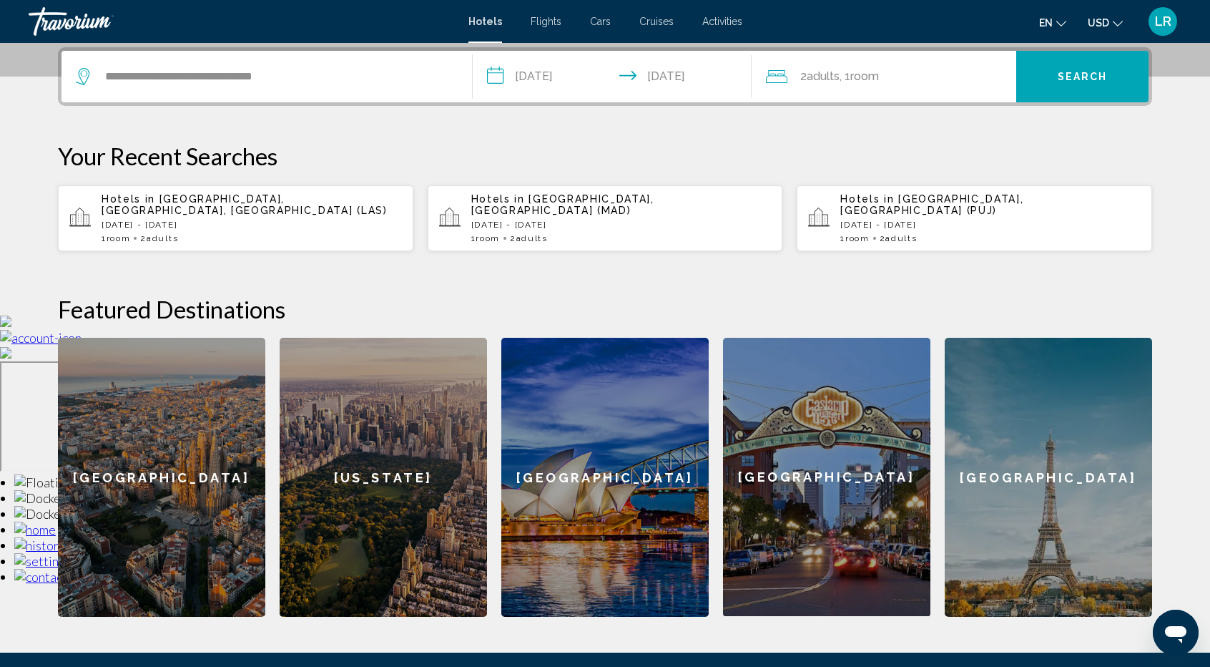
click at [569, 72] on input "**********" at bounding box center [615, 79] width 285 height 56
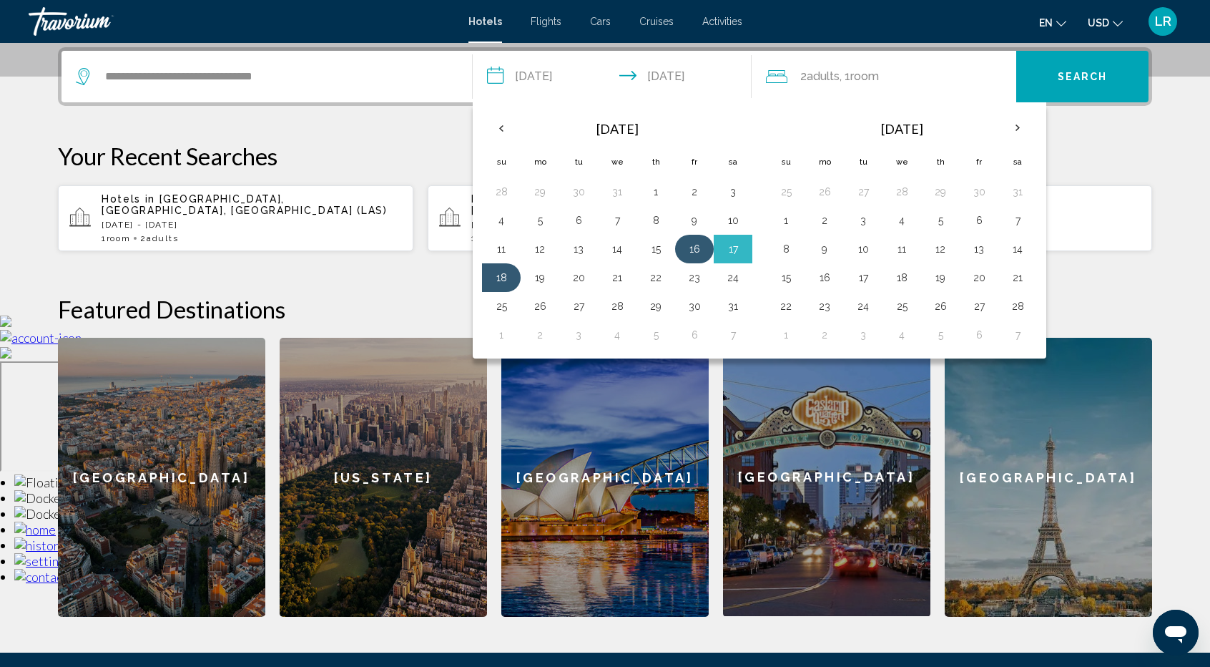
click at [687, 245] on button "16" at bounding box center [694, 249] width 23 height 20
click at [552, 284] on td "19" at bounding box center [540, 277] width 39 height 29
click at [547, 278] on button "19" at bounding box center [540, 278] width 23 height 20
type input "**********"
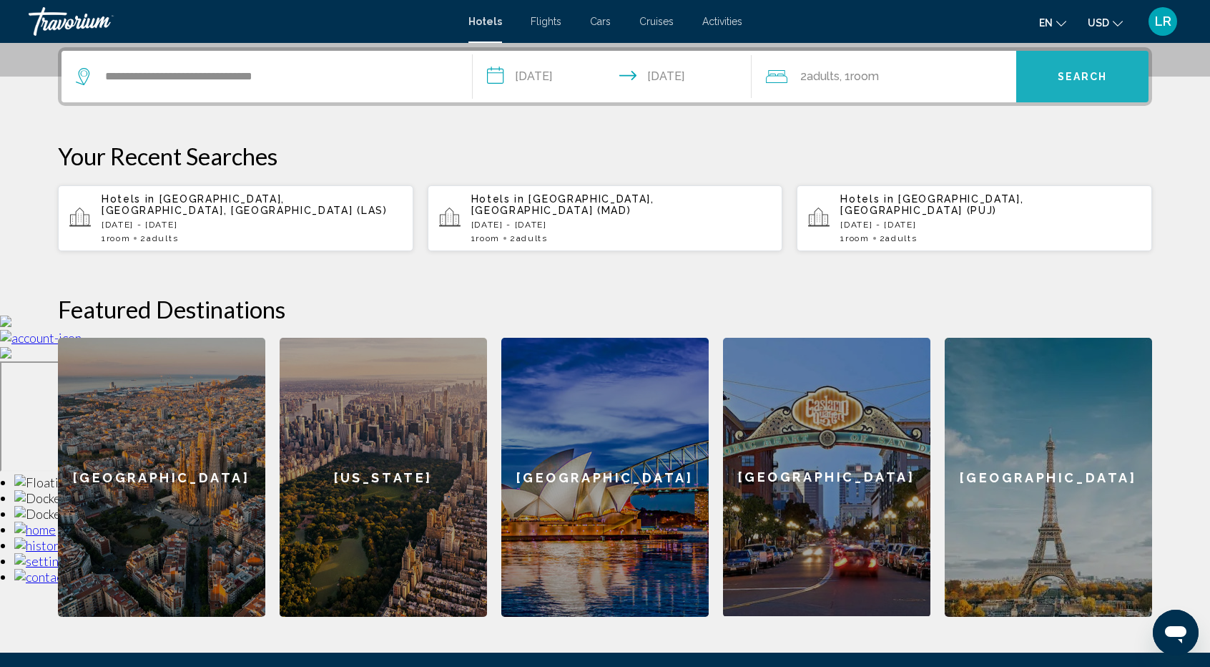
click at [1078, 77] on span "Search" at bounding box center [1083, 77] width 50 height 11
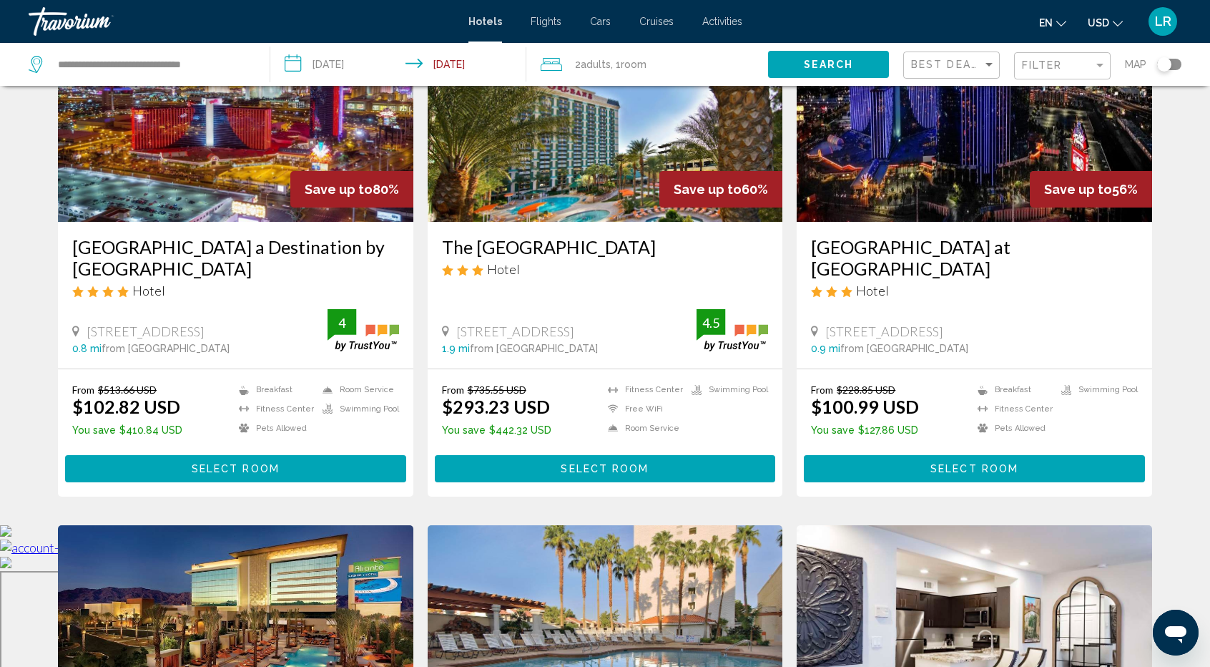
scroll to position [72, 0]
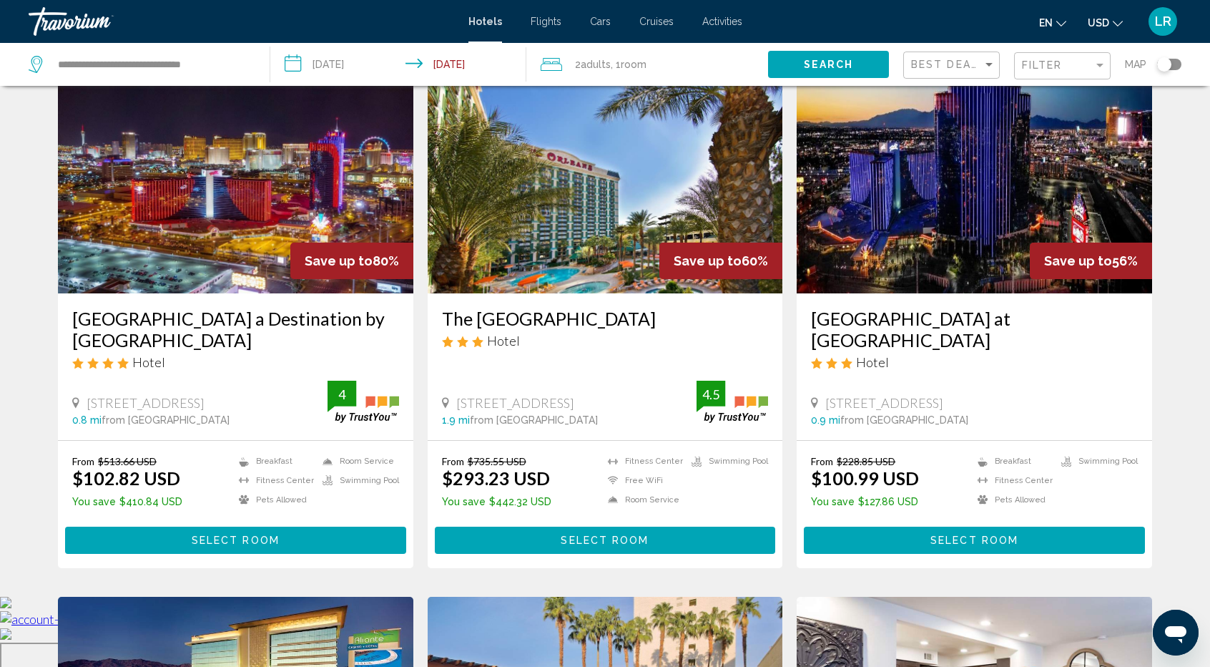
click at [287, 183] on img "Main content" at bounding box center [236, 178] width 356 height 229
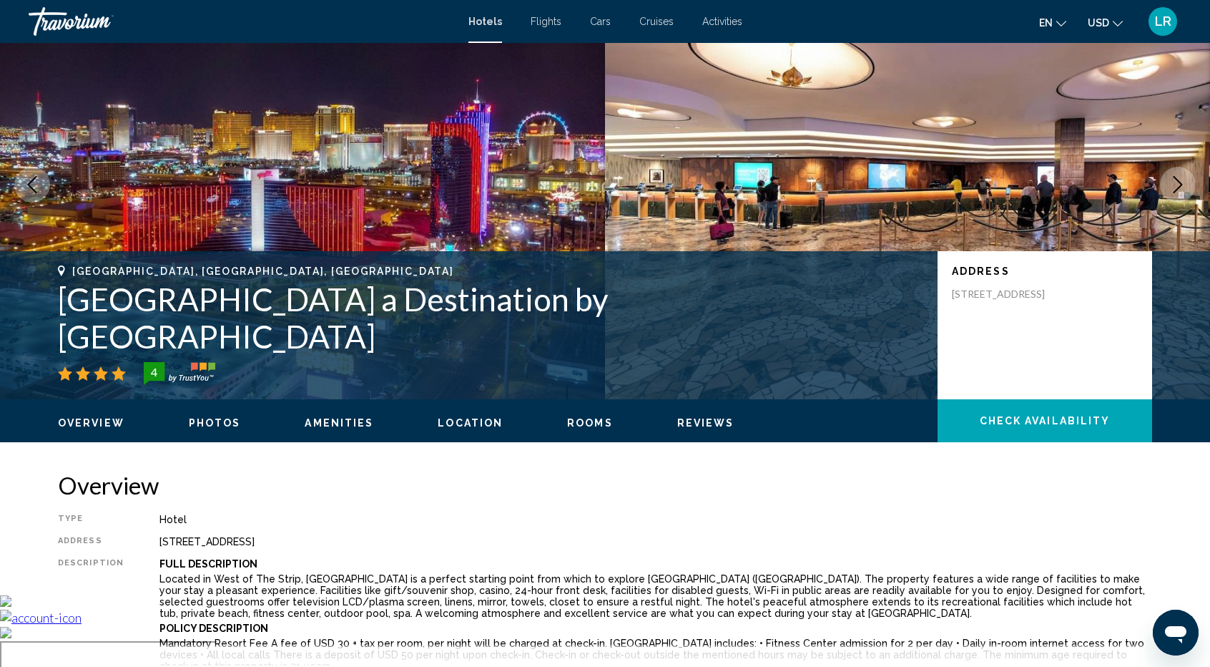
scroll to position [143, 0]
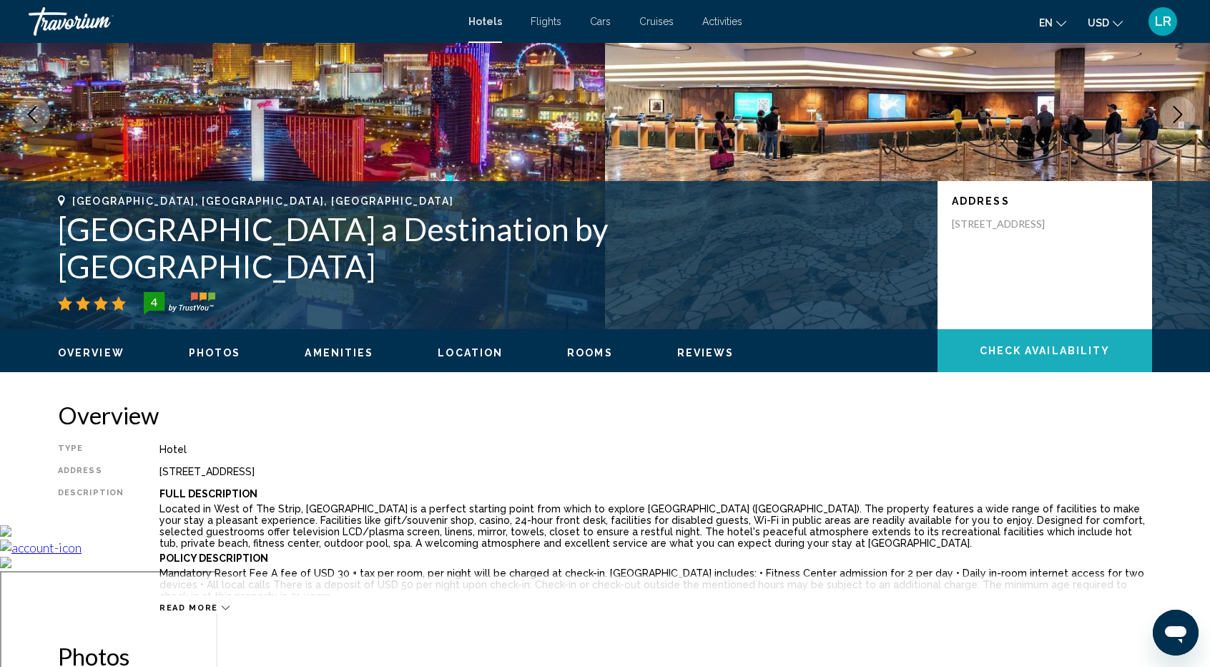
click at [1009, 348] on span "Check Availability" at bounding box center [1045, 351] width 131 height 11
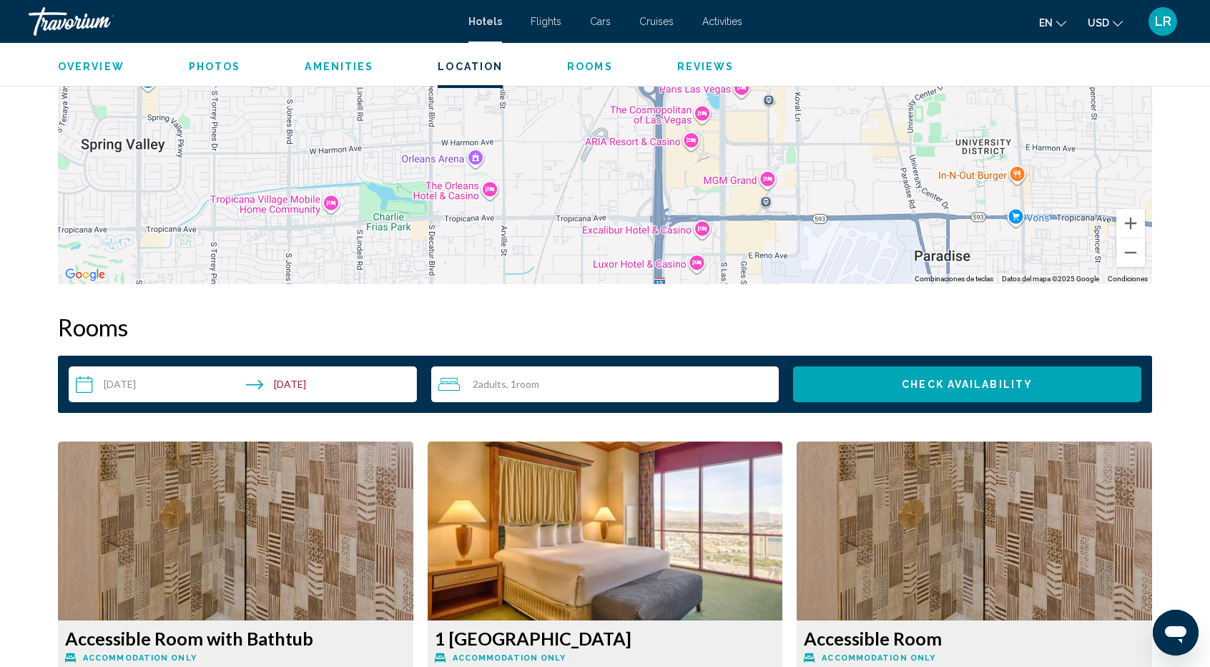
scroll to position [1308, 0]
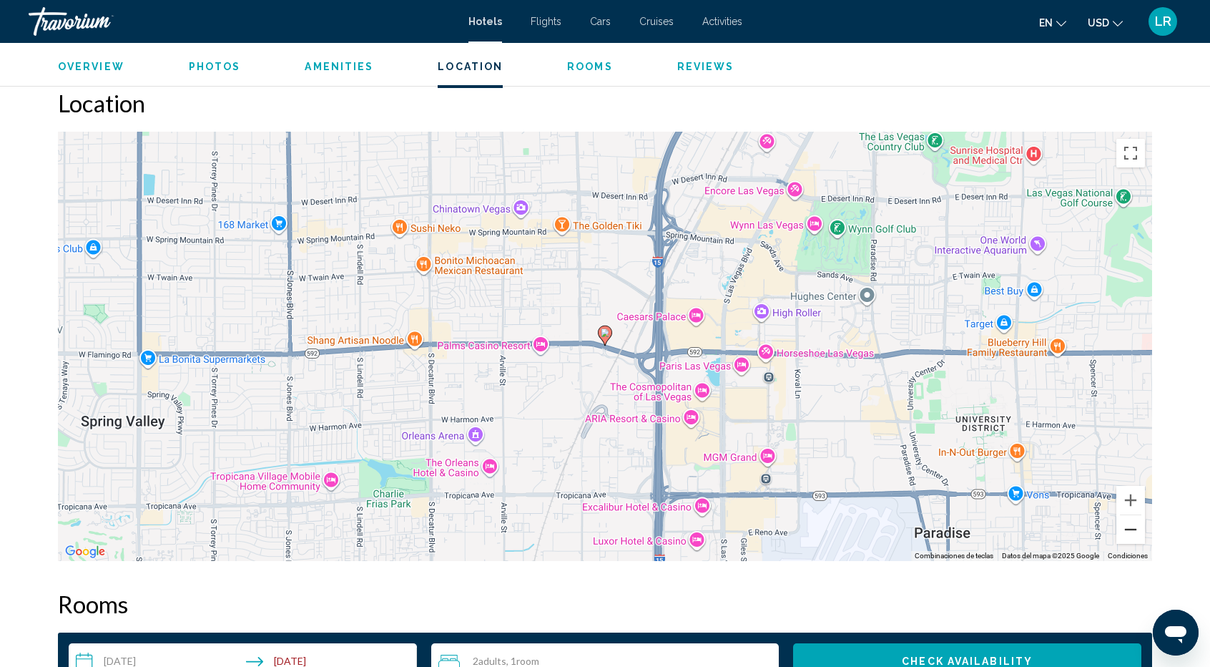
click at [1135, 524] on button "Alejar" at bounding box center [1131, 529] width 29 height 29
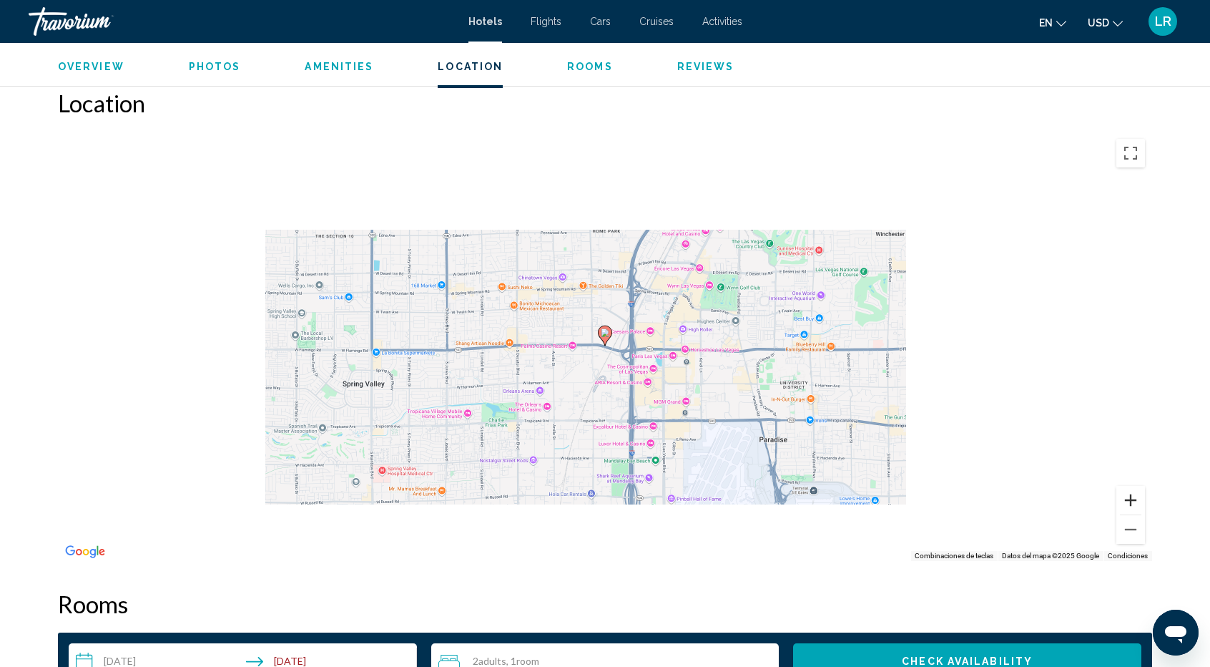
click at [1132, 488] on button "Acercar" at bounding box center [1131, 500] width 29 height 29
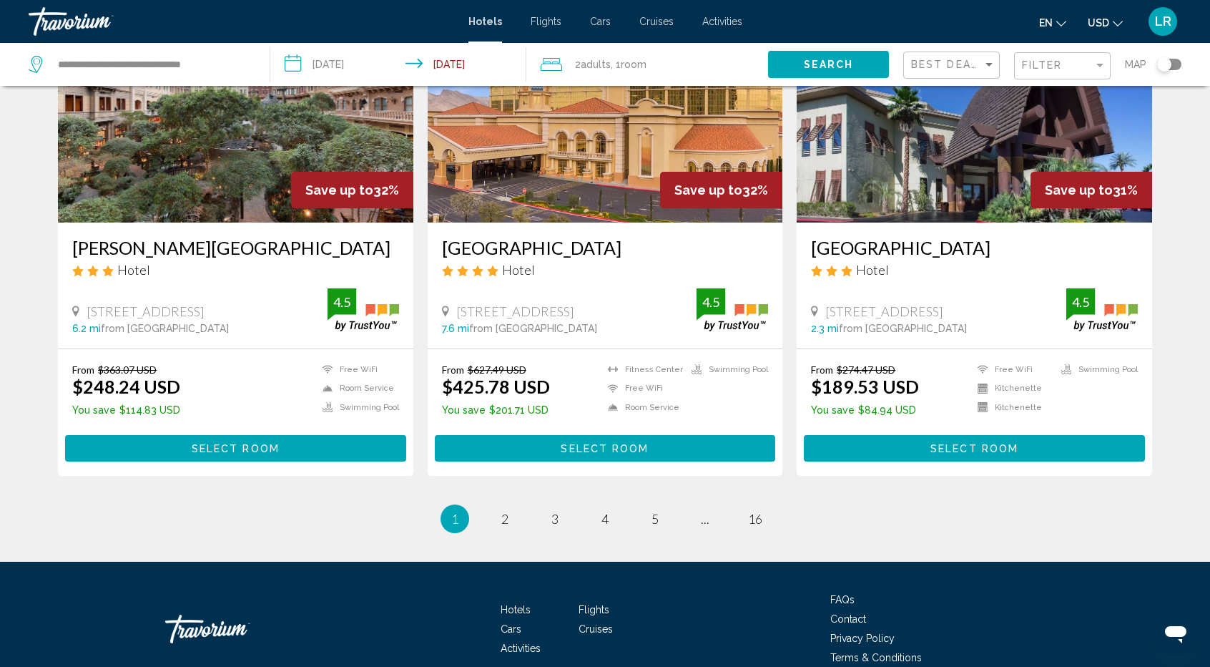
scroll to position [1788, 0]
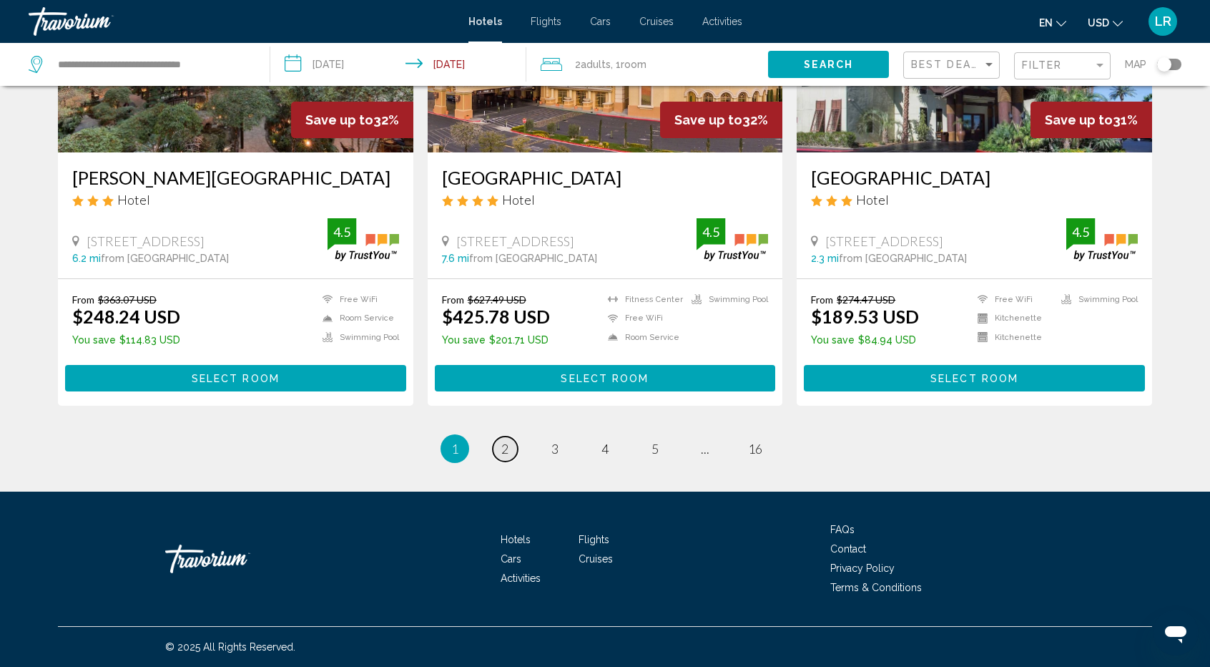
click at [506, 443] on span "2" at bounding box center [504, 449] width 7 height 16
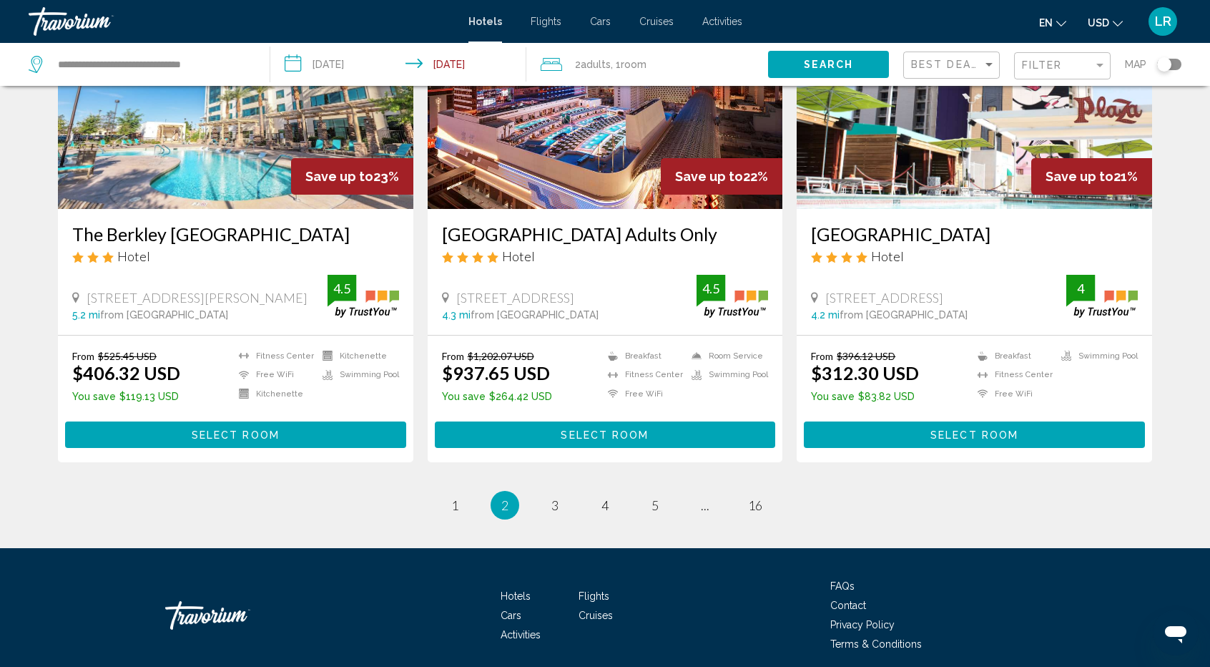
scroll to position [1788, 0]
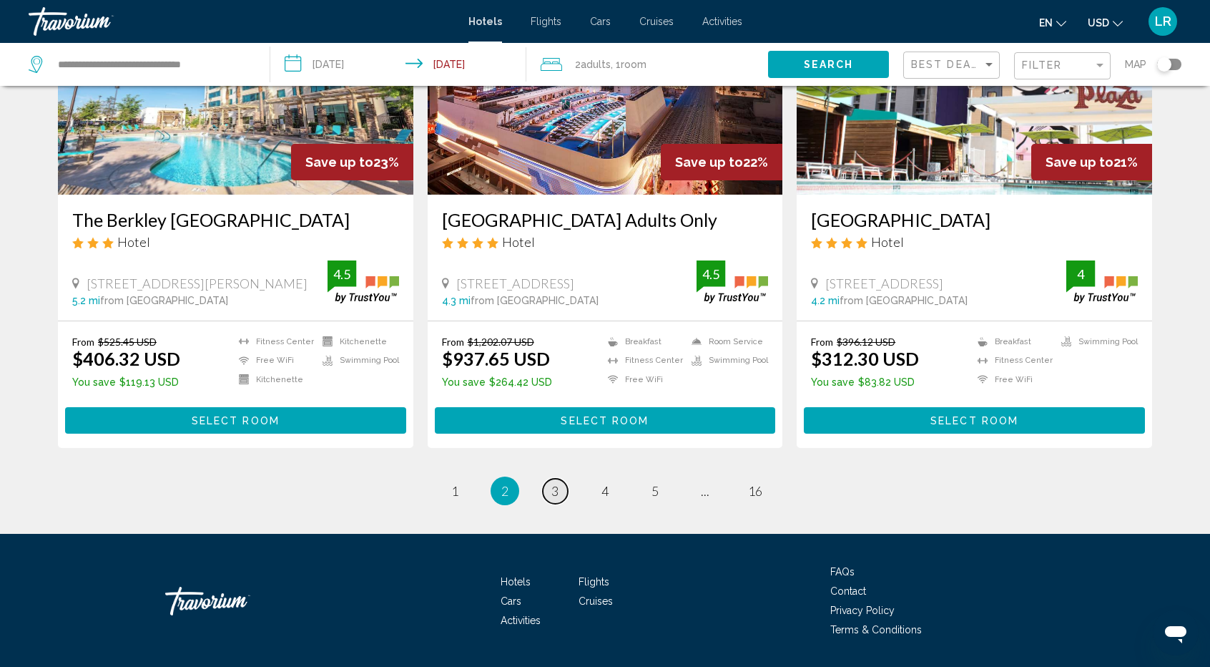
click at [556, 483] on span "3" at bounding box center [555, 491] width 7 height 16
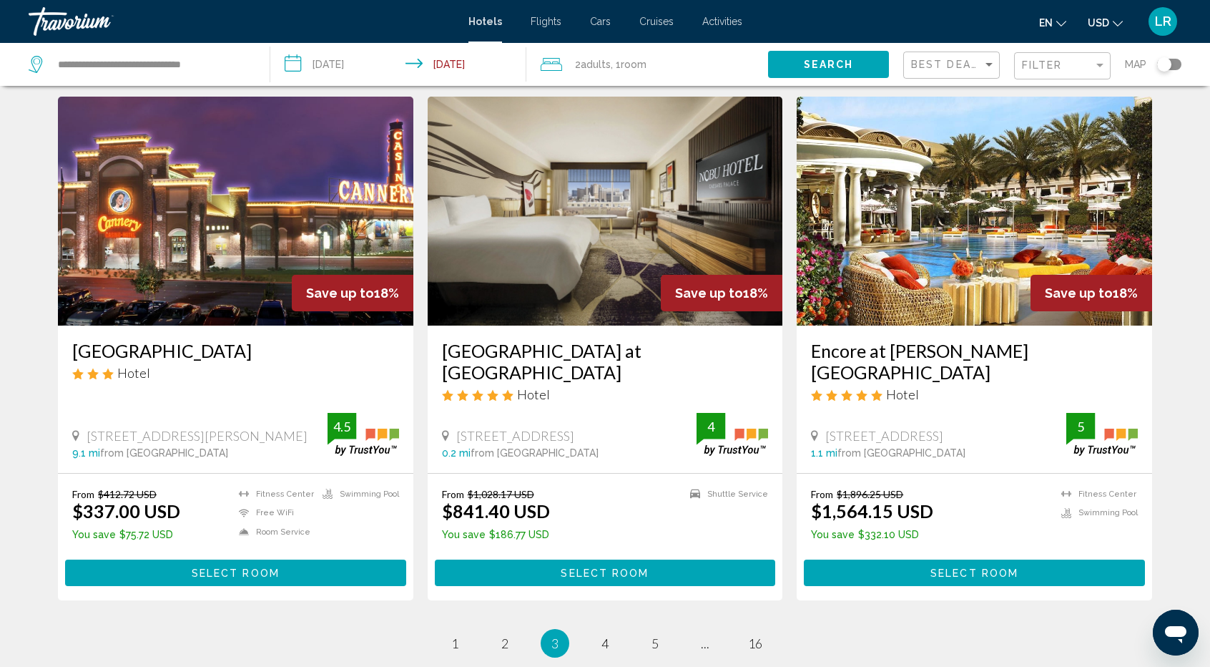
scroll to position [1717, 0]
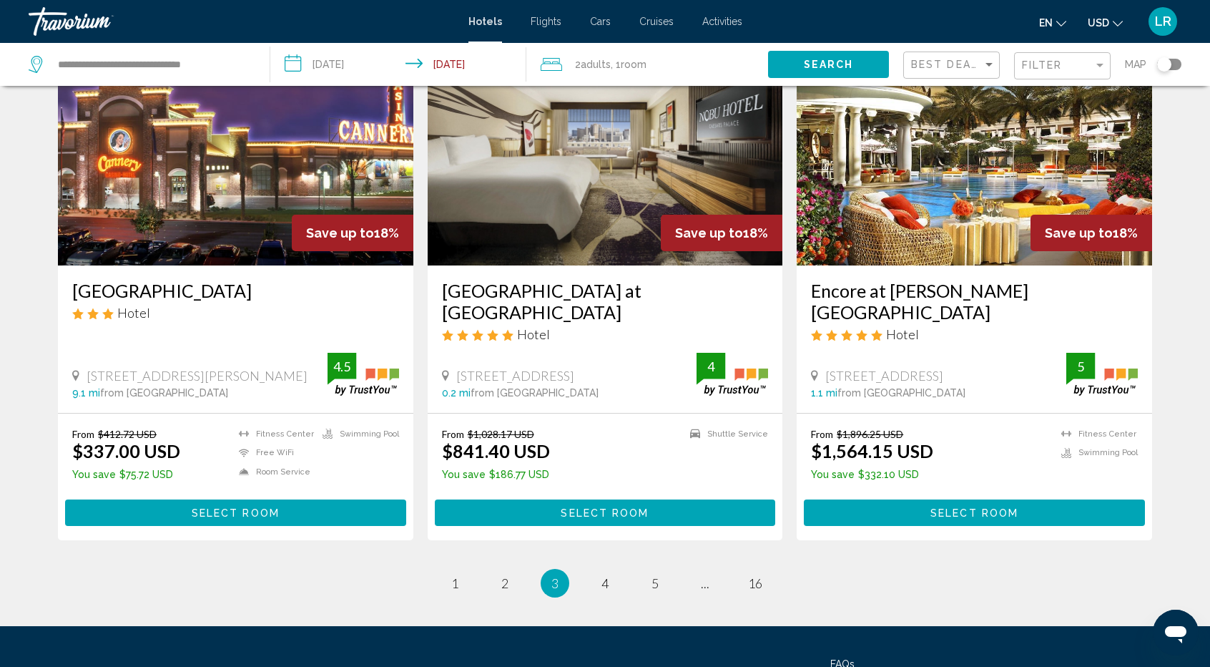
click at [466, 569] on li "page 1" at bounding box center [455, 583] width 29 height 29
click at [460, 571] on link "page 1" at bounding box center [455, 583] width 25 height 25
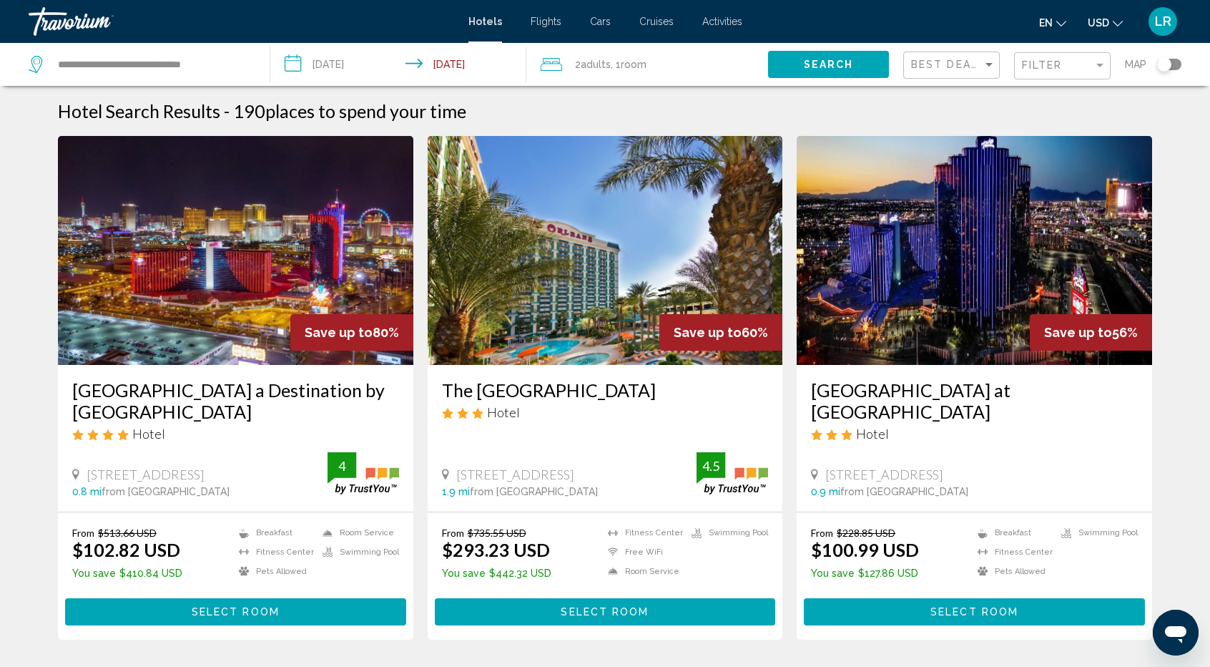
scroll to position [72, 0]
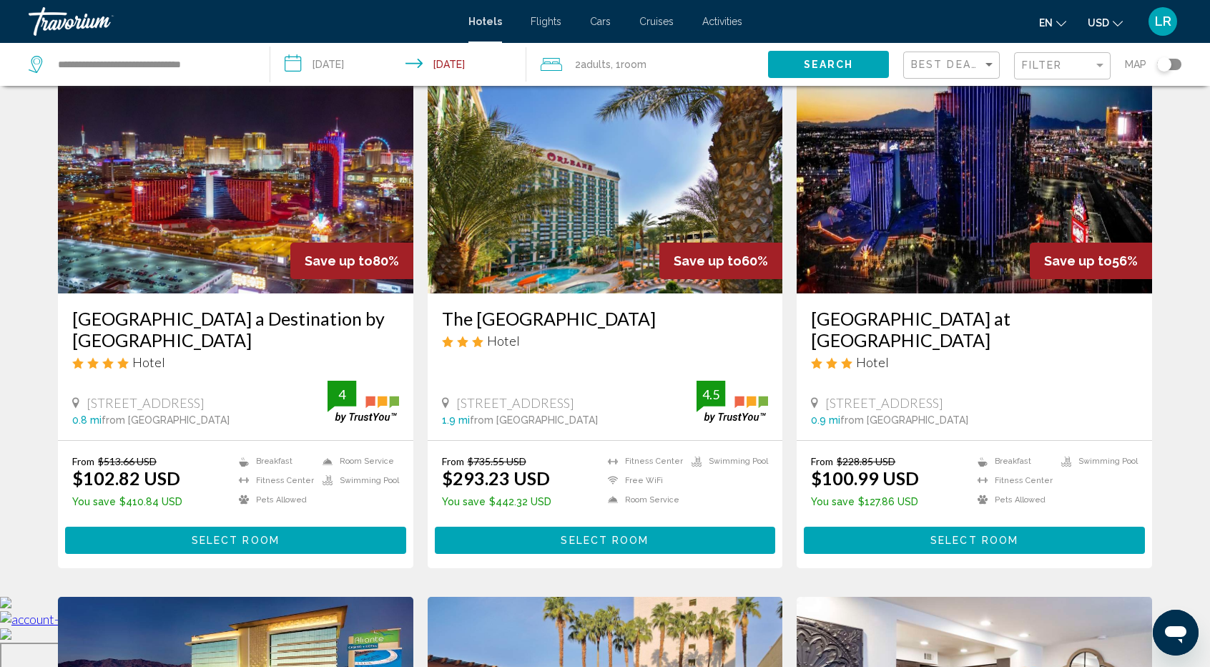
click at [225, 215] on img "Main content" at bounding box center [236, 178] width 356 height 229
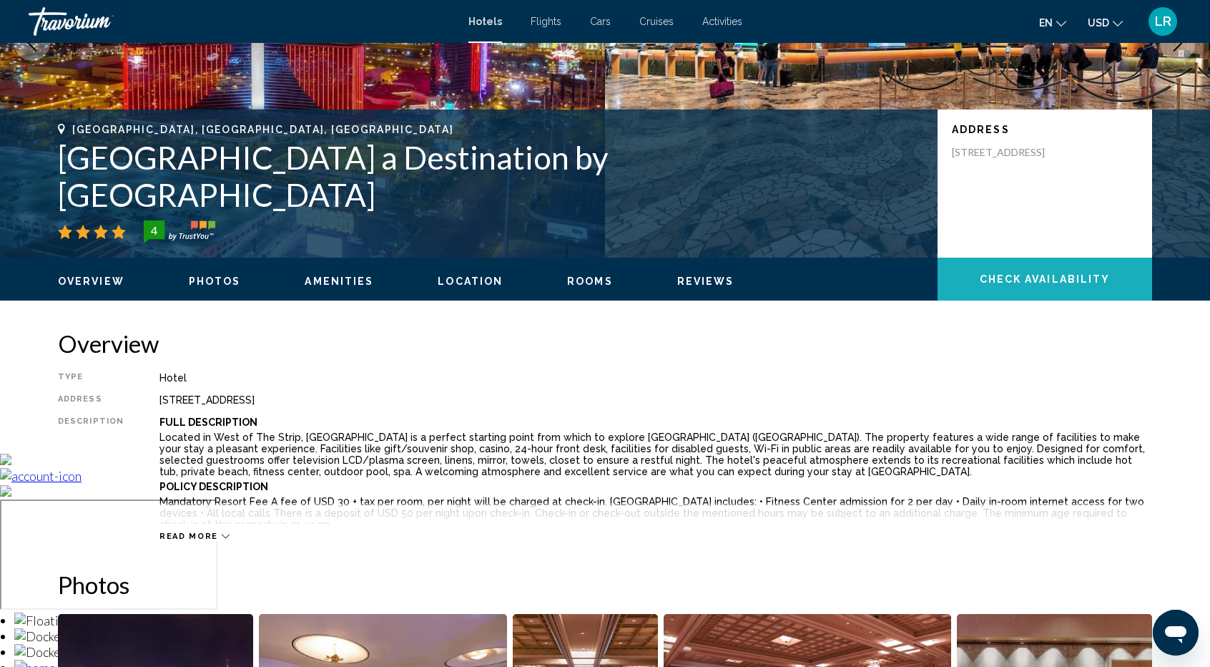
click at [973, 285] on button "Check Availability" at bounding box center [1045, 279] width 215 height 43
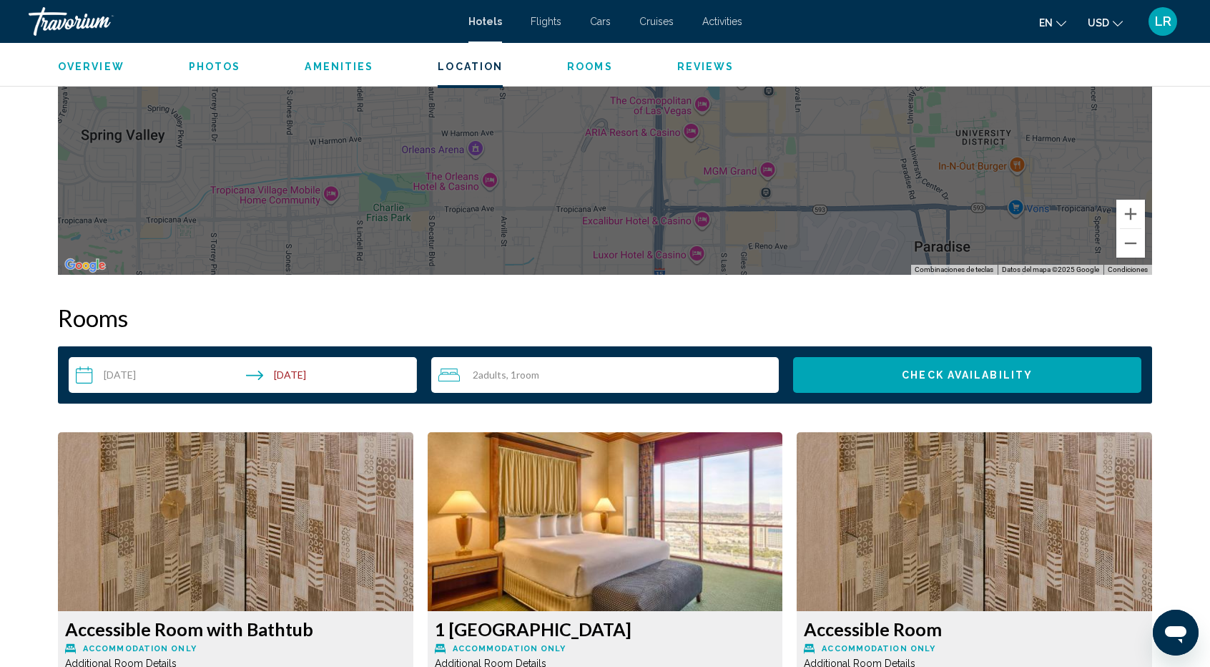
scroll to position [1093, 0]
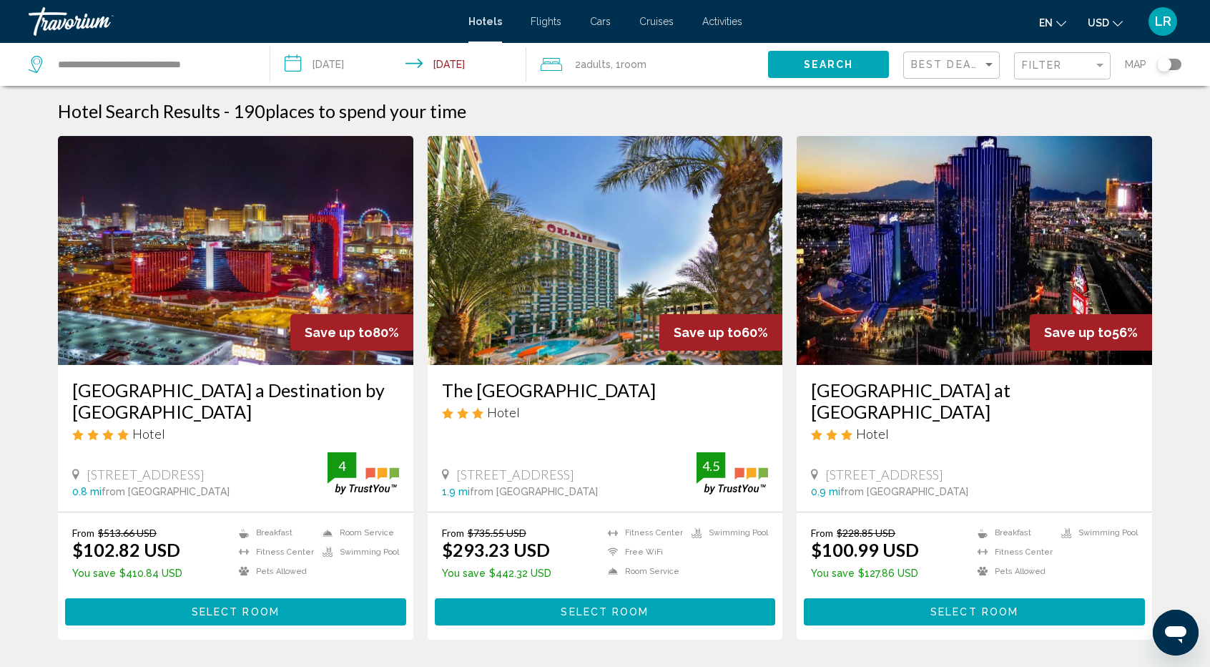
scroll to position [72, 0]
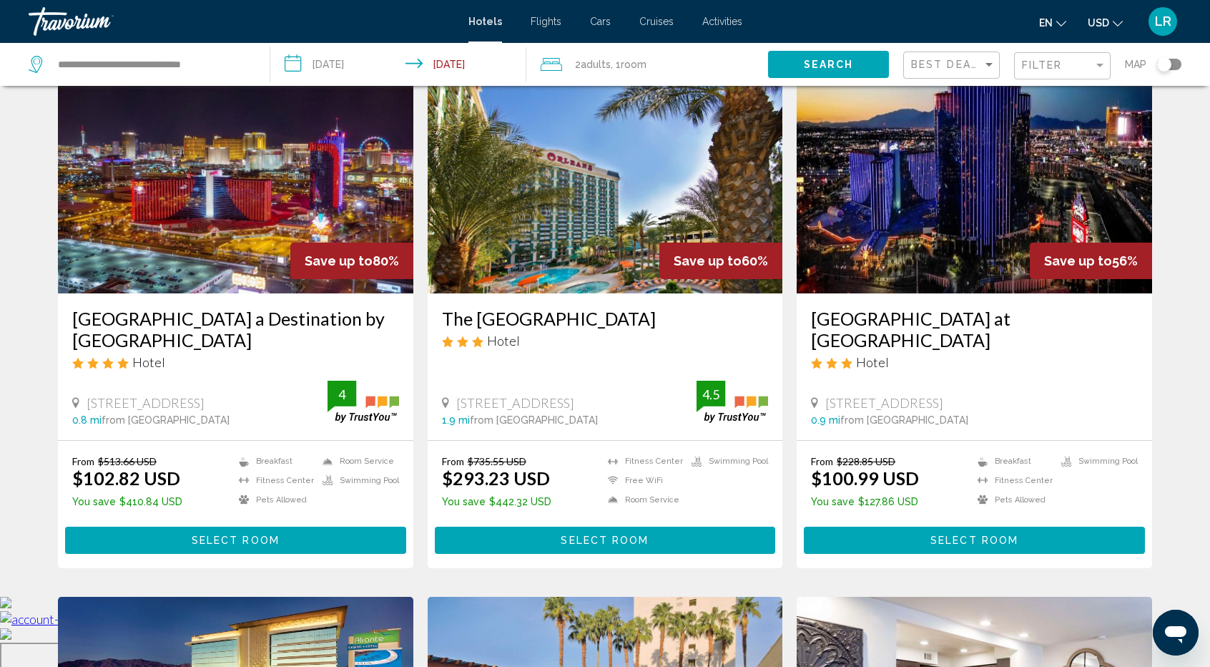
click at [232, 220] on img "Main content" at bounding box center [236, 178] width 356 height 229
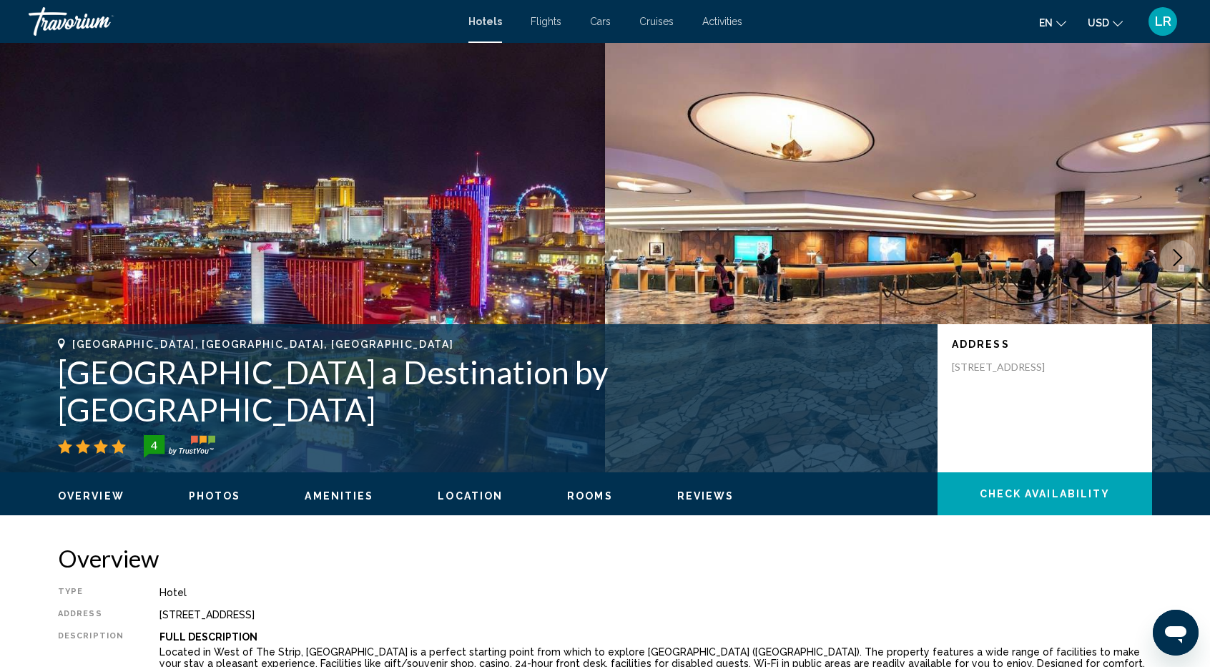
click at [901, 251] on img "Main content" at bounding box center [907, 257] width 605 height 429
click at [215, 499] on span "Photos" at bounding box center [215, 495] width 52 height 11
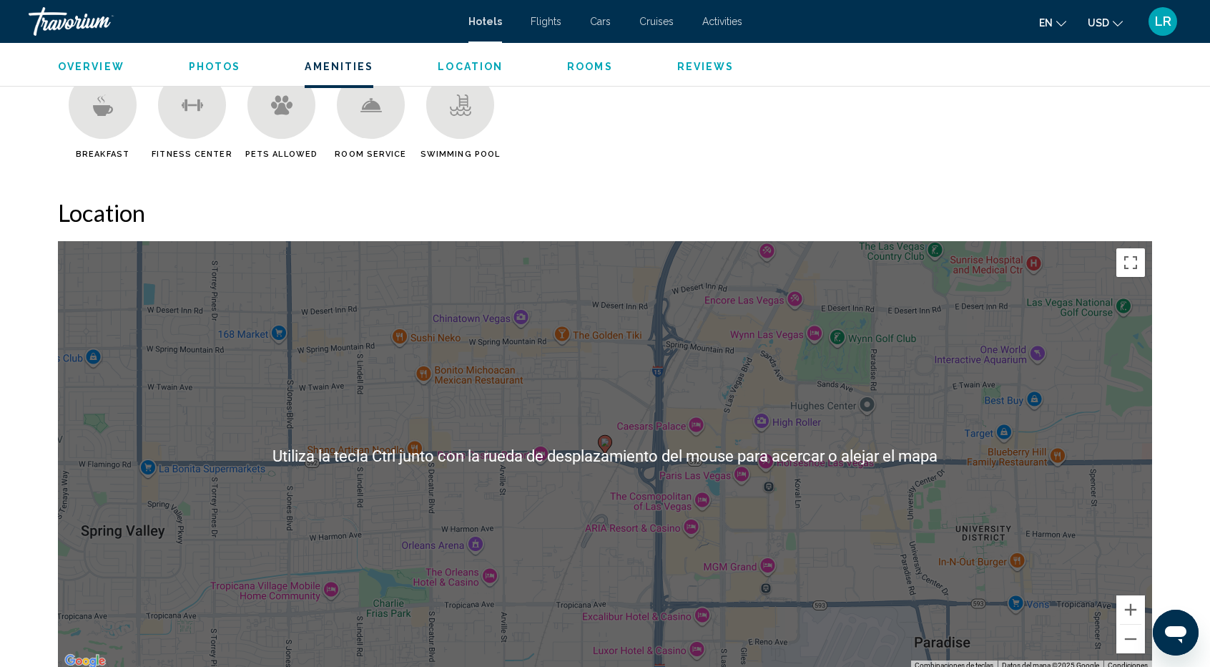
scroll to position [1270, 0]
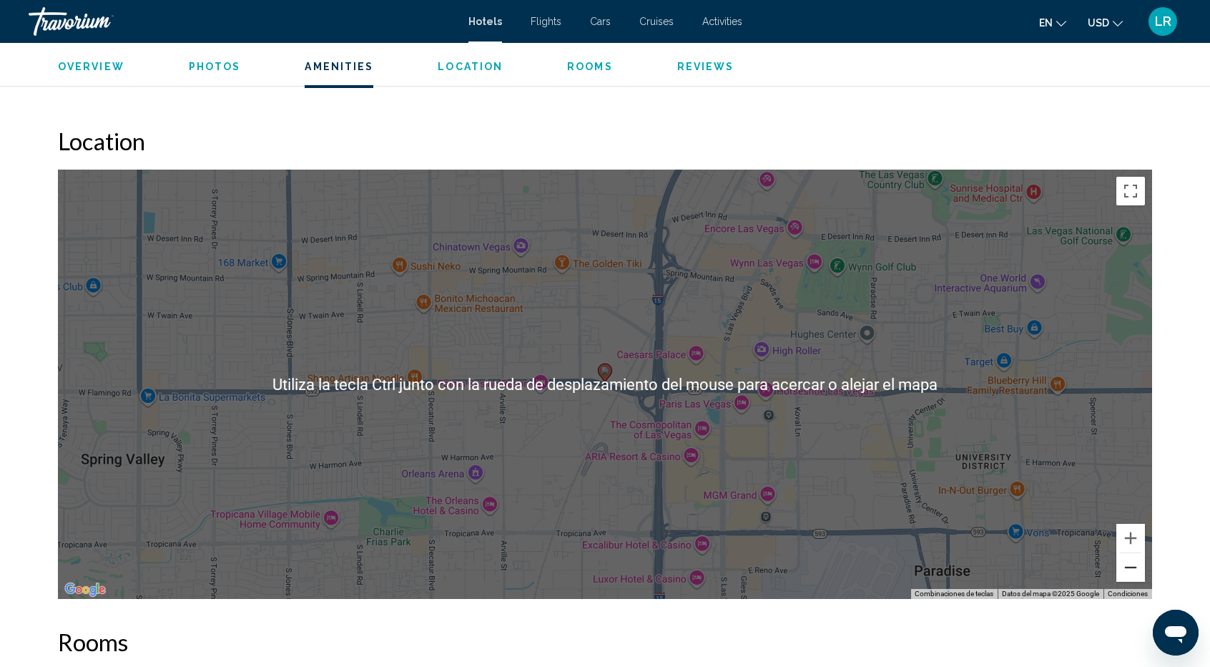
click at [1137, 568] on button "Alejar" at bounding box center [1131, 567] width 29 height 29
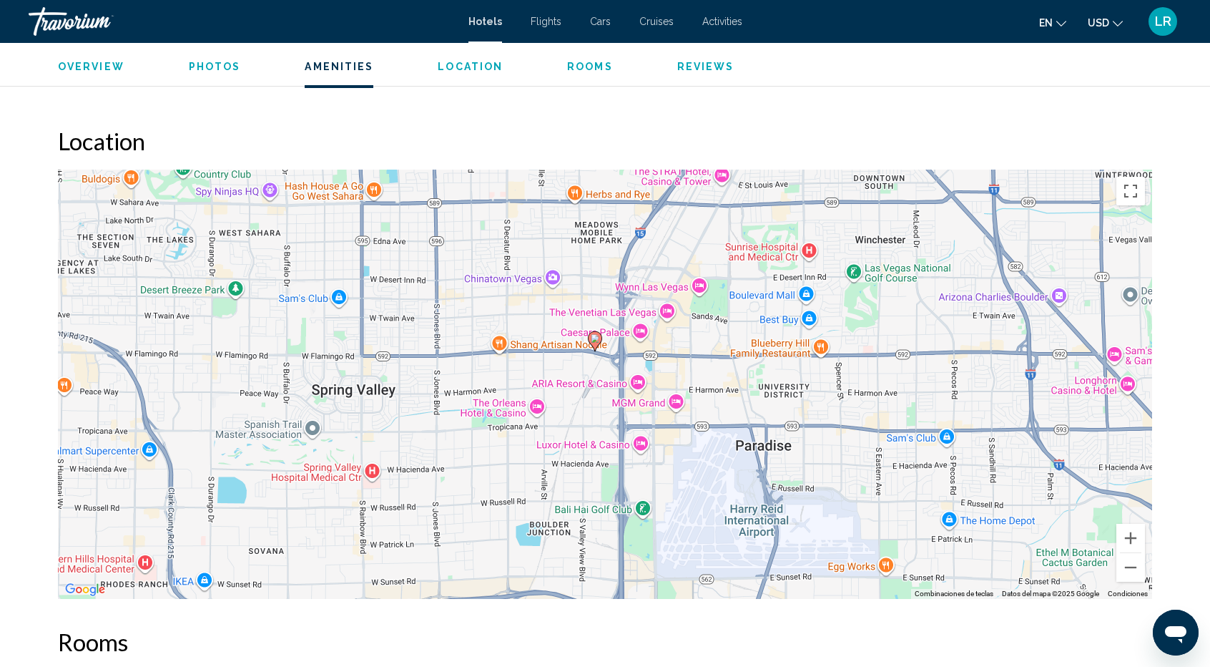
drag, startPoint x: 695, startPoint y: 382, endPoint x: 685, endPoint y: 350, distance: 33.7
click at [685, 350] on div "Para activar la función de arrastrar con el teclado, presiona Alt + Intro. Una …" at bounding box center [605, 384] width 1094 height 429
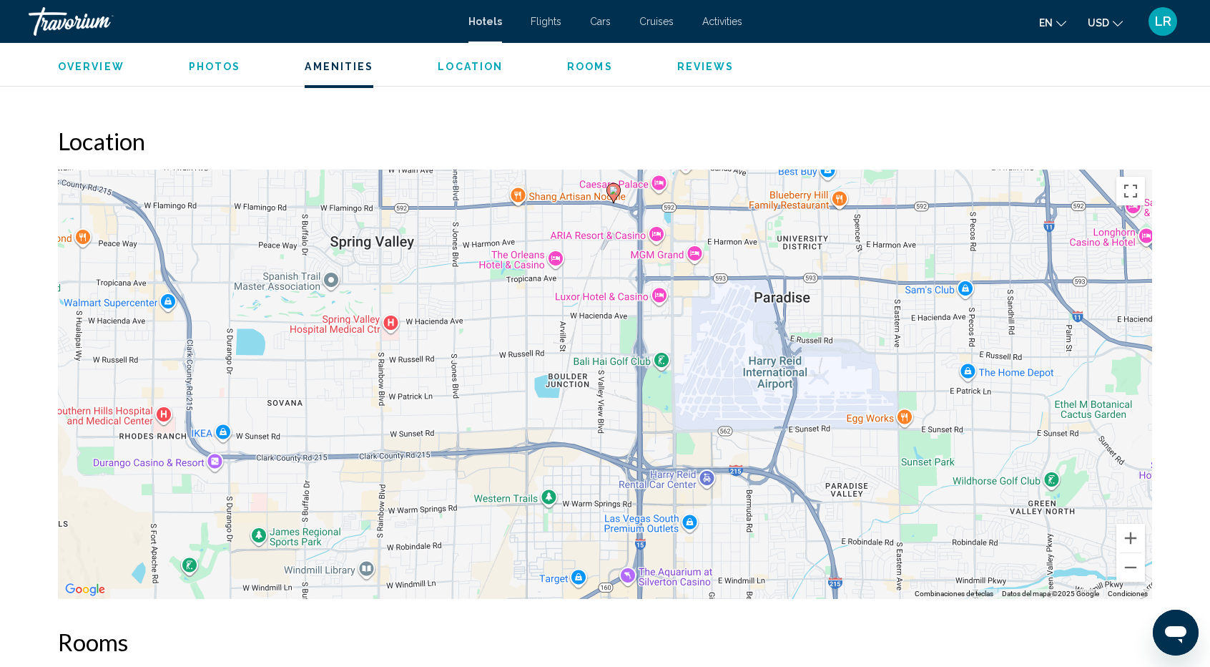
drag, startPoint x: 665, startPoint y: 432, endPoint x: 675, endPoint y: 288, distance: 144.8
click at [678, 273] on div "Para activar la función de arrastrar con el teclado, presiona Alt + Intro. Una …" at bounding box center [605, 384] width 1094 height 429
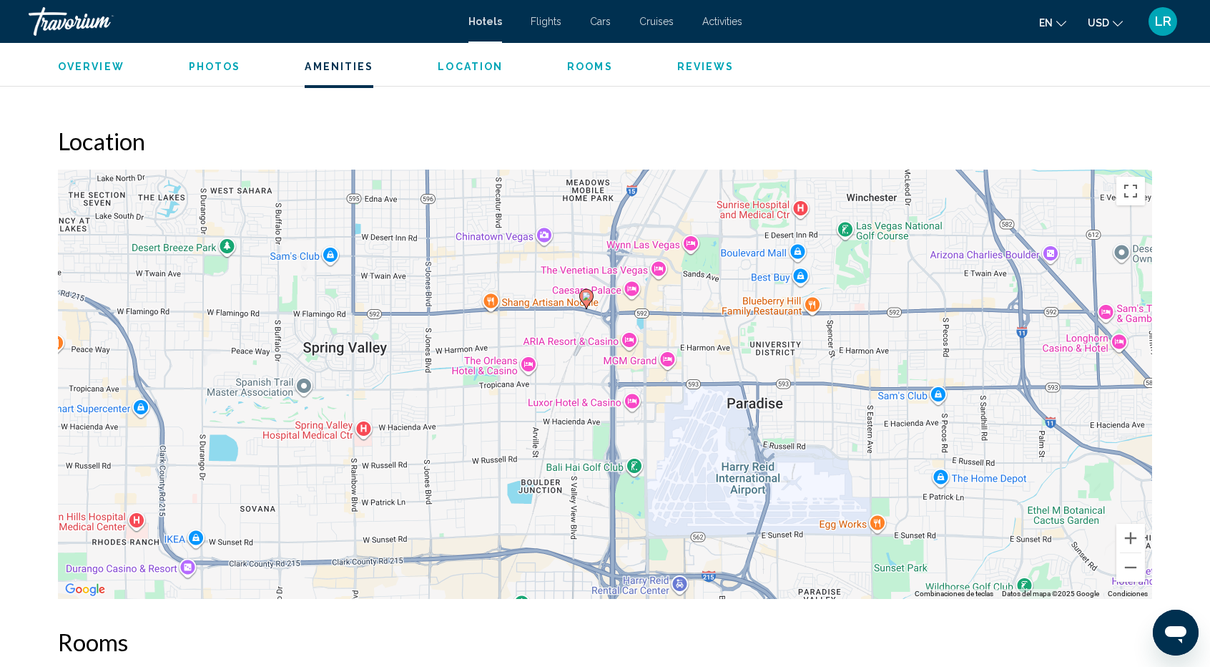
drag, startPoint x: 718, startPoint y: 466, endPoint x: 700, endPoint y: 593, distance: 128.7
click at [700, 593] on div "Para activar la función de arrastrar con el teclado, presiona Alt + Intro. Una …" at bounding box center [605, 384] width 1094 height 429
click at [690, 243] on div "Para activar la función de arrastrar con el teclado, presiona Alt + Intro. Una …" at bounding box center [605, 384] width 1094 height 429
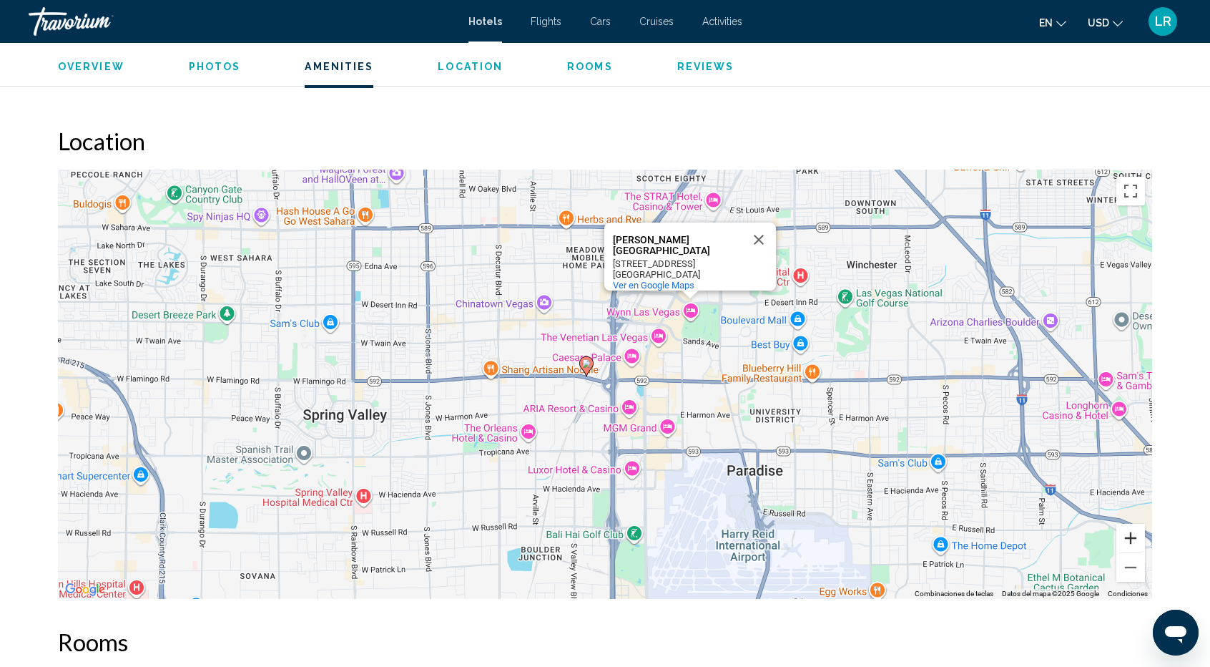
click at [1127, 540] on button "Acercar" at bounding box center [1131, 538] width 29 height 29
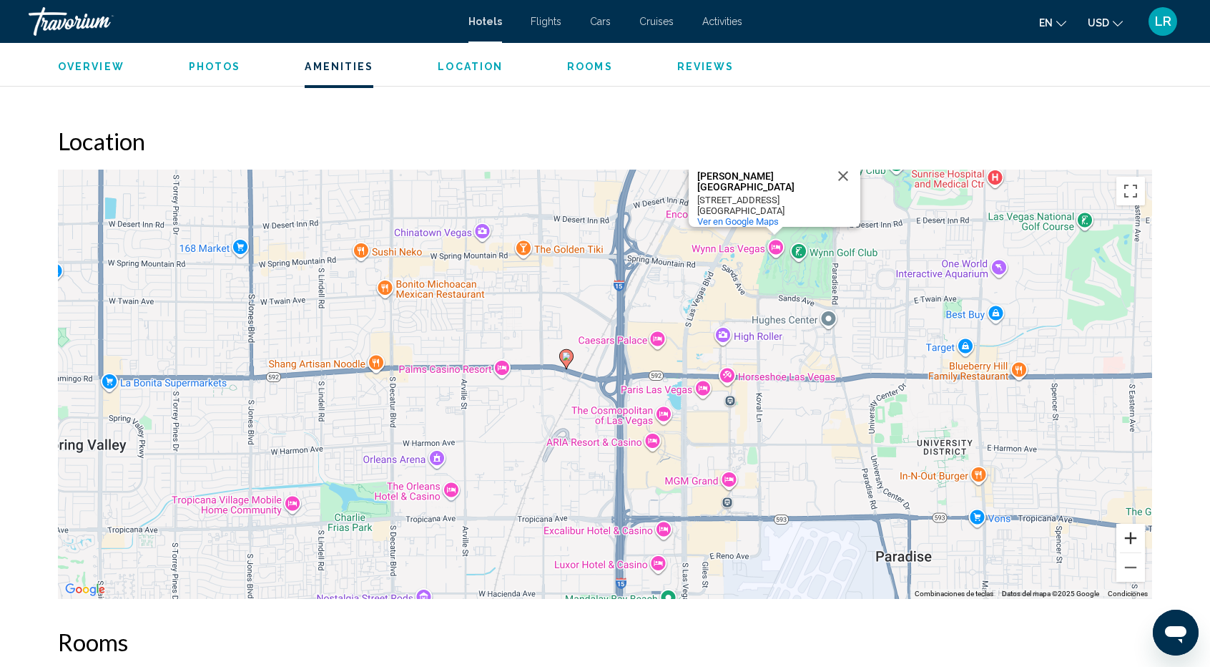
click at [1132, 539] on button "Acercar" at bounding box center [1131, 538] width 29 height 29
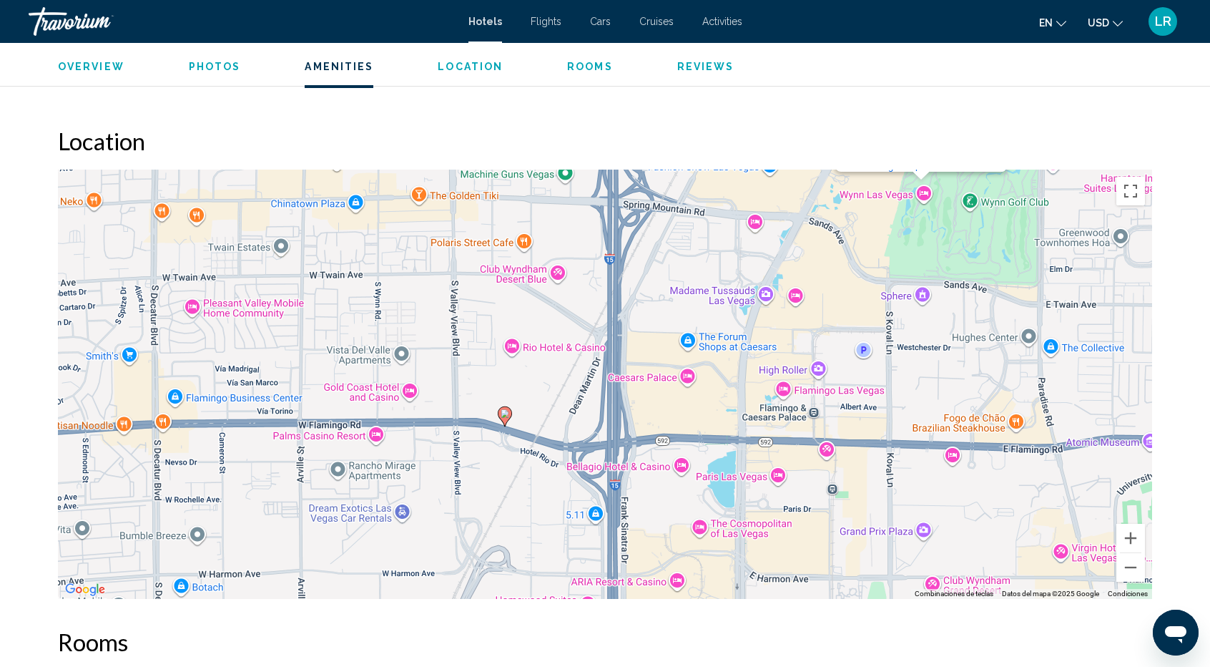
drag, startPoint x: 862, startPoint y: 368, endPoint x: 843, endPoint y: 438, distance: 72.7
click at [844, 439] on div "Para activar la función de arrastrar con el teclado, presiona Alt + Intro. Una …" at bounding box center [605, 384] width 1094 height 429
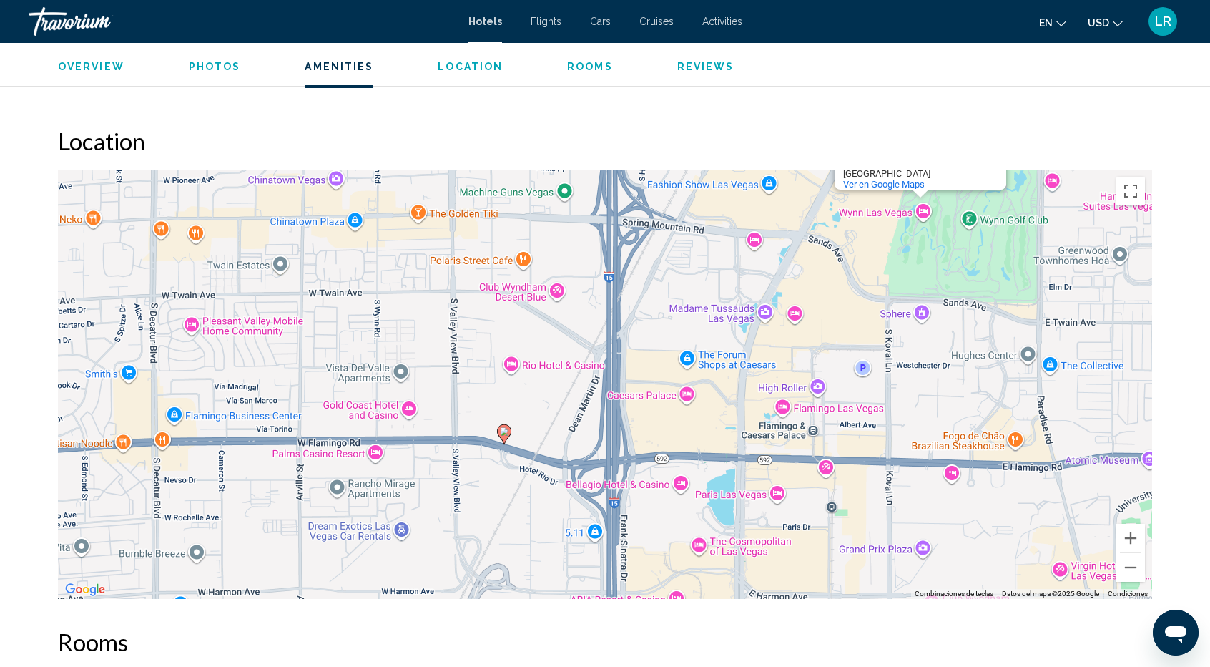
click at [753, 333] on div "Para activar la función de arrastrar con el teclado, presiona Alt + Intro. Una …" at bounding box center [605, 384] width 1094 height 429
click at [1134, 563] on button "Alejar" at bounding box center [1131, 567] width 29 height 29
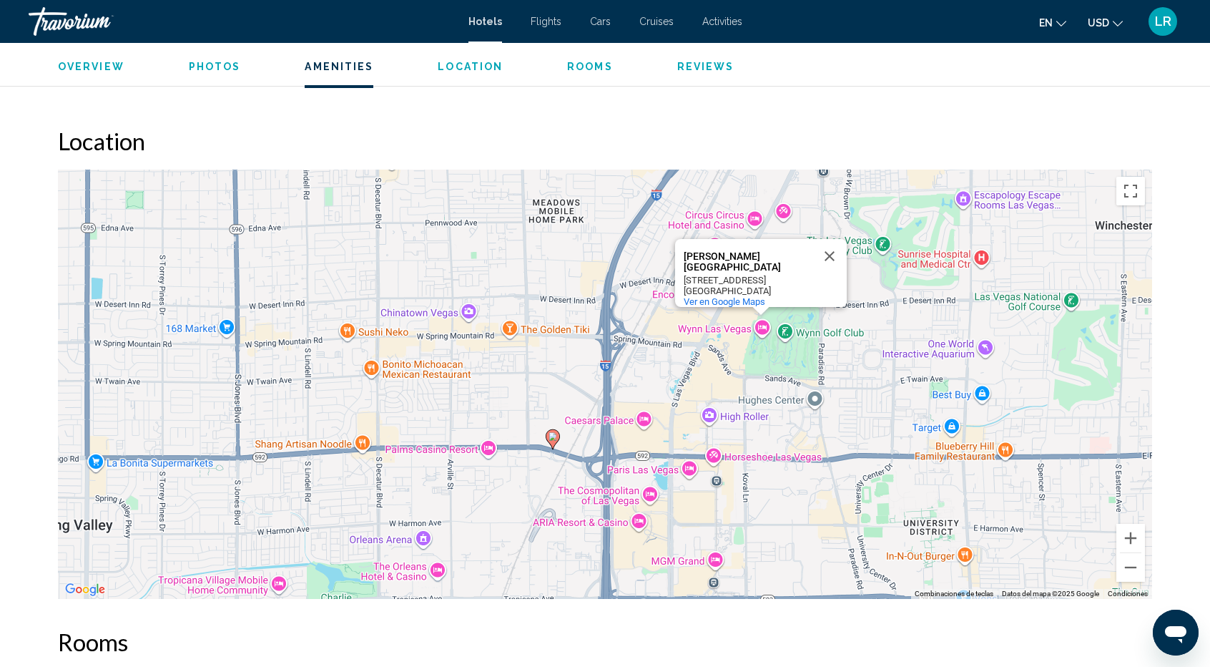
drag, startPoint x: 705, startPoint y: 393, endPoint x: 704, endPoint y: 430, distance: 37.2
click at [704, 430] on div "Para activar la función de arrastrar con el teclado, presiona Alt + Intro. Una …" at bounding box center [605, 384] width 1094 height 429
click at [828, 241] on button "Cerrar" at bounding box center [830, 256] width 34 height 34
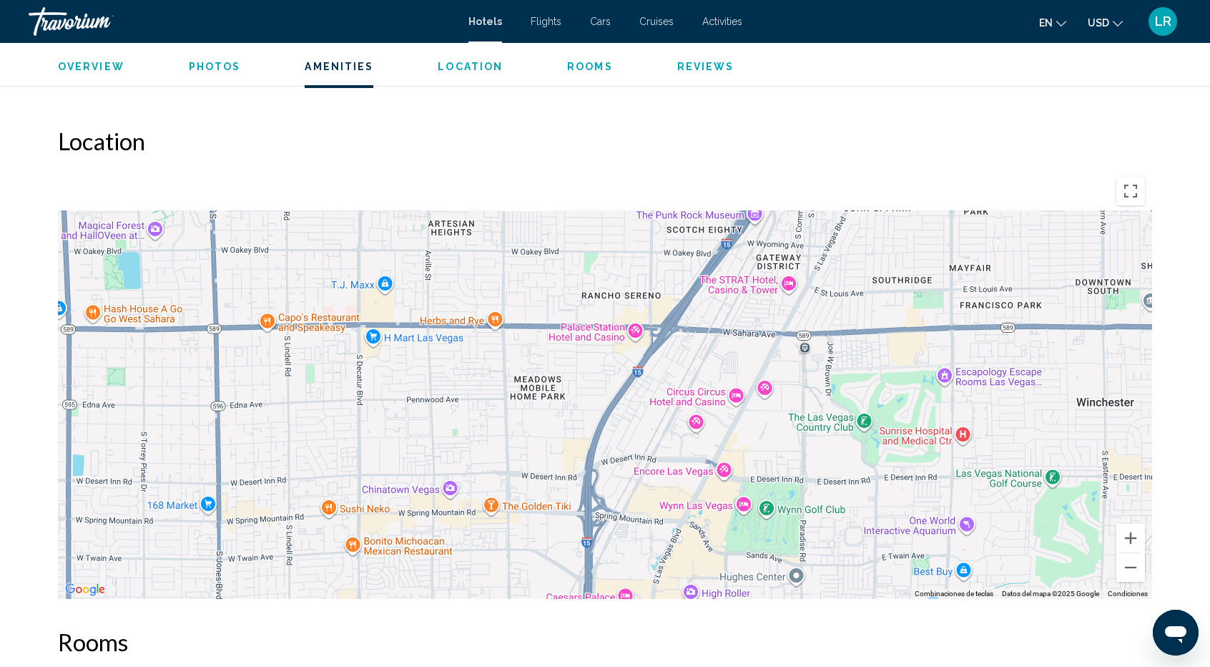
drag, startPoint x: 755, startPoint y: 443, endPoint x: 764, endPoint y: 639, distance: 196.2
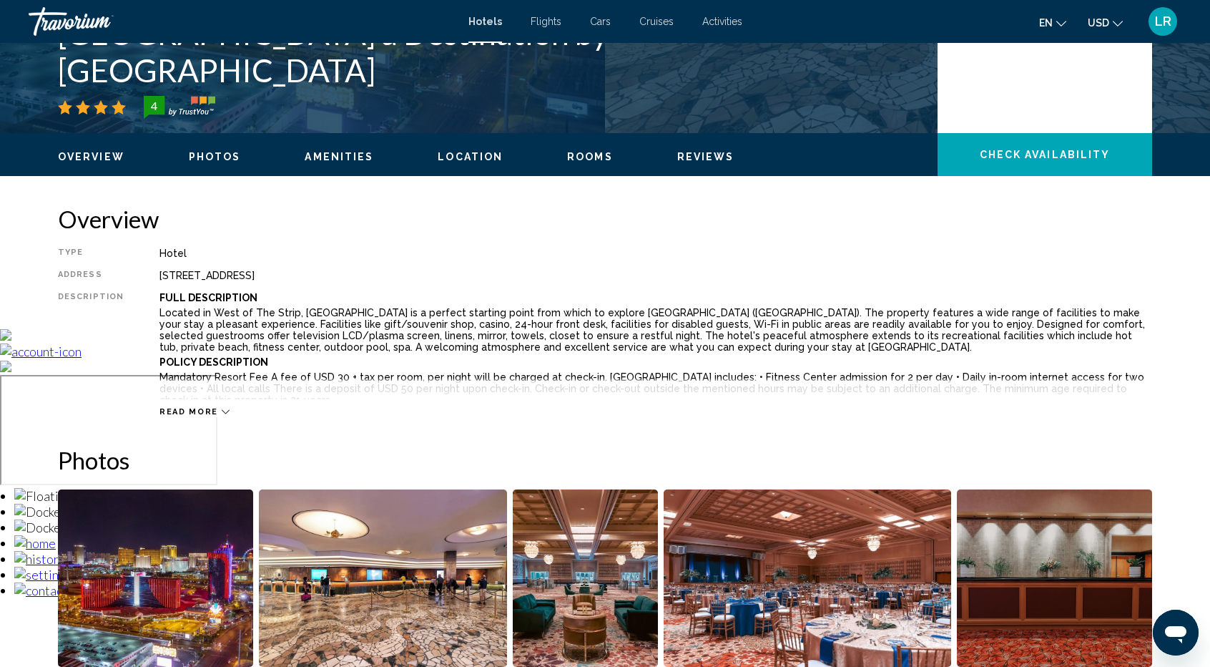
scroll to position [197, 0]
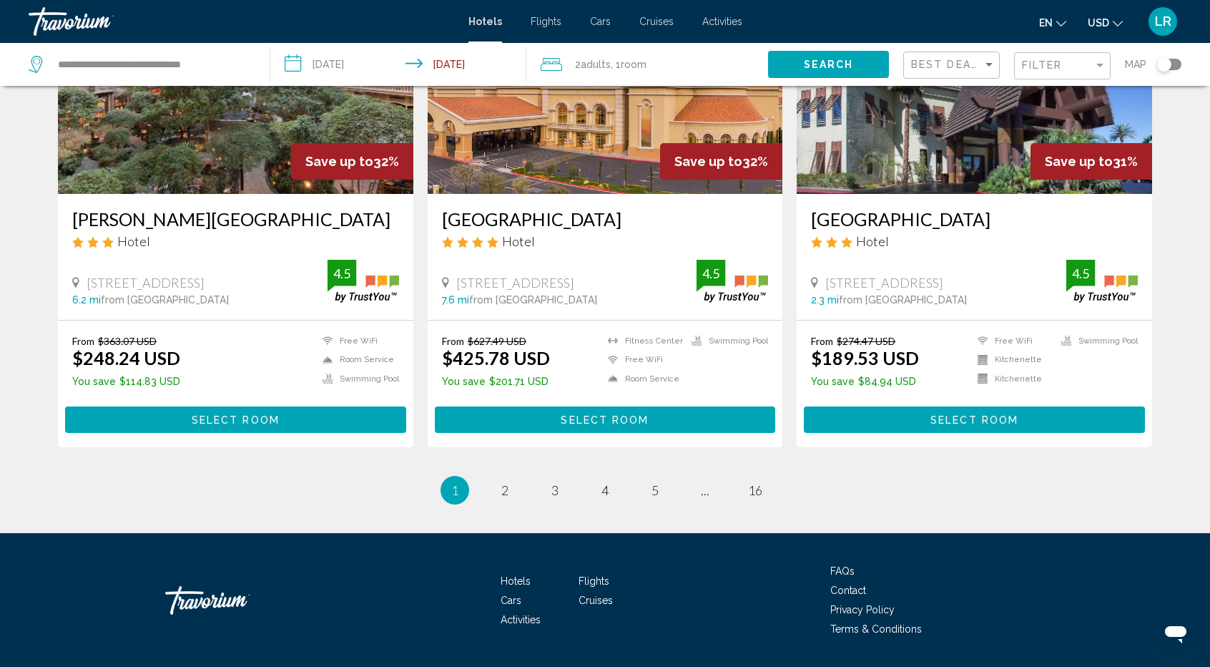
scroll to position [1788, 0]
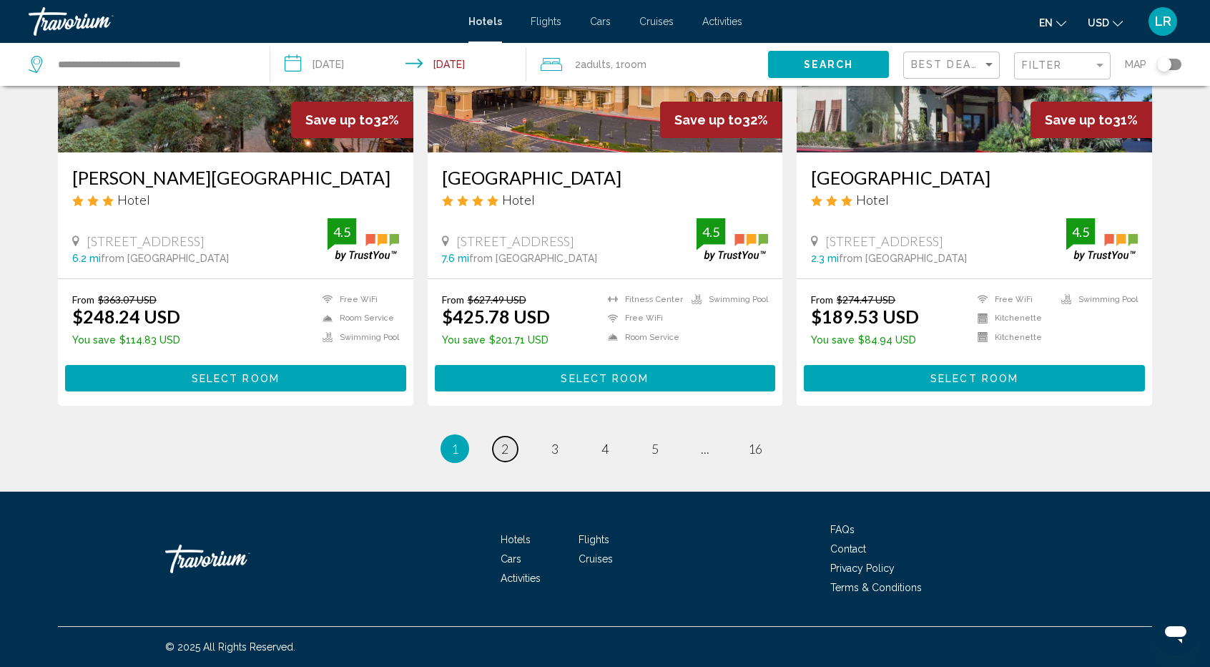
click at [501, 444] on span "2" at bounding box center [504, 449] width 7 height 16
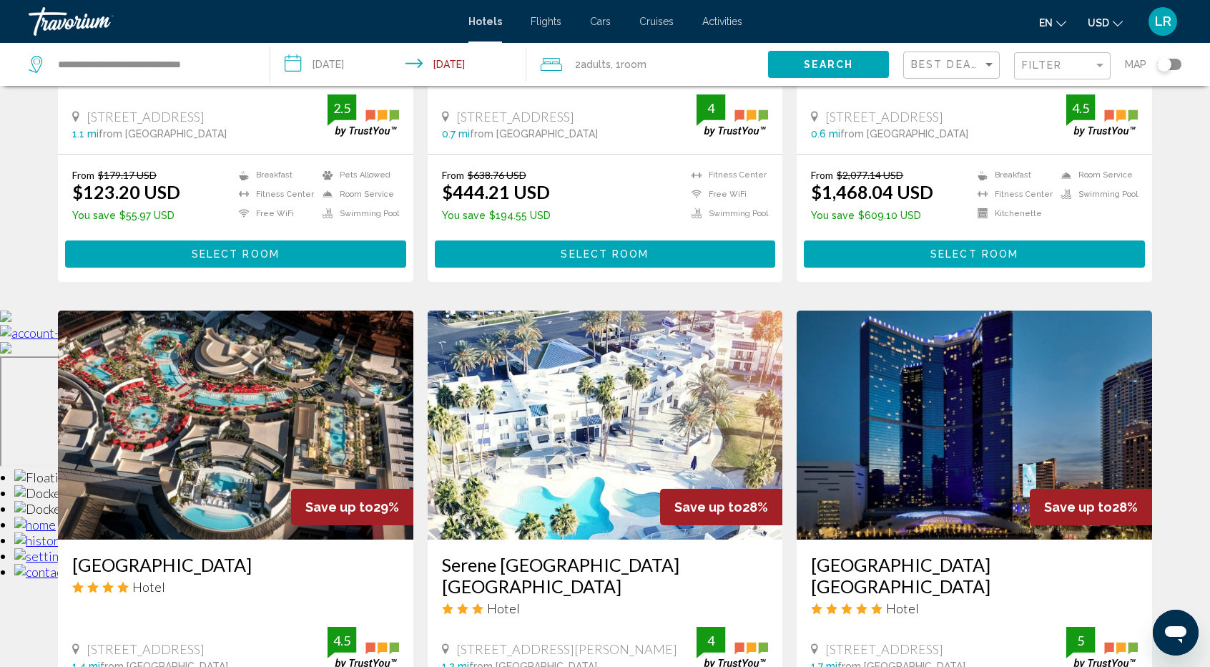
scroll to position [501, 0]
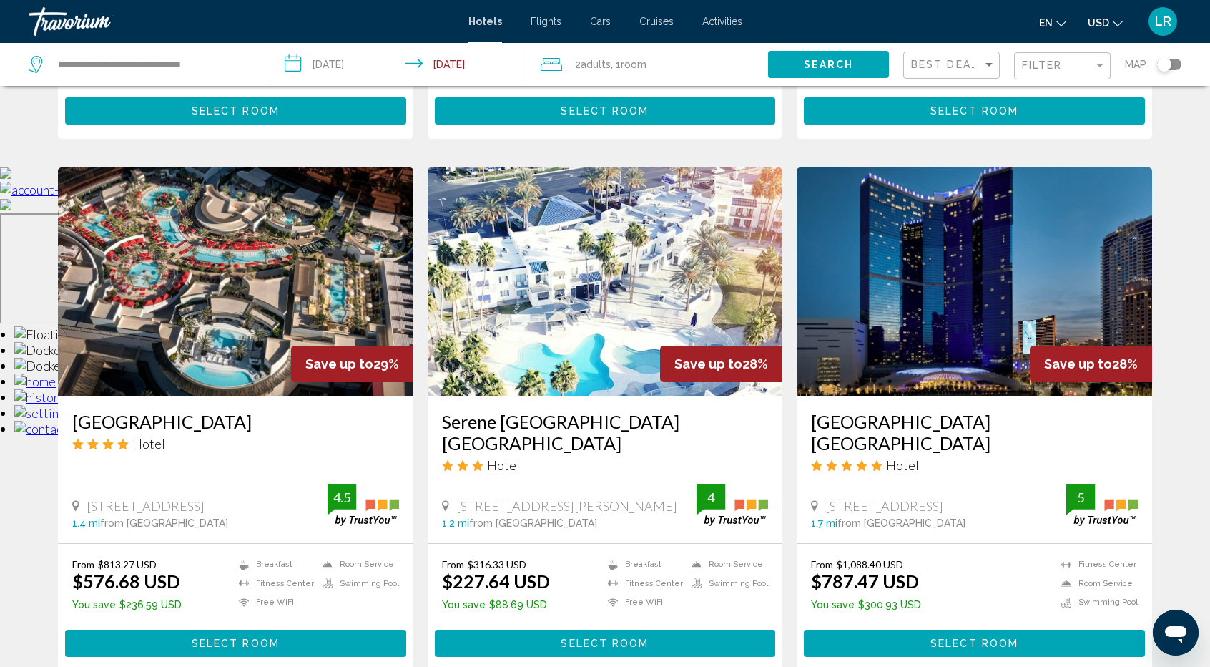
click at [972, 247] on img "Main content" at bounding box center [975, 281] width 356 height 229
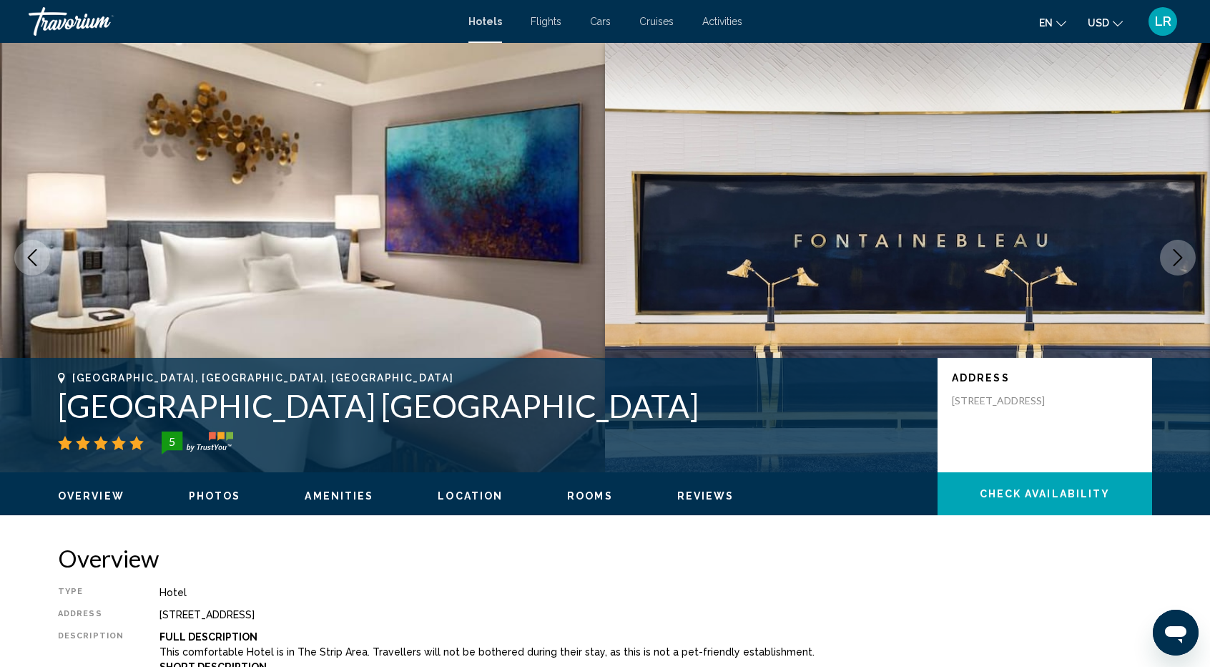
click at [220, 491] on span "Photos" at bounding box center [215, 495] width 52 height 11
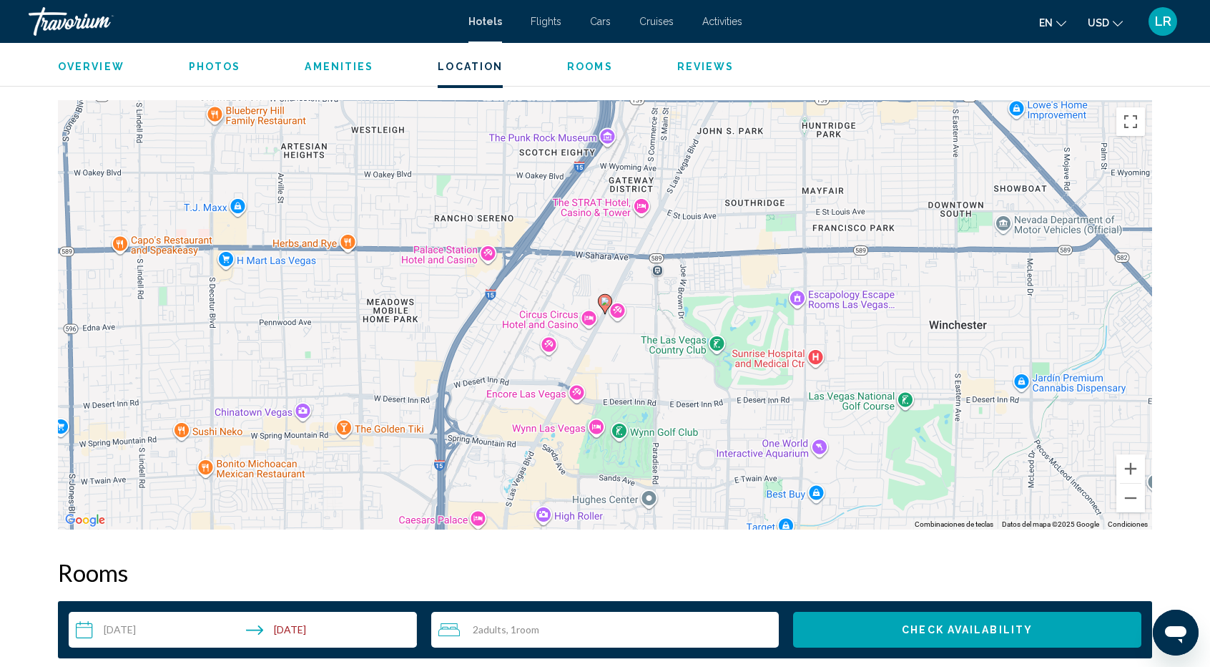
scroll to position [1342, 0]
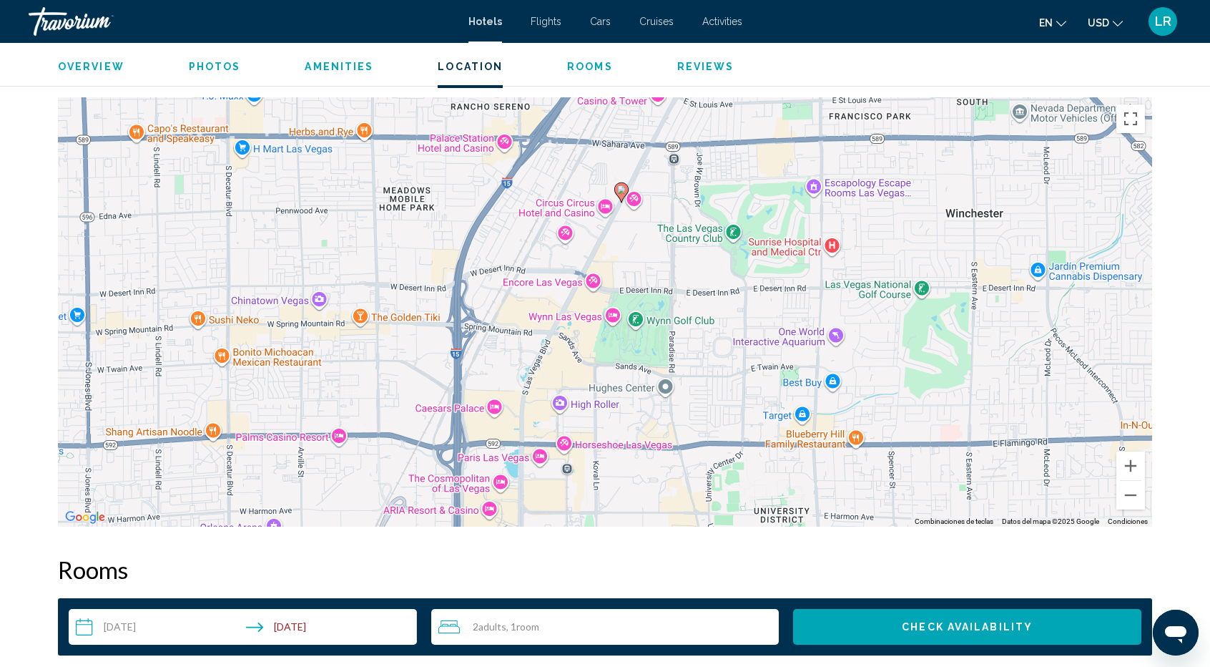
drag, startPoint x: 550, startPoint y: 387, endPoint x: 567, endPoint y: 277, distance: 111.4
click at [567, 277] on div "Para activar la función de arrastrar con el teclado, presiona Alt + Intro. Una …" at bounding box center [605, 311] width 1094 height 429
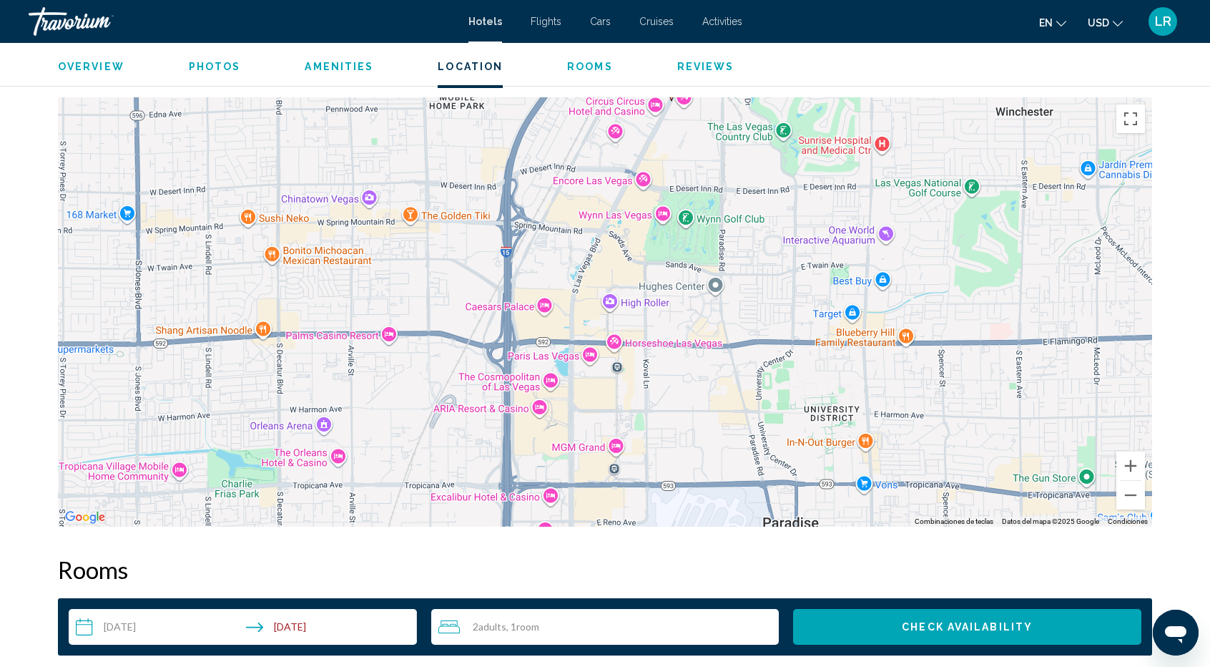
drag, startPoint x: 694, startPoint y: 434, endPoint x: 743, endPoint y: 330, distance: 114.9
click at [743, 330] on div "Para activar la función de arrastrar con el teclado, presiona Alt + Intro. Una …" at bounding box center [605, 311] width 1094 height 429
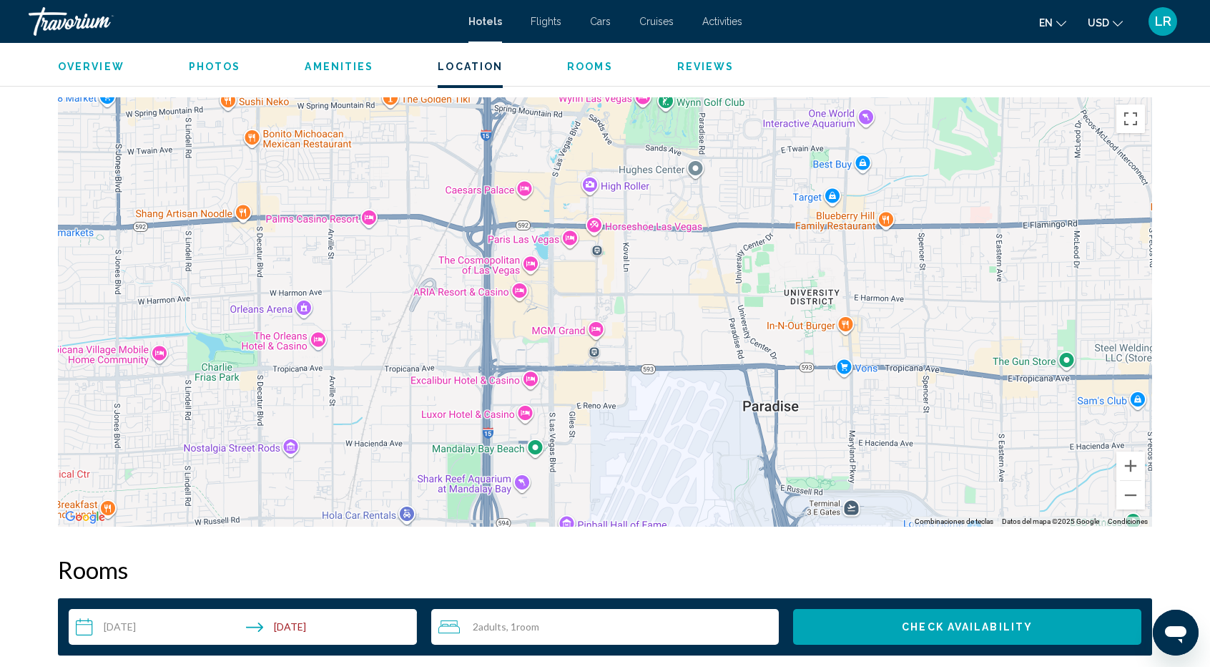
drag, startPoint x: 730, startPoint y: 419, endPoint x: 712, endPoint y: 292, distance: 128.5
click at [712, 292] on div "Para activar la función de arrastrar con el teclado, presiona Alt + Intro. Una …" at bounding box center [605, 311] width 1094 height 429
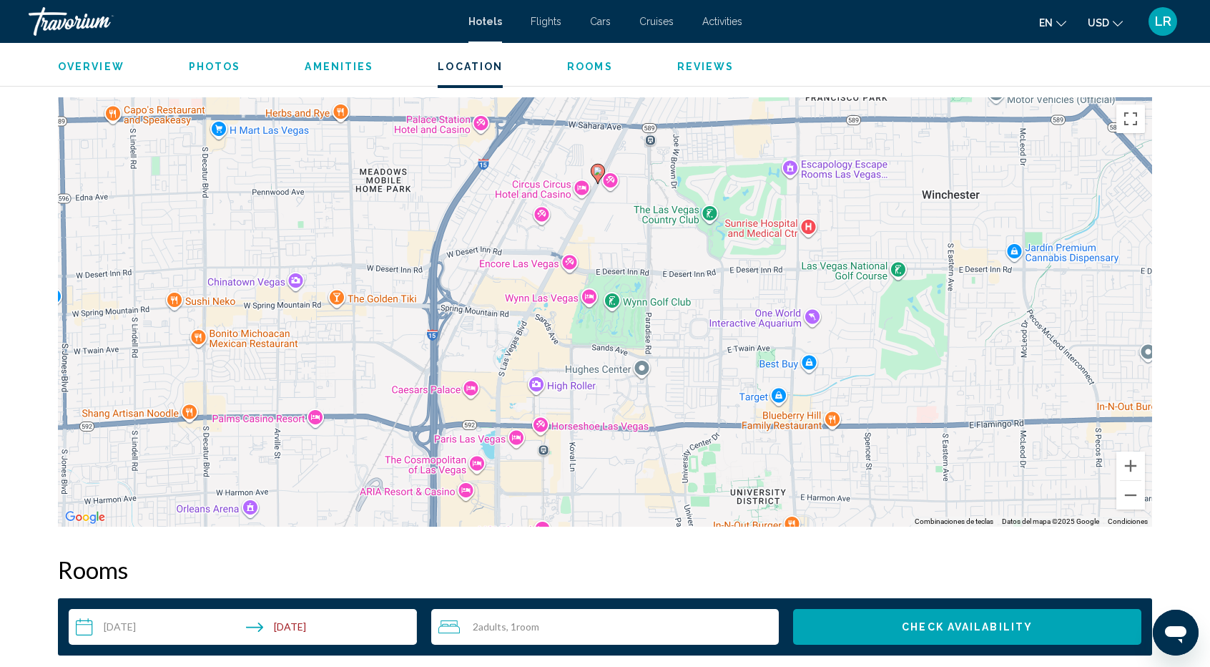
drag, startPoint x: 686, startPoint y: 397, endPoint x: 632, endPoint y: 622, distance: 231.1
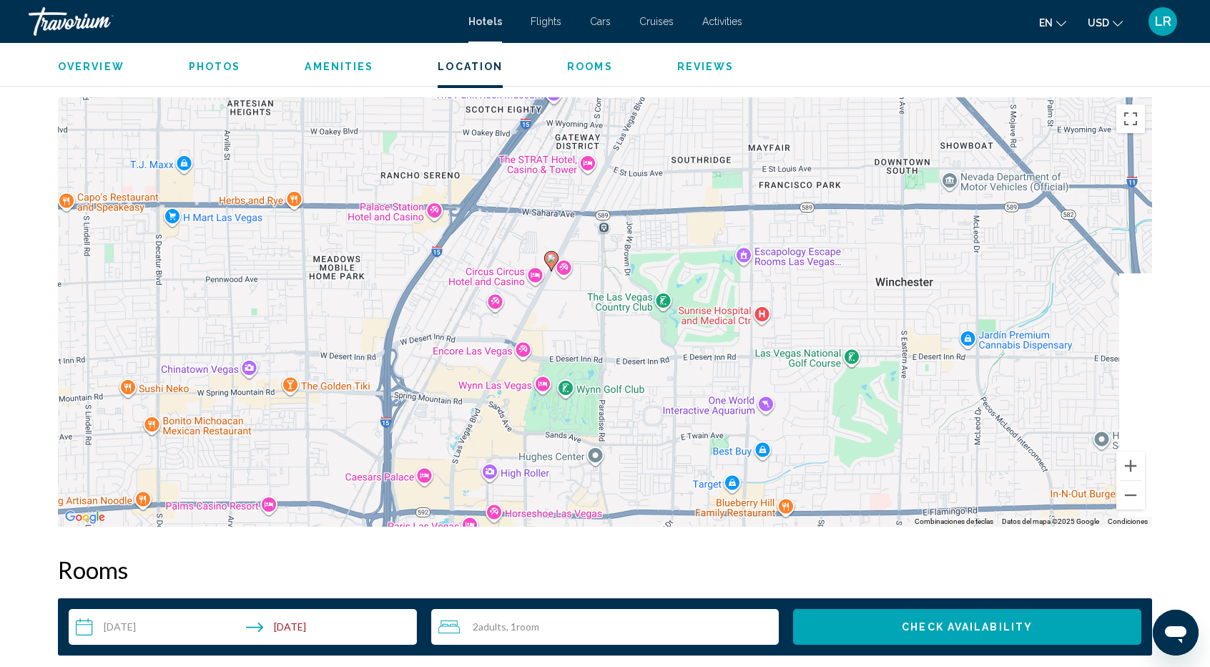
drag, startPoint x: 680, startPoint y: 430, endPoint x: 628, endPoint y: 524, distance: 107.6
click at [628, 525] on div "Para activar la función de arrastrar con el teclado, presiona Alt + Intro. Una …" at bounding box center [605, 311] width 1094 height 429
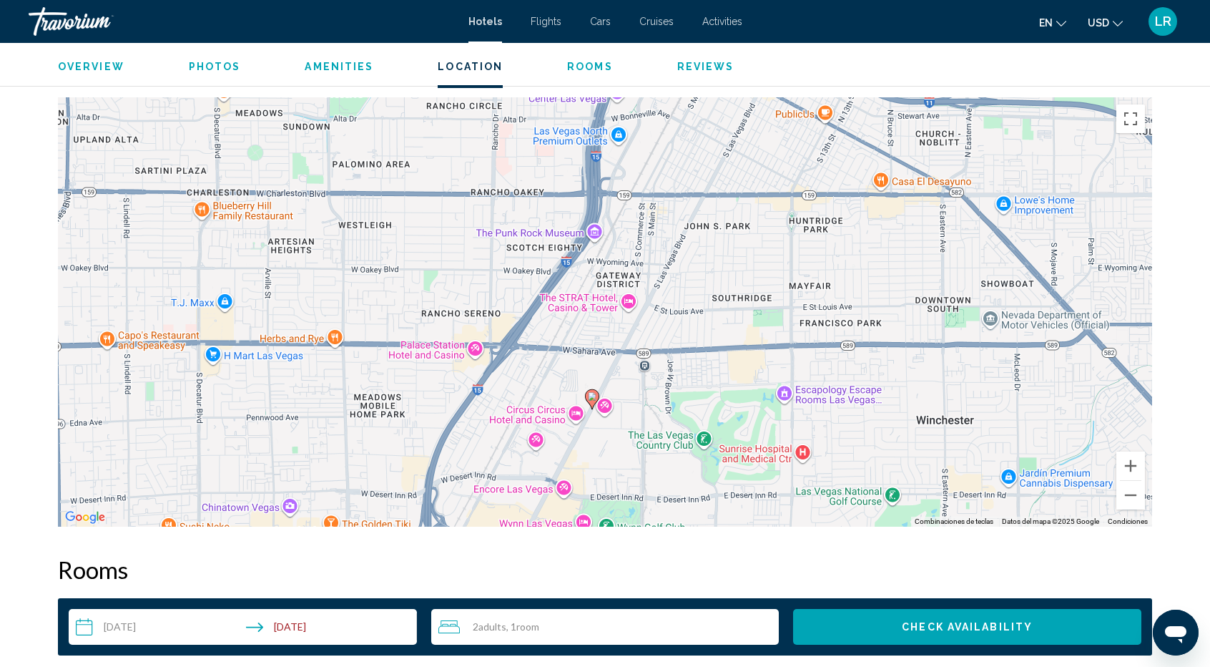
drag, startPoint x: 662, startPoint y: 381, endPoint x: 732, endPoint y: 373, distance: 70.5
click at [710, 500] on div "Para activar la función de arrastrar con el teclado, presiona Alt + Intro. Una …" at bounding box center [605, 311] width 1094 height 429
